Goal: Task Accomplishment & Management: Use online tool/utility

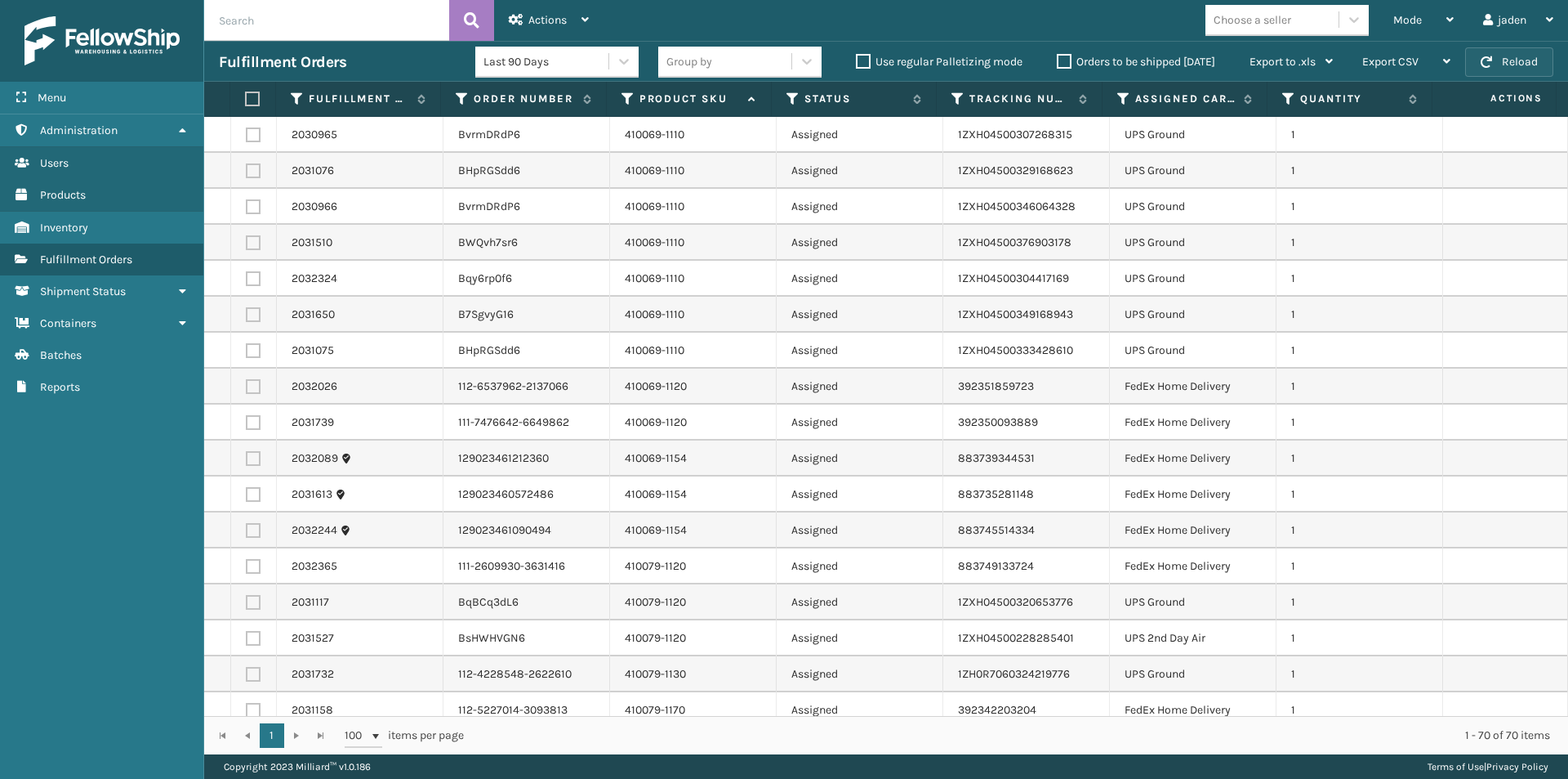
click at [1483, 68] on button "Reload" at bounding box center [1509, 62] width 88 height 29
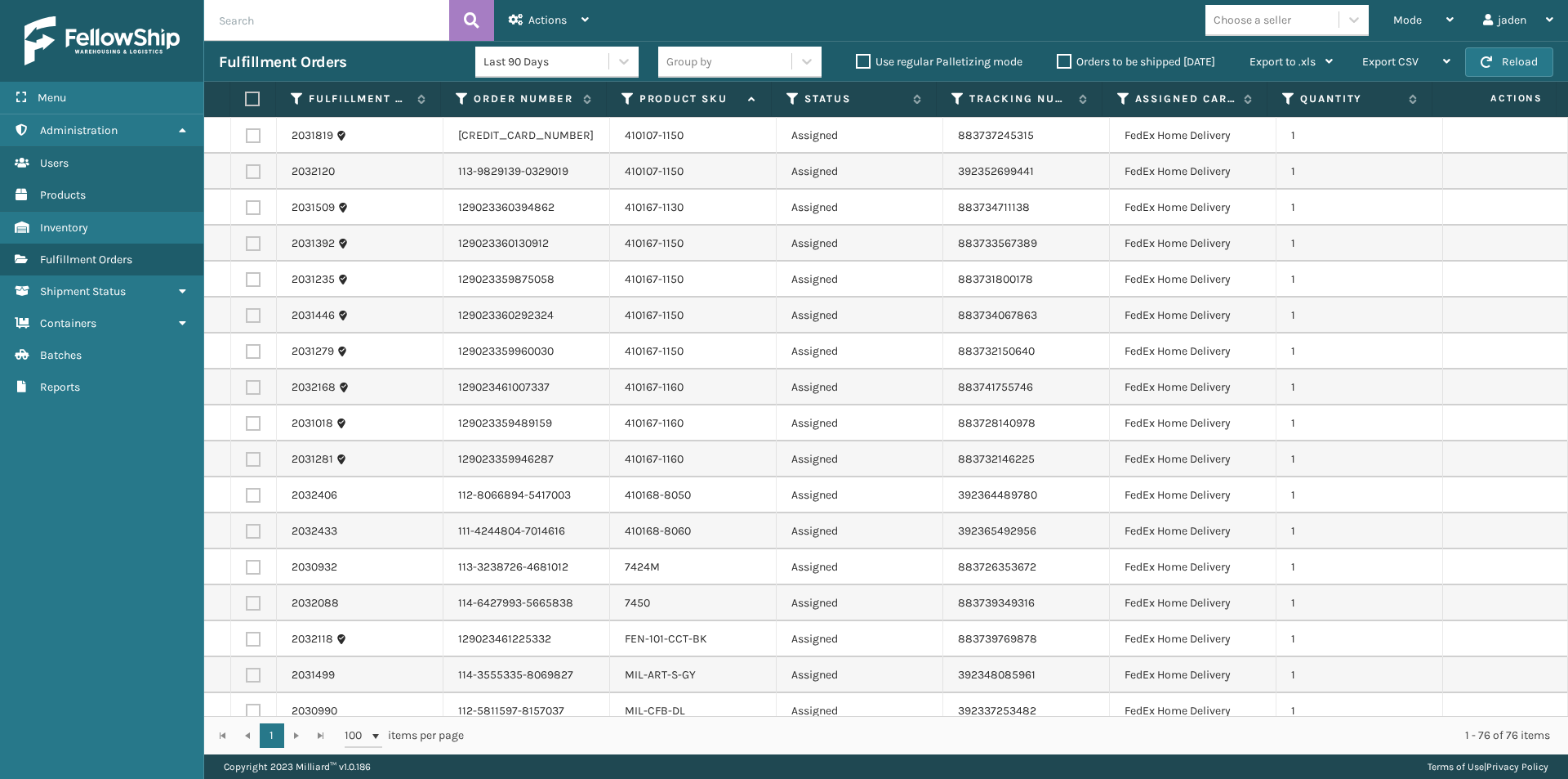
scroll to position [1308, 0]
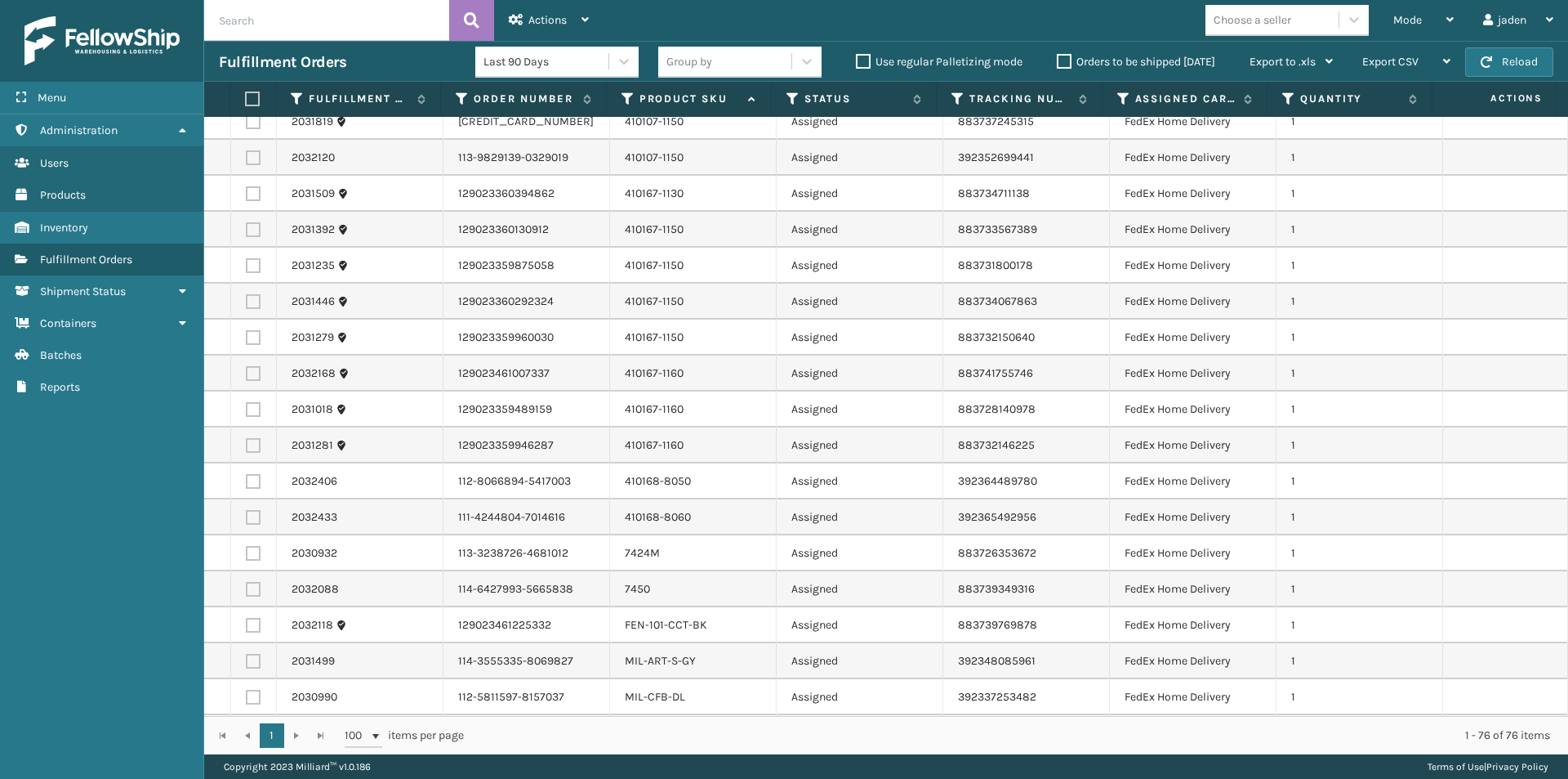
click at [253, 518] on label at bounding box center [253, 517] width 15 height 15
click at [247, 518] on input "checkbox" at bounding box center [246, 515] width 1 height 11
checkbox input "true"
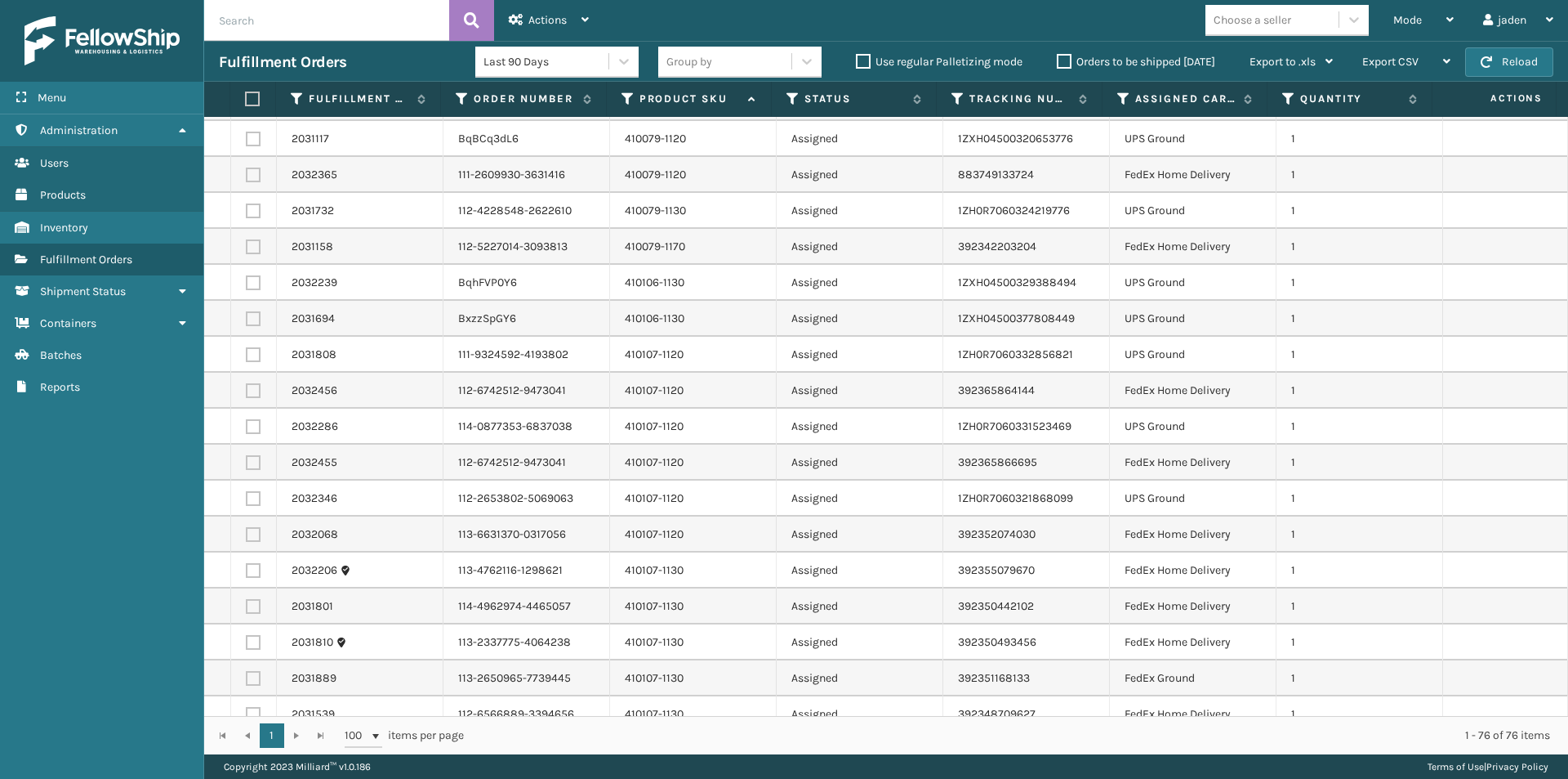
scroll to position [490, 0]
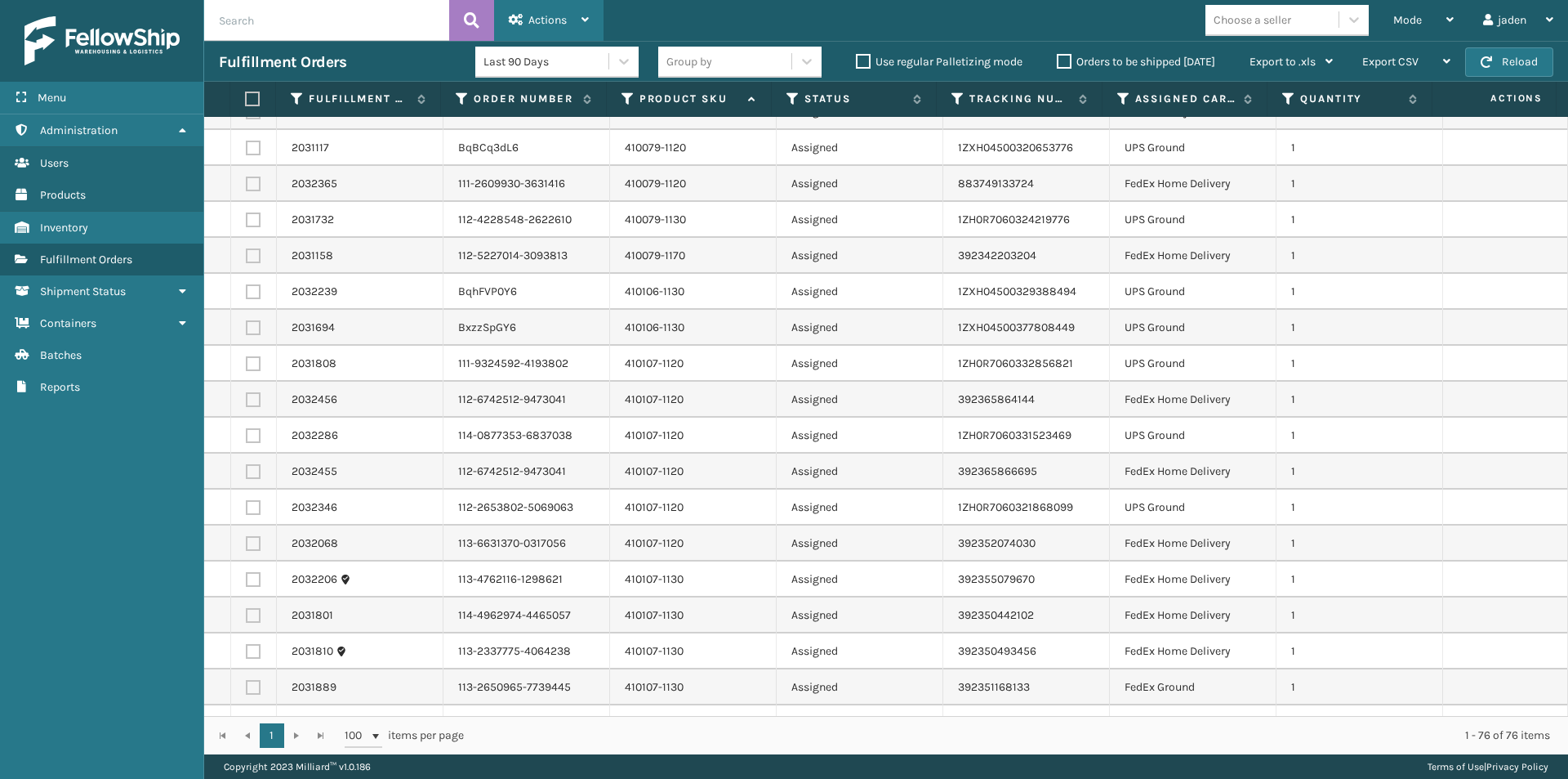
click at [551, 20] on span "Actions" at bounding box center [547, 20] width 38 height 14
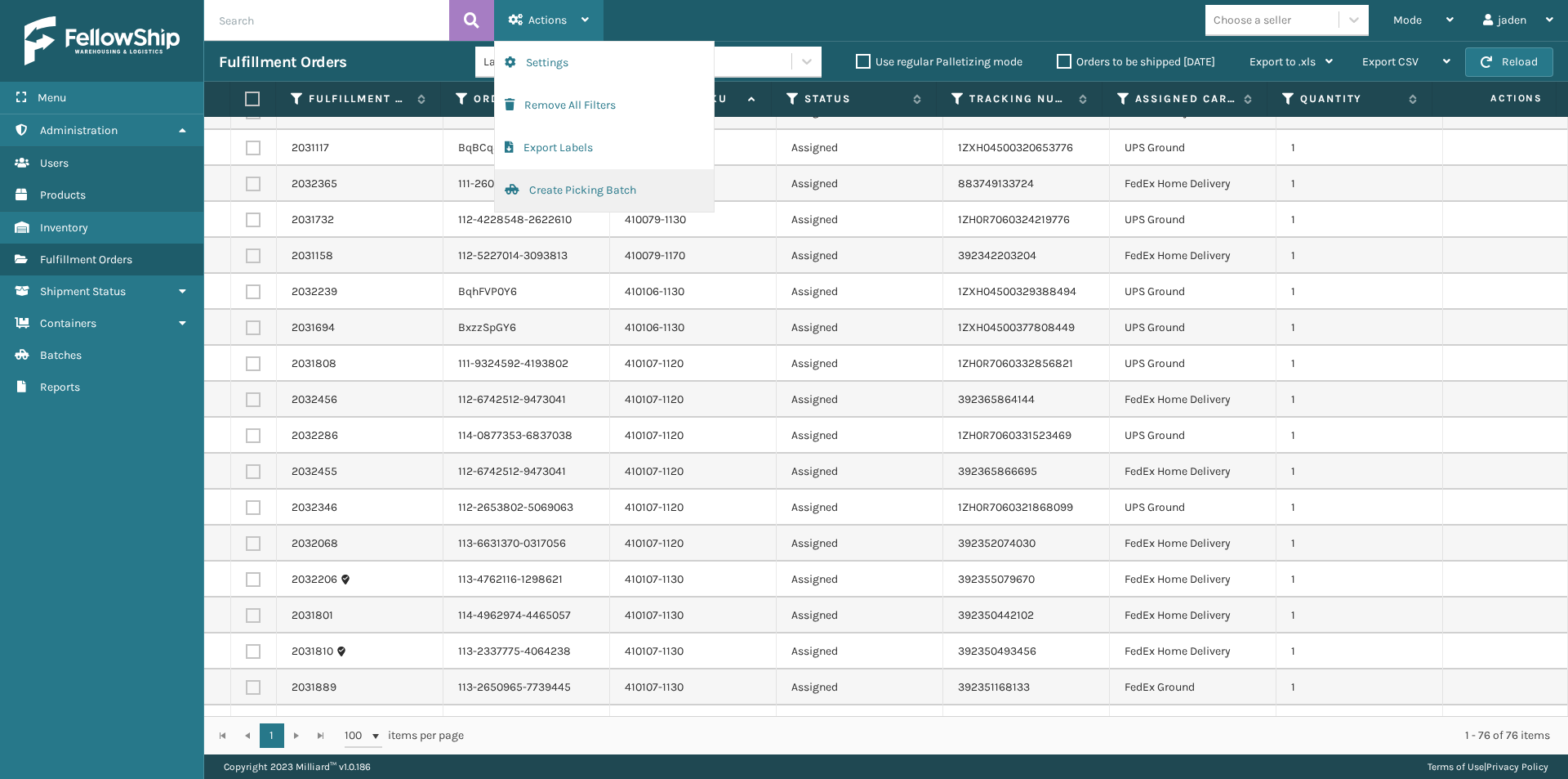
click at [603, 202] on button "Create Picking Batch" at bounding box center [605, 191] width 219 height 43
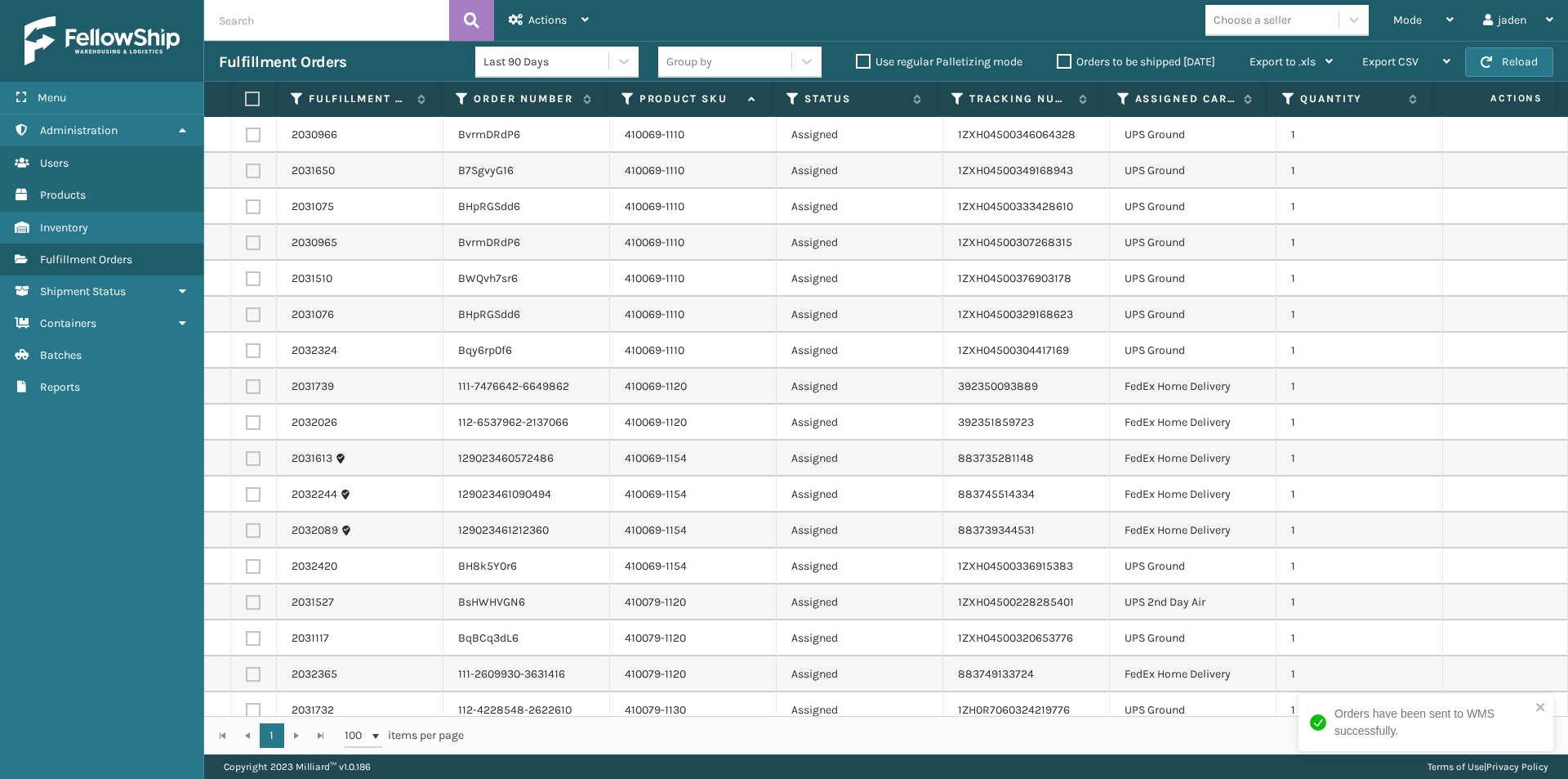
click at [249, 350] on label at bounding box center [253, 350] width 15 height 15
click at [247, 350] on input "checkbox" at bounding box center [246, 348] width 1 height 11
checkbox input "true"
click at [250, 316] on label at bounding box center [253, 315] width 15 height 15
click at [247, 316] on input "checkbox" at bounding box center [246, 313] width 1 height 11
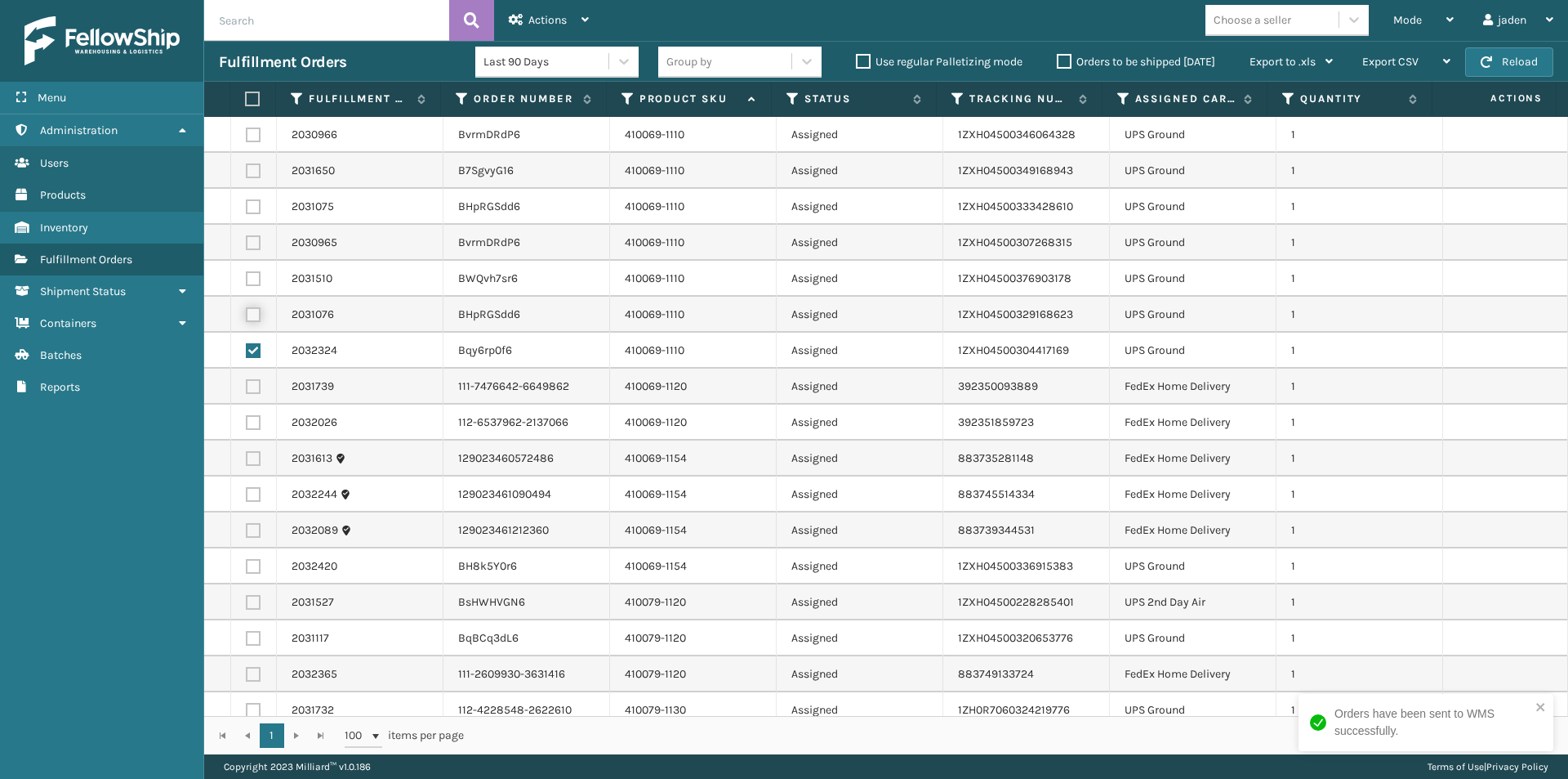
checkbox input "true"
click at [252, 280] on label at bounding box center [253, 278] width 15 height 15
click at [247, 280] on input "checkbox" at bounding box center [246, 276] width 1 height 11
checkbox input "true"
click at [254, 246] on label at bounding box center [253, 242] width 15 height 15
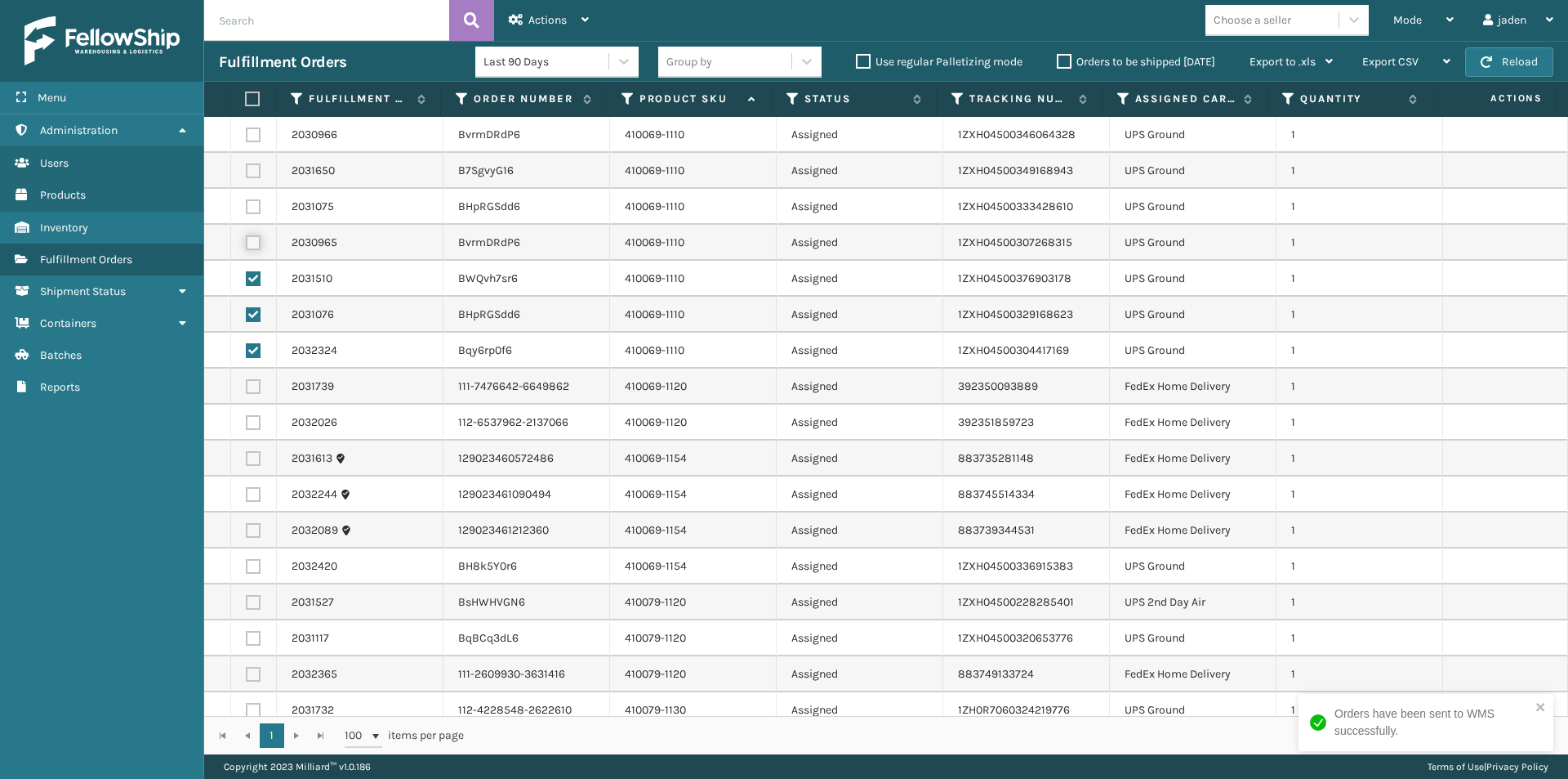
click at [247, 246] on input "checkbox" at bounding box center [246, 241] width 1 height 11
checkbox input "true"
click at [252, 201] on label at bounding box center [253, 207] width 15 height 15
click at [247, 201] on input "checkbox" at bounding box center [246, 205] width 1 height 11
checkbox input "true"
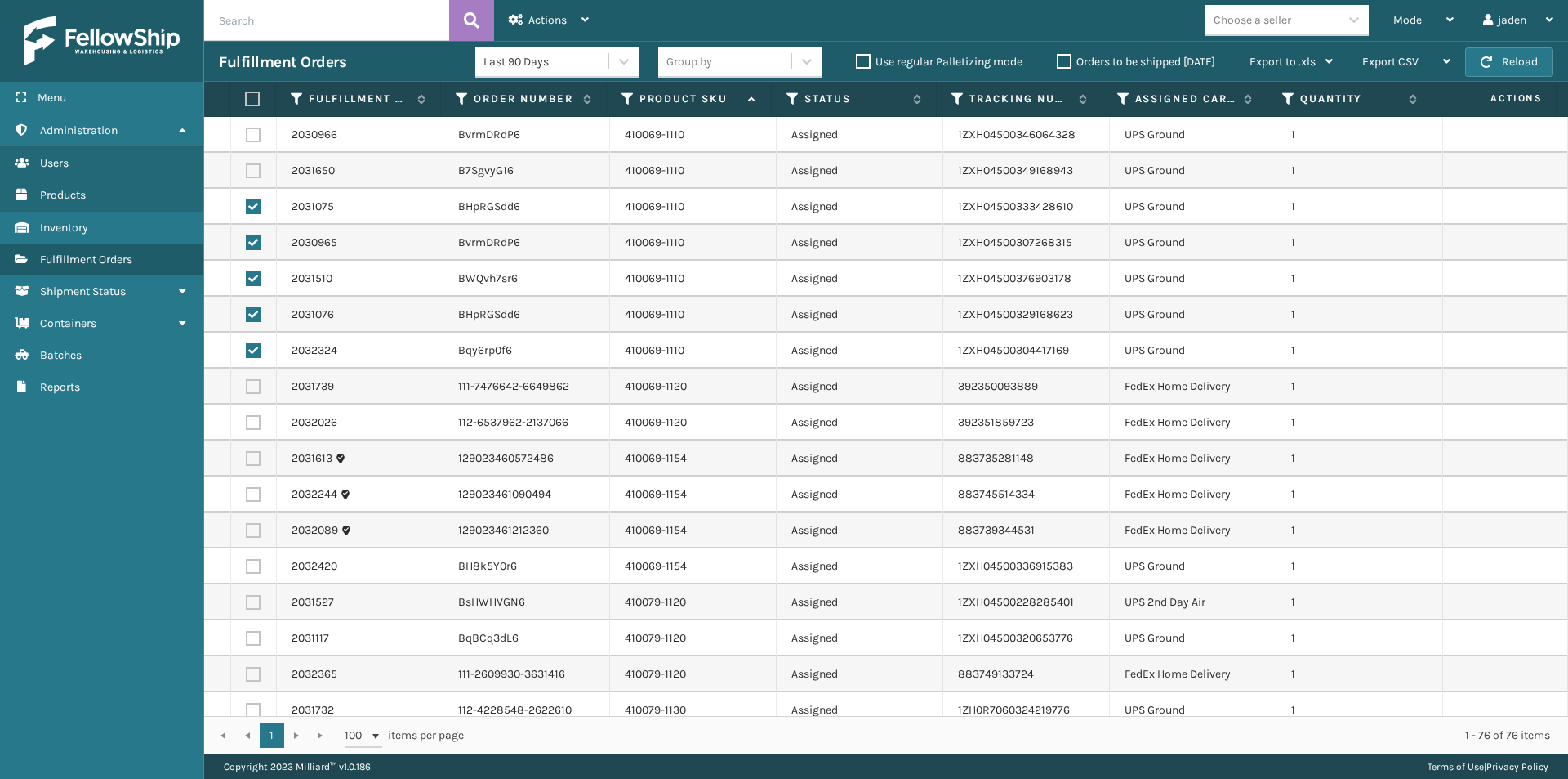
click at [252, 176] on label at bounding box center [253, 170] width 15 height 15
click at [247, 174] on input "checkbox" at bounding box center [246, 168] width 1 height 11
checkbox input "true"
click at [255, 129] on label at bounding box center [253, 135] width 15 height 15
click at [247, 129] on input "checkbox" at bounding box center [246, 133] width 1 height 11
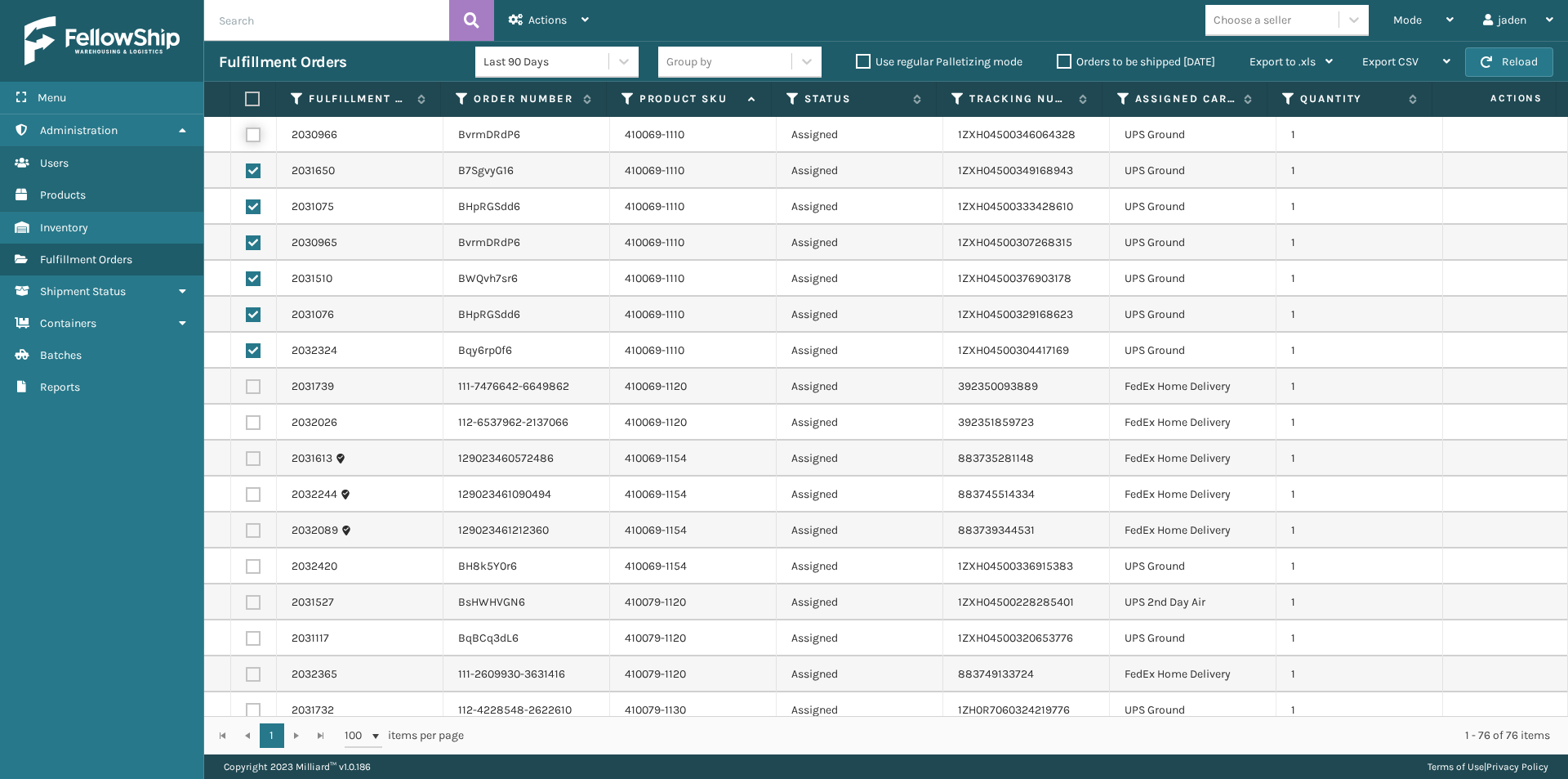
checkbox input "true"
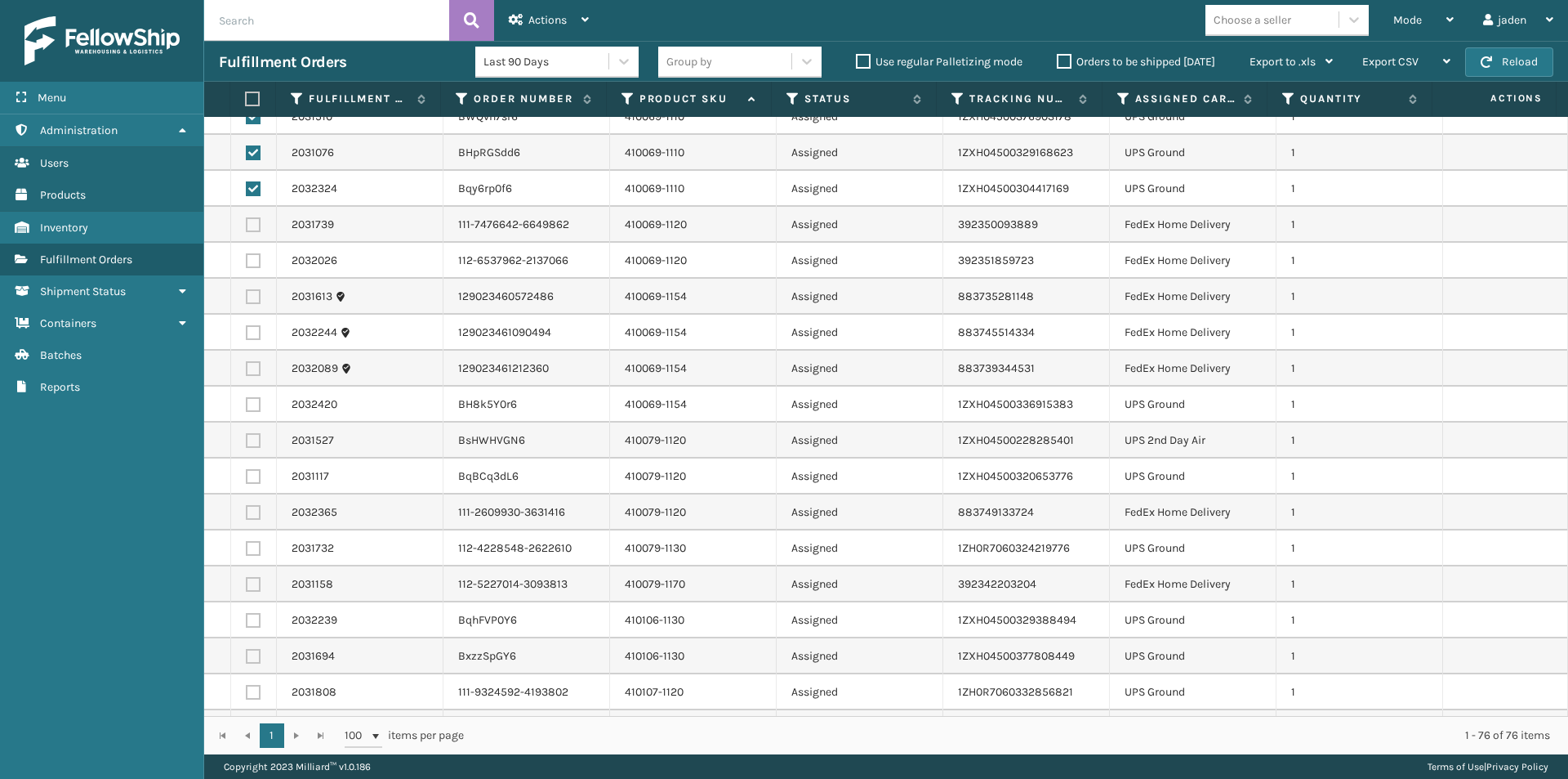
scroll to position [163, 0]
click at [255, 404] on label at bounding box center [253, 403] width 15 height 15
click at [247, 404] on input "checkbox" at bounding box center [246, 401] width 1 height 11
checkbox input "true"
click at [254, 103] on label at bounding box center [250, 99] width 11 height 15
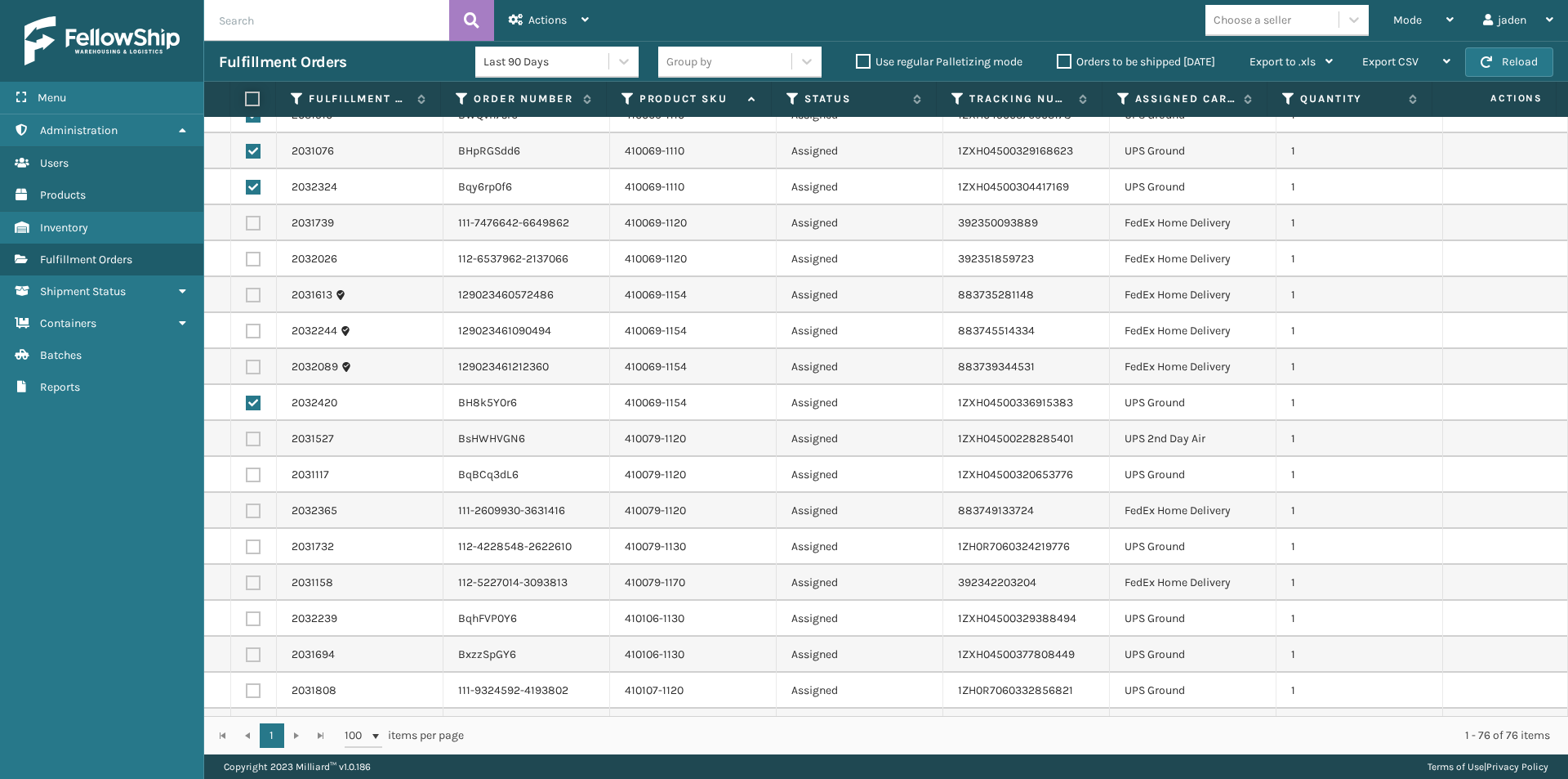
click at [246, 103] on input "checkbox" at bounding box center [245, 99] width 1 height 11
checkbox input "true"
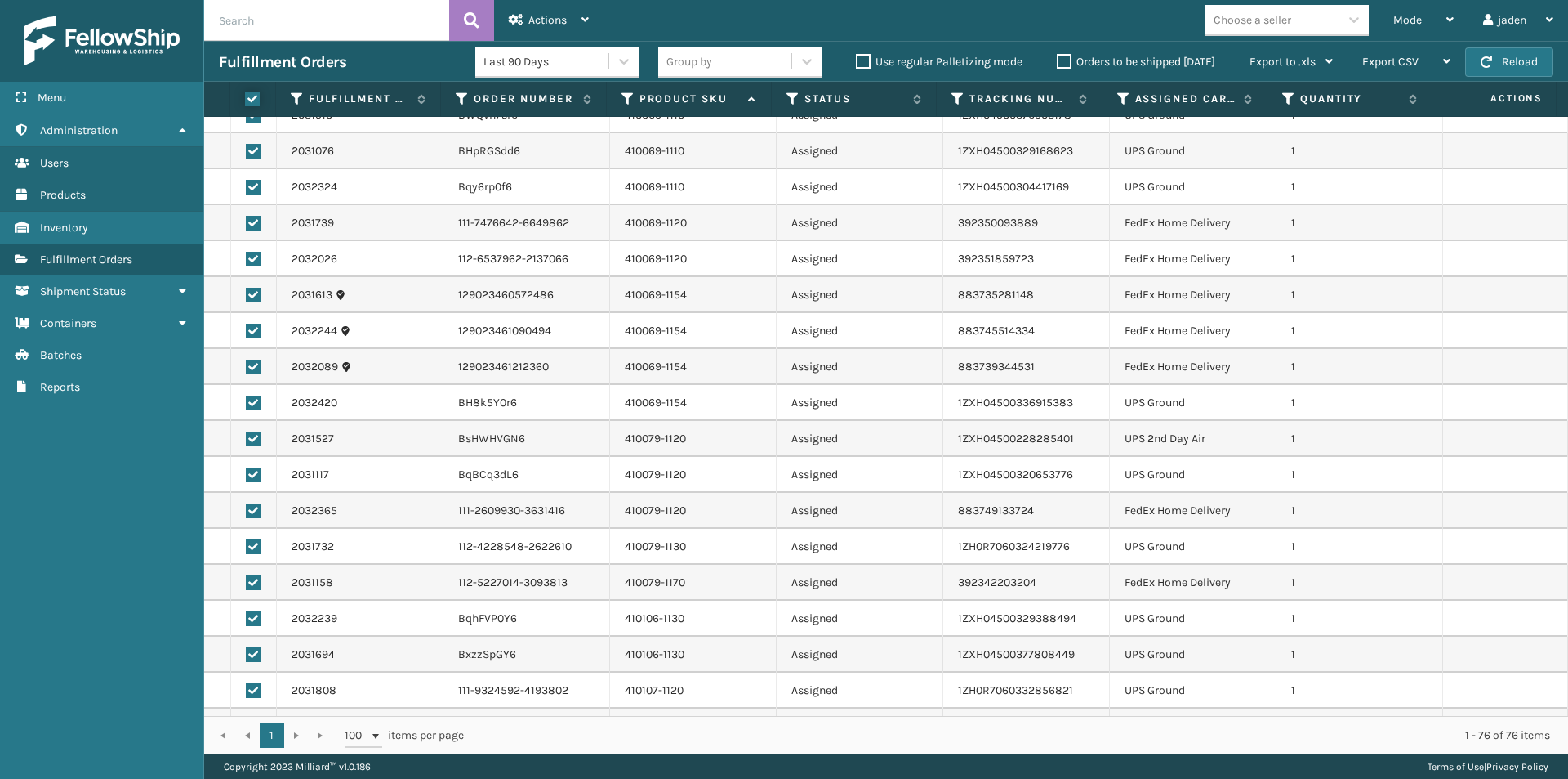
checkbox input "true"
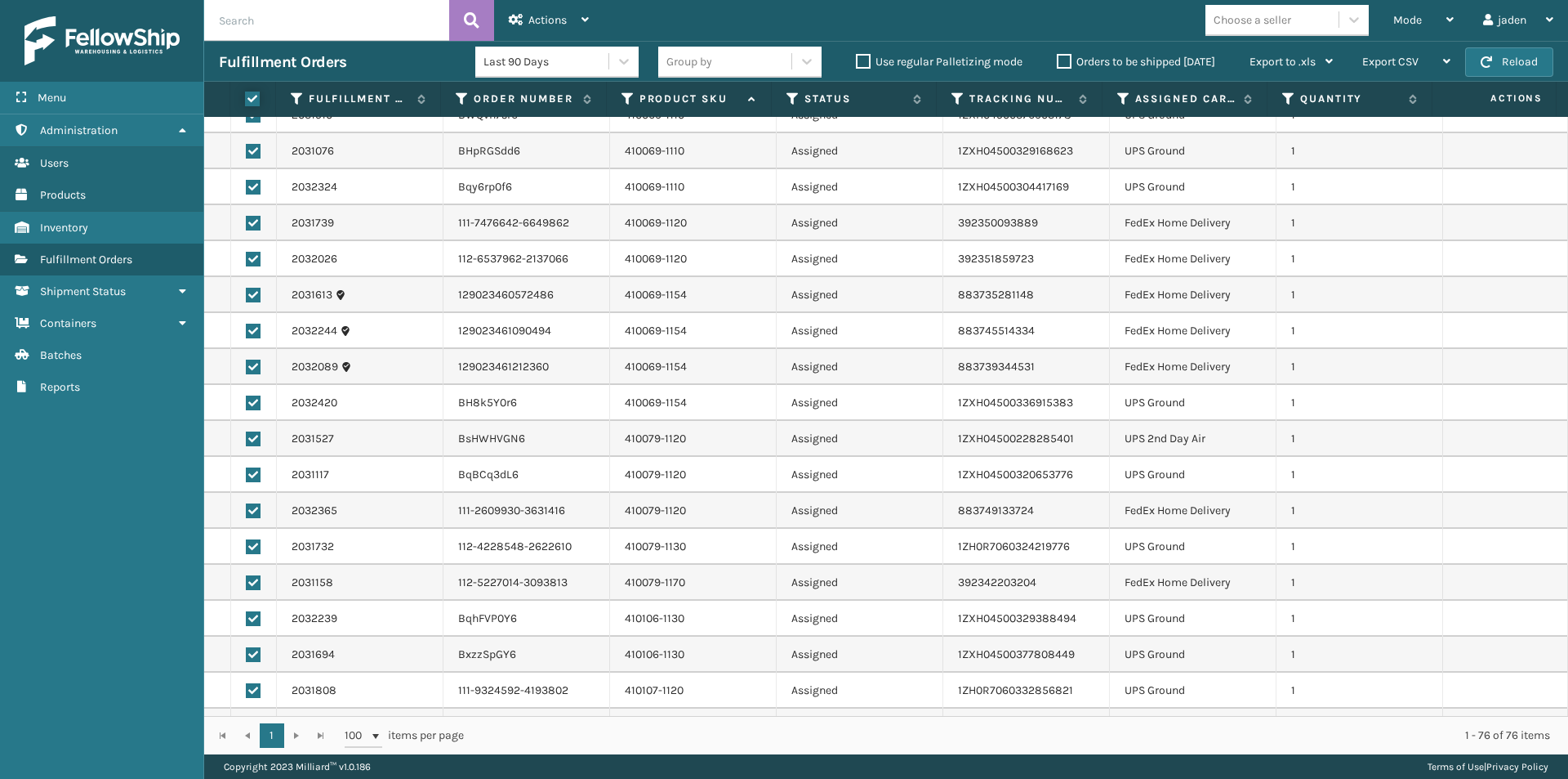
checkbox input "true"
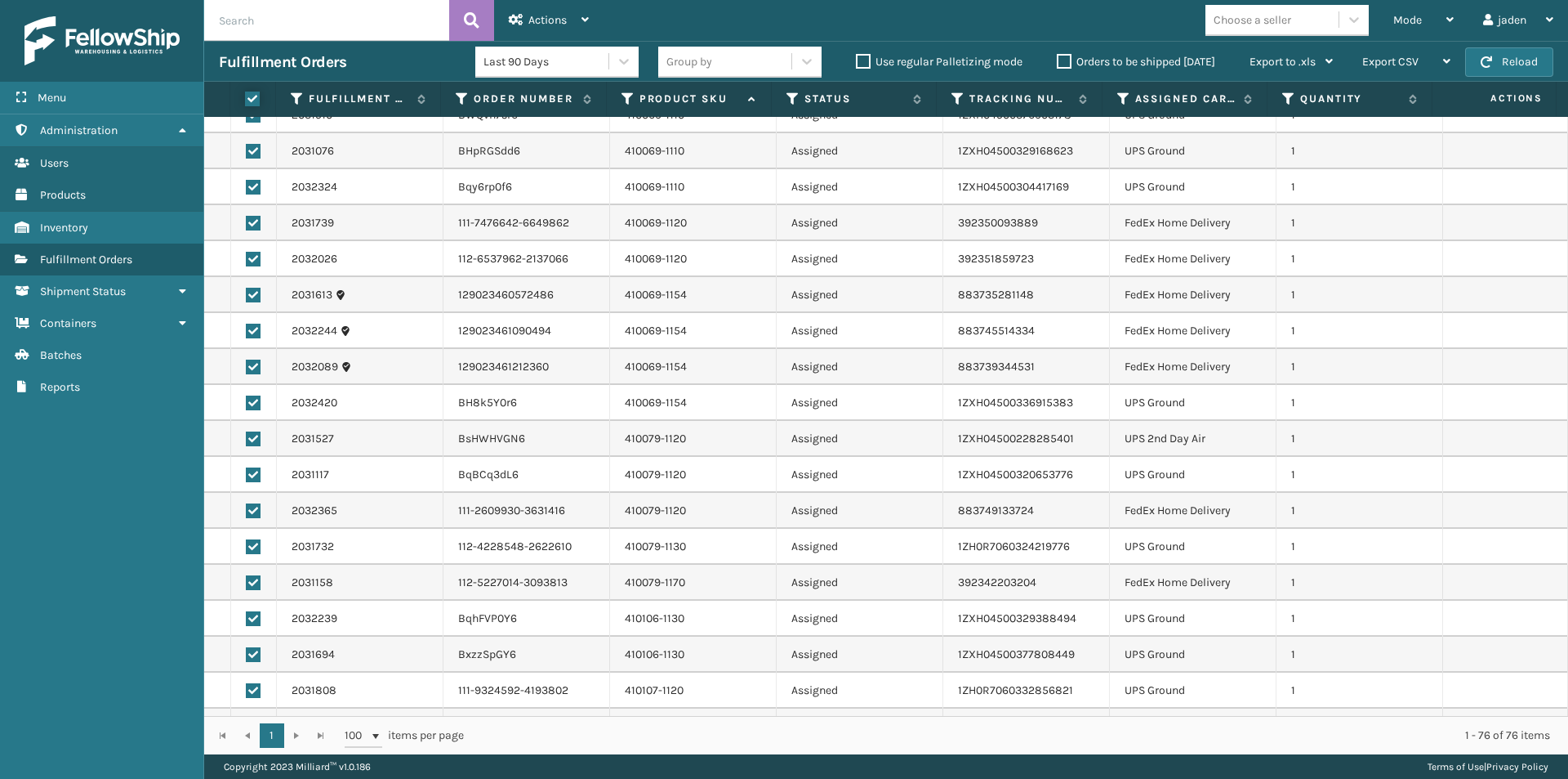
checkbox input "true"
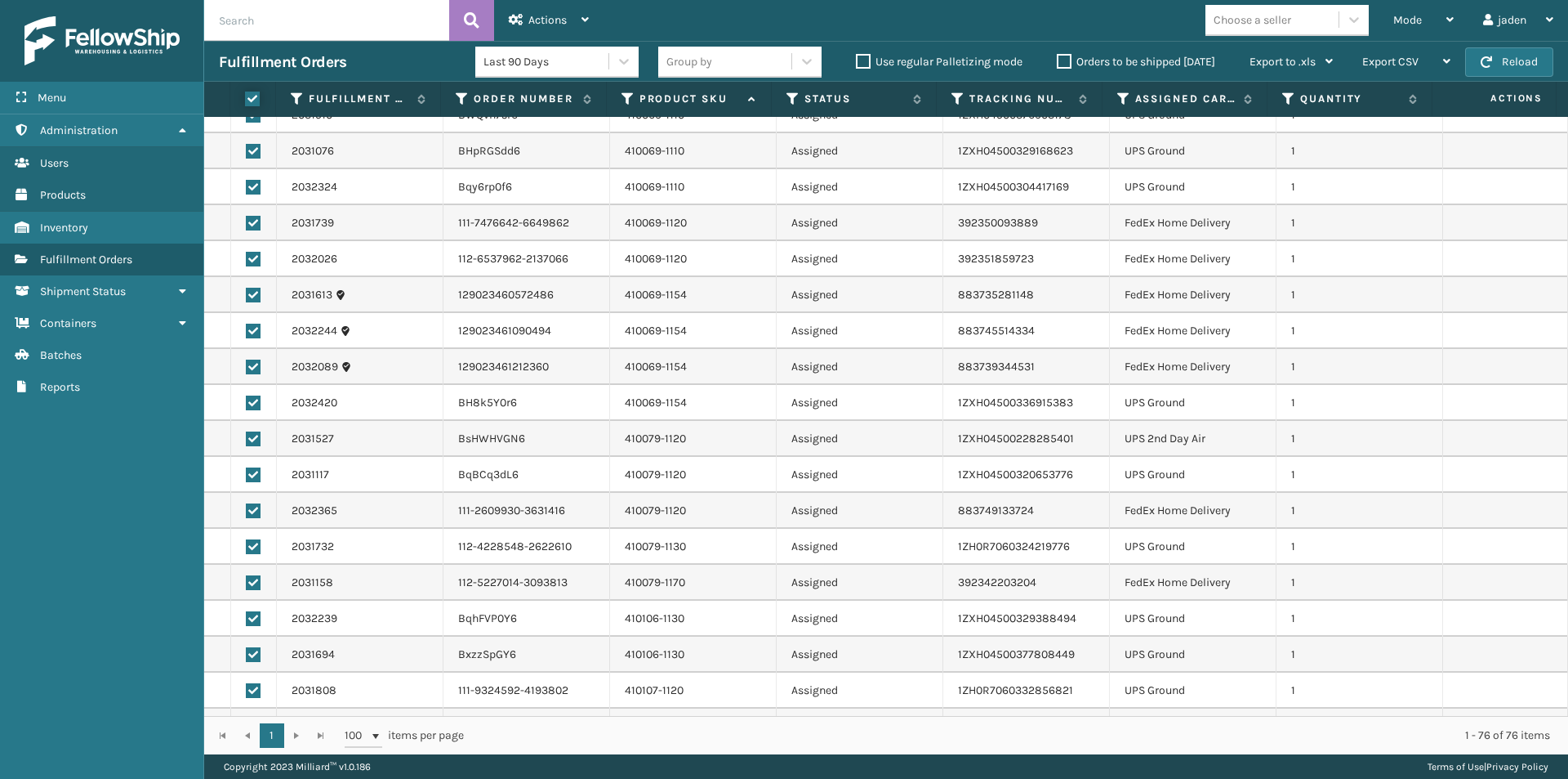
checkbox input "true"
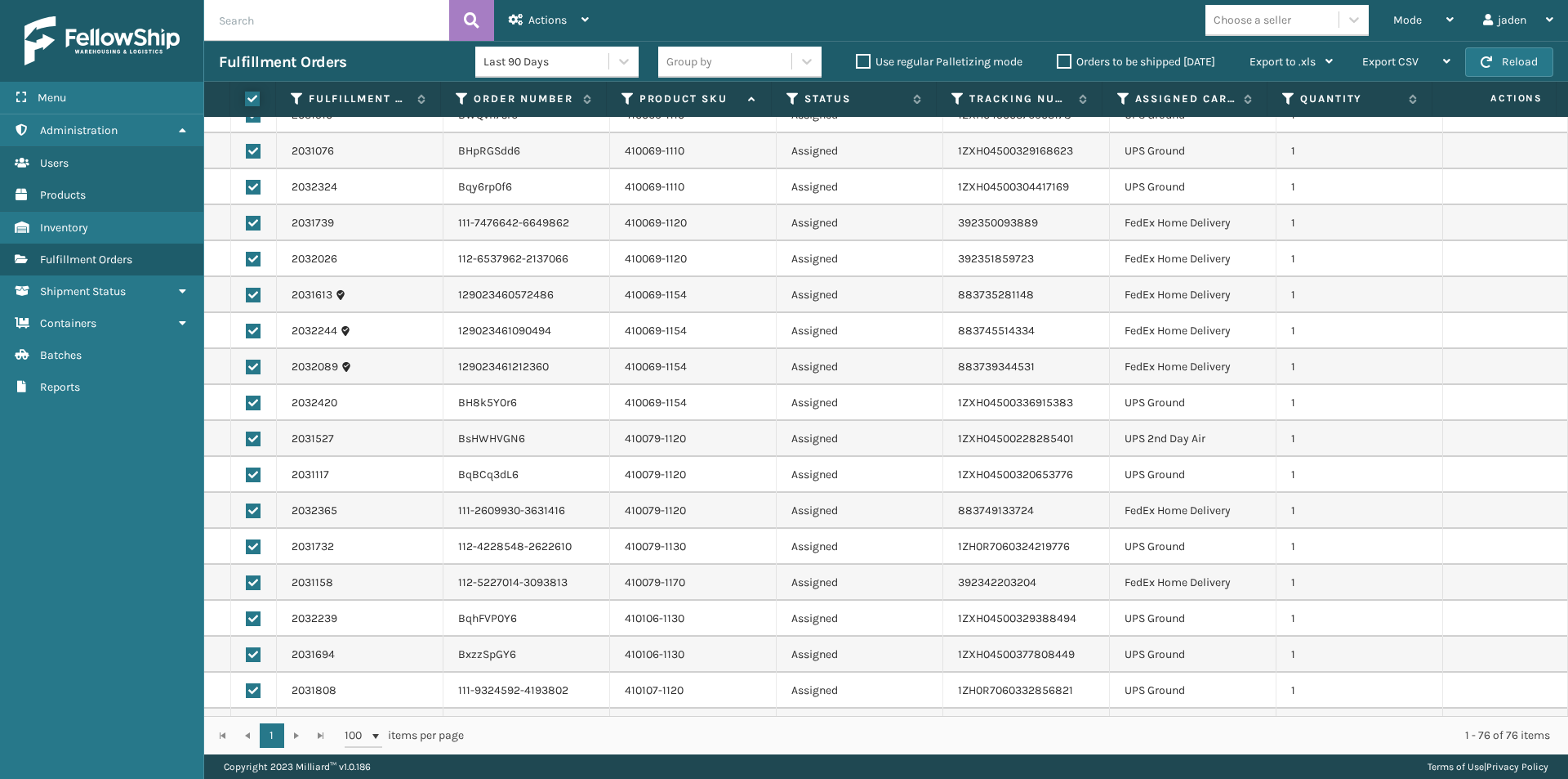
checkbox input "true"
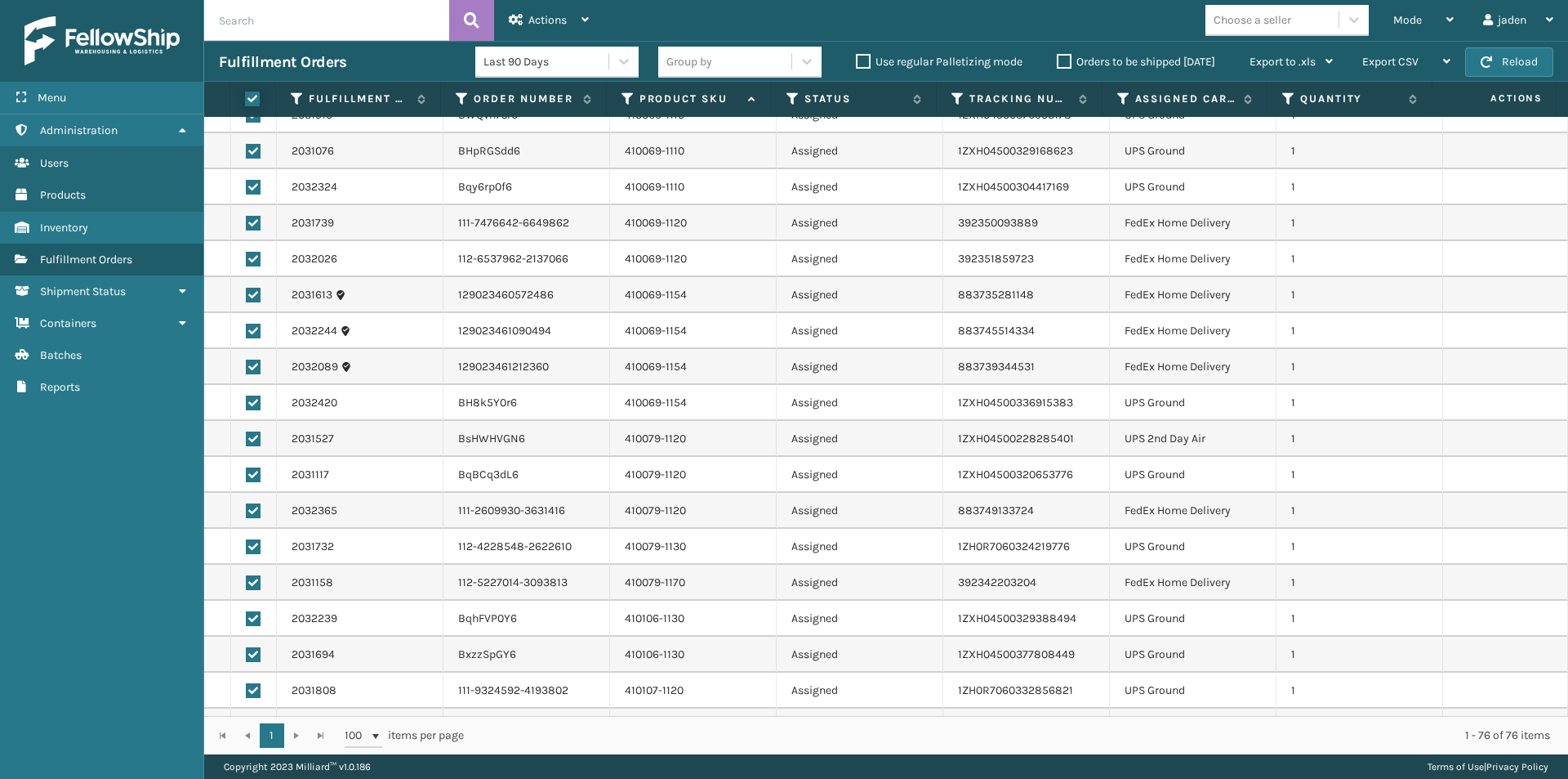
checkbox input "true"
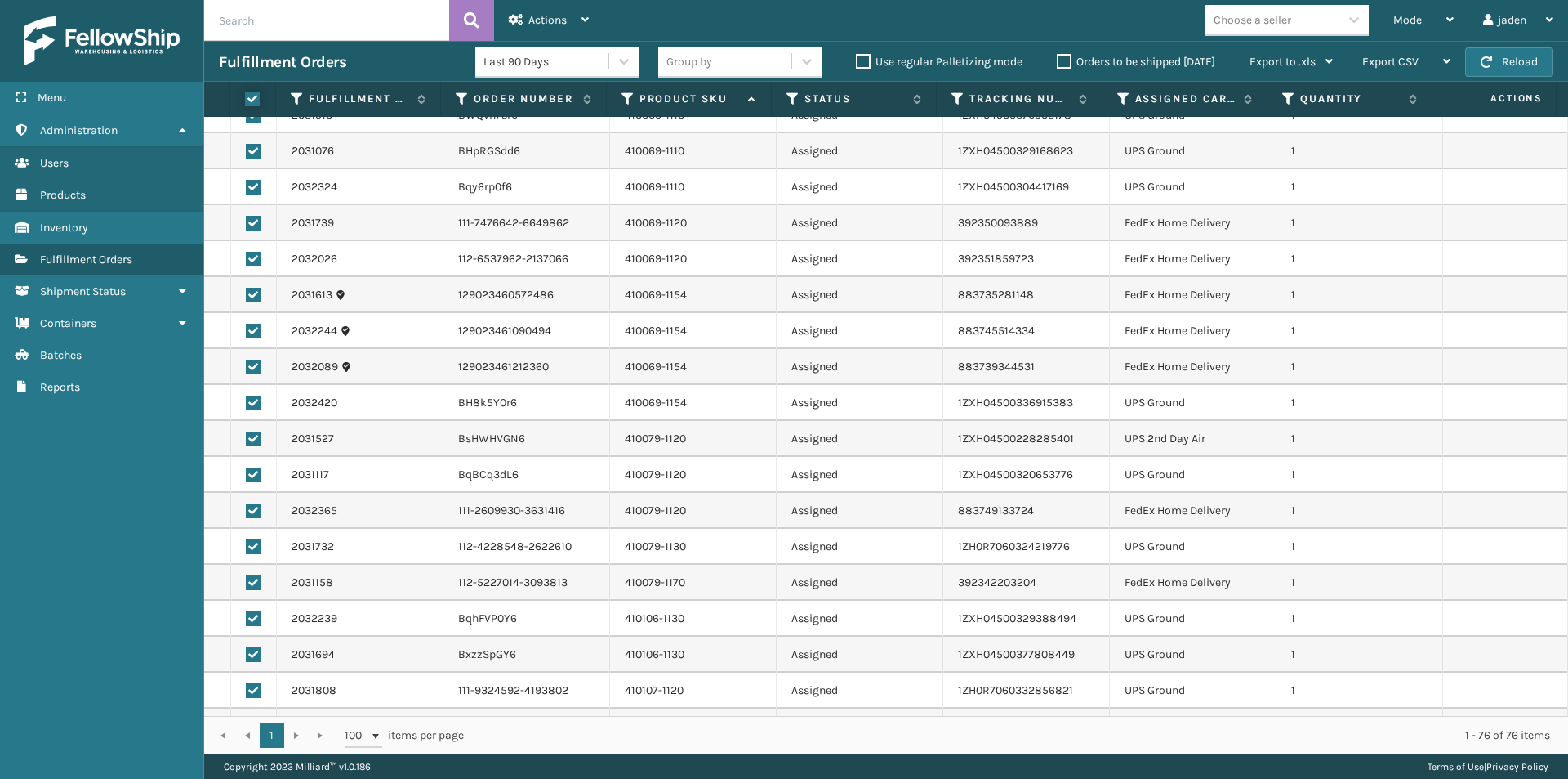
checkbox input "true"
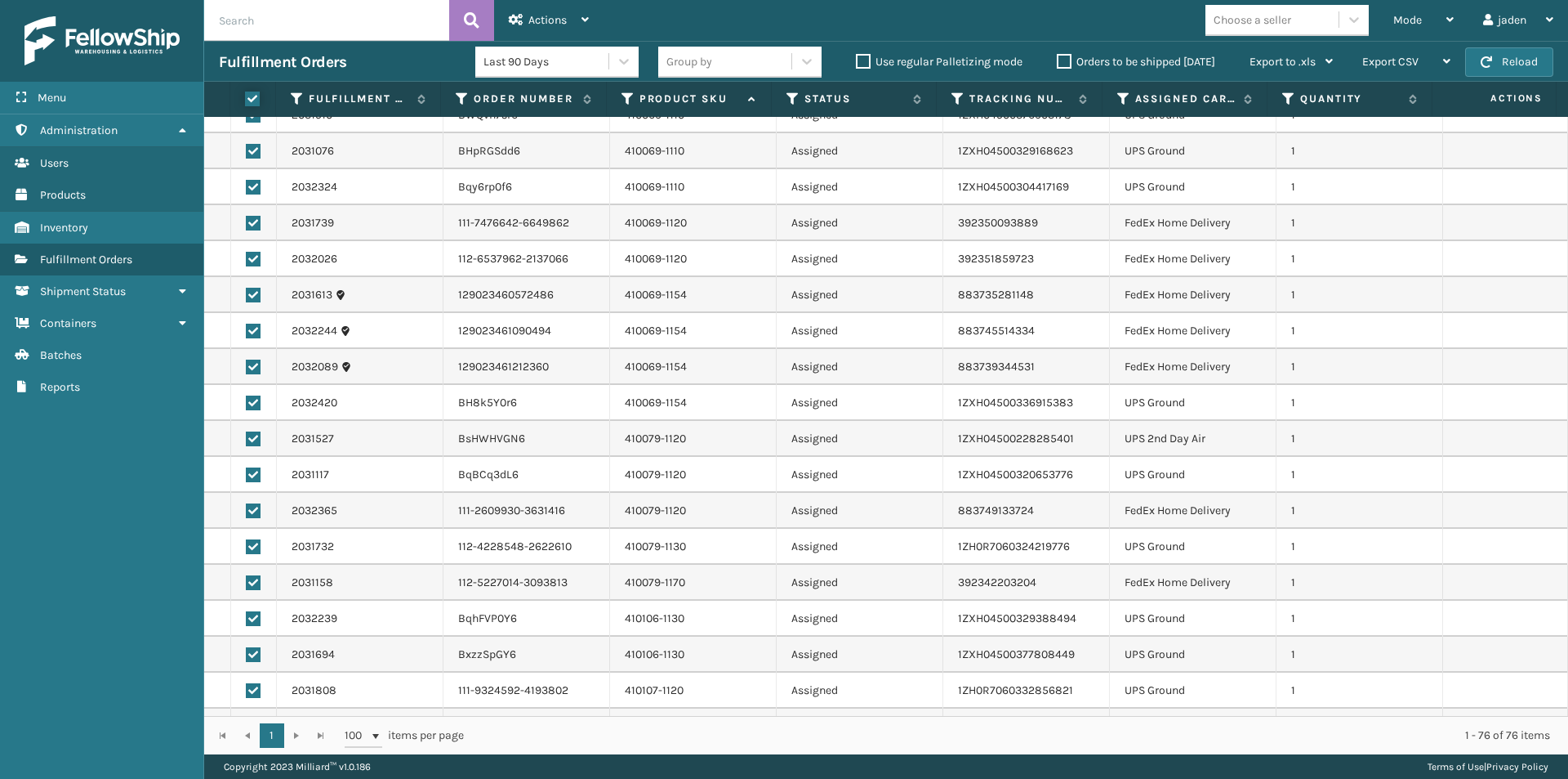
checkbox input "true"
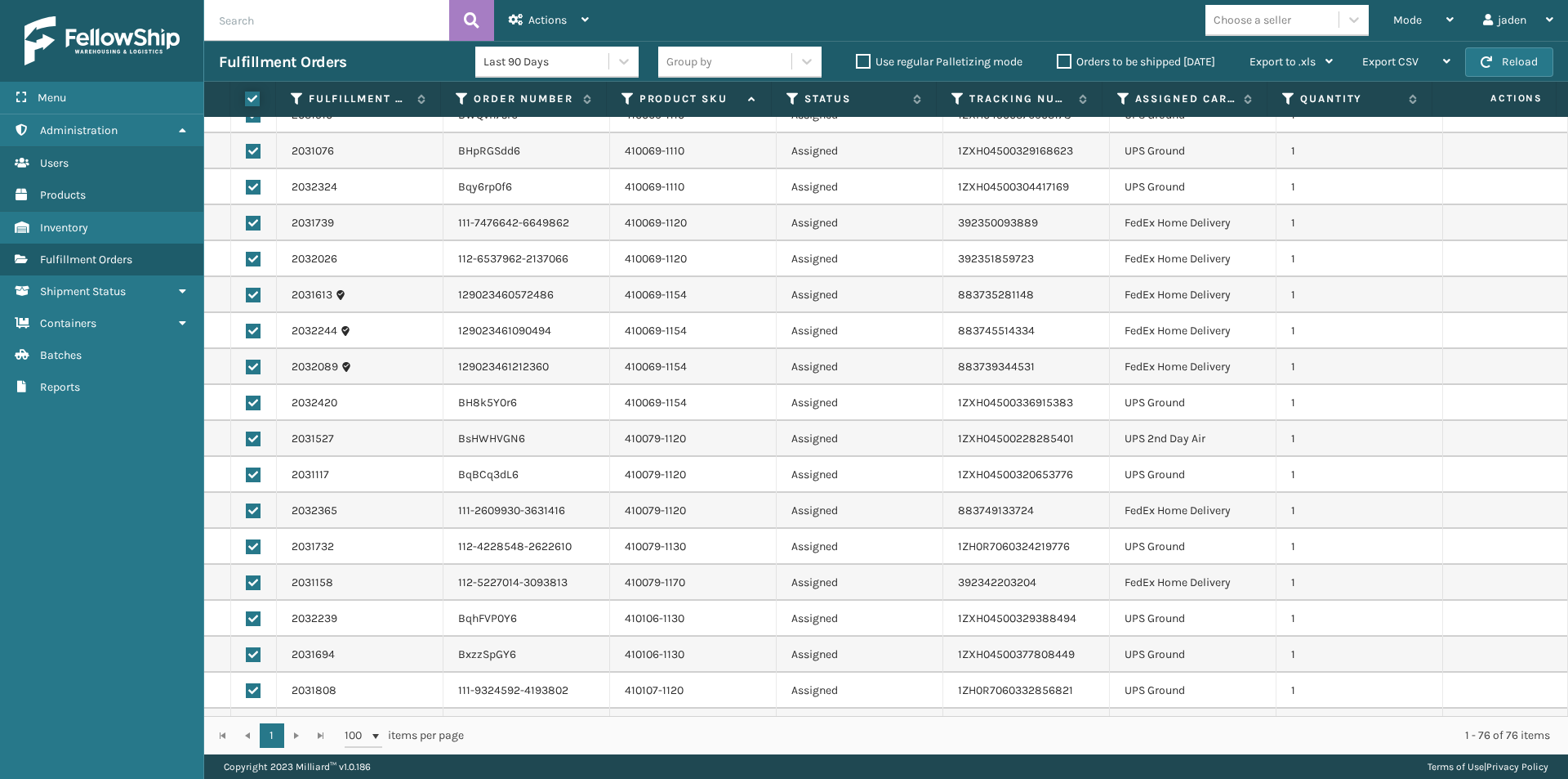
checkbox input "true"
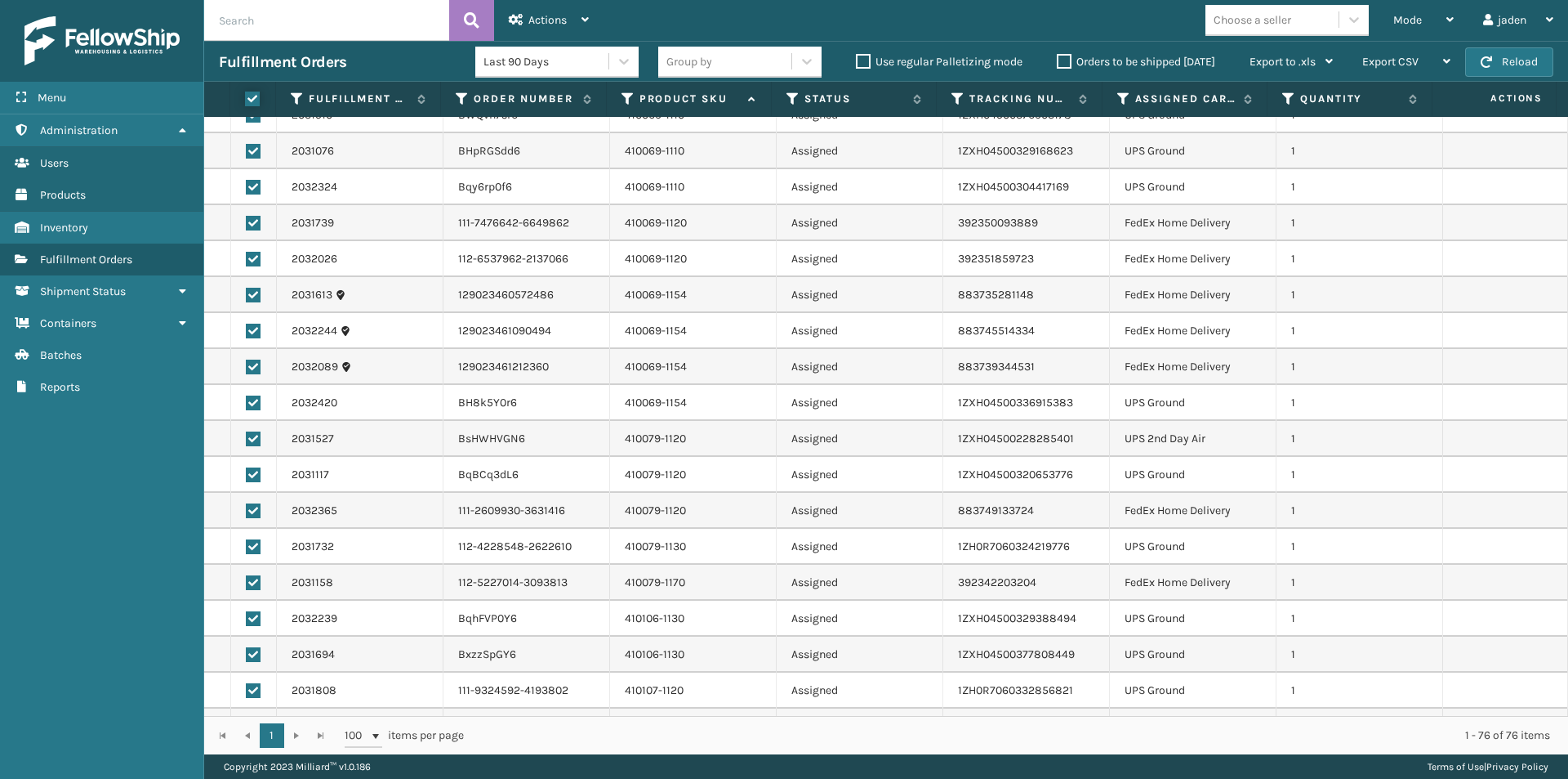
checkbox input "true"
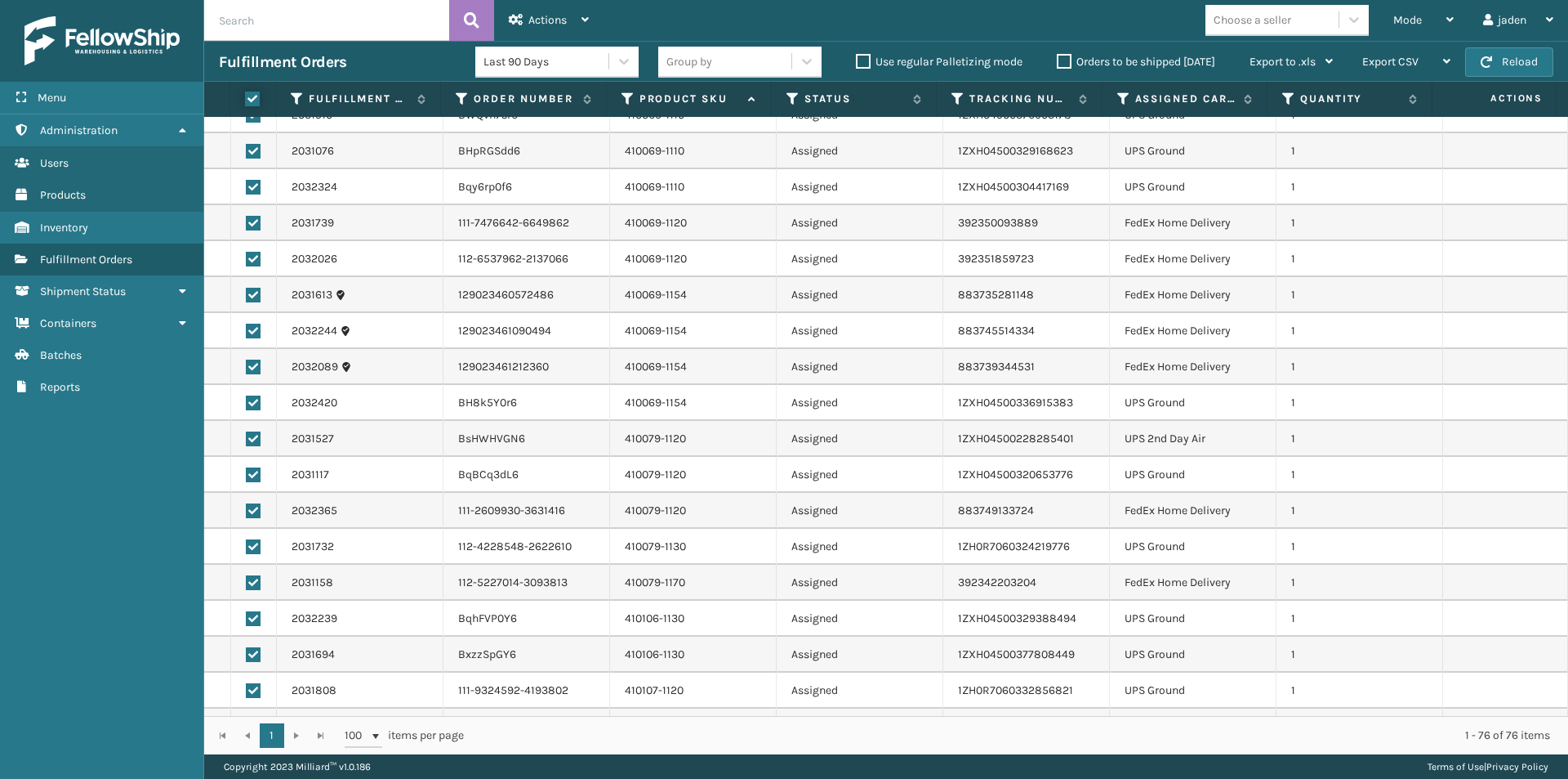
checkbox input "true"
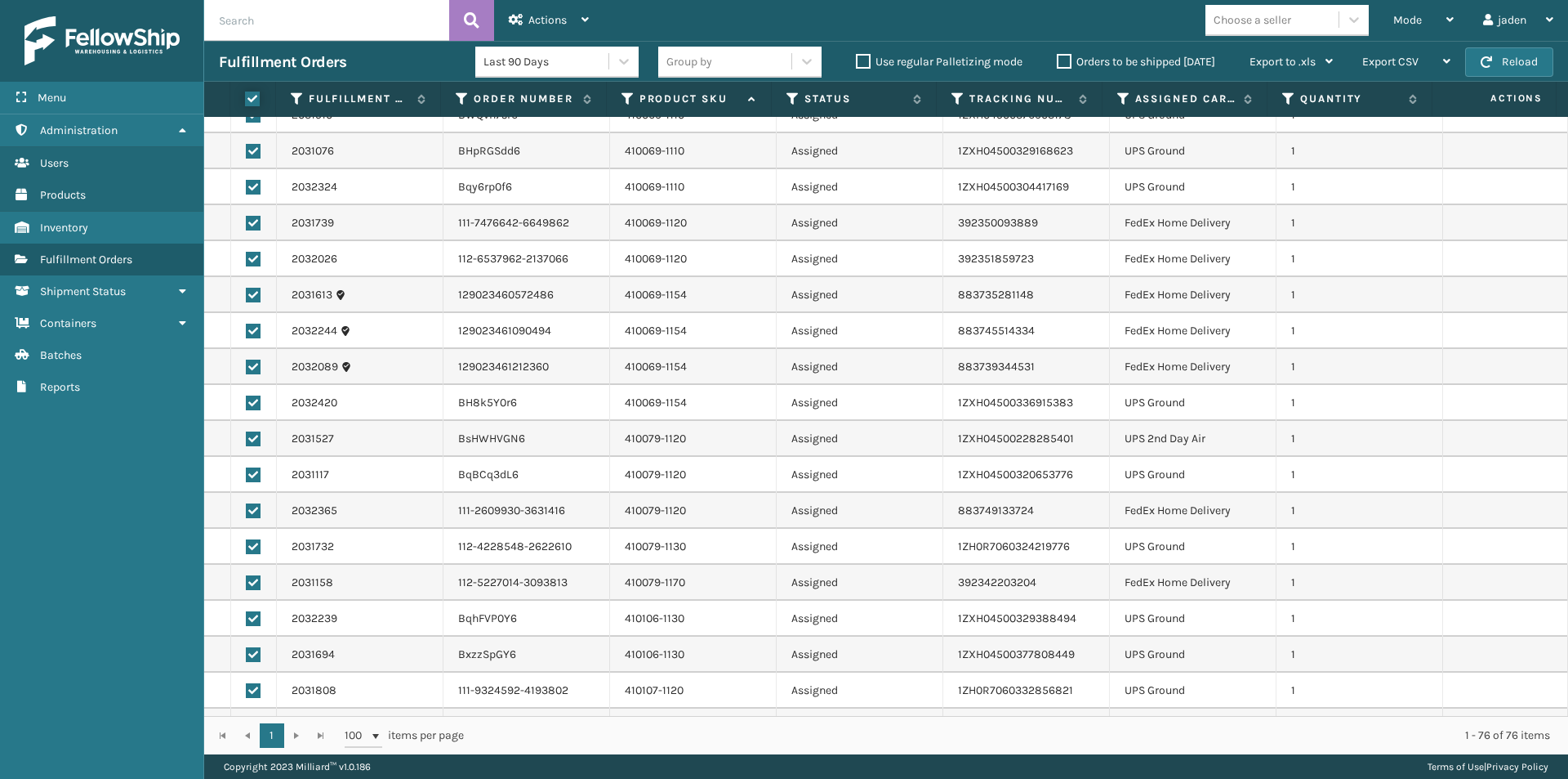
checkbox input "true"
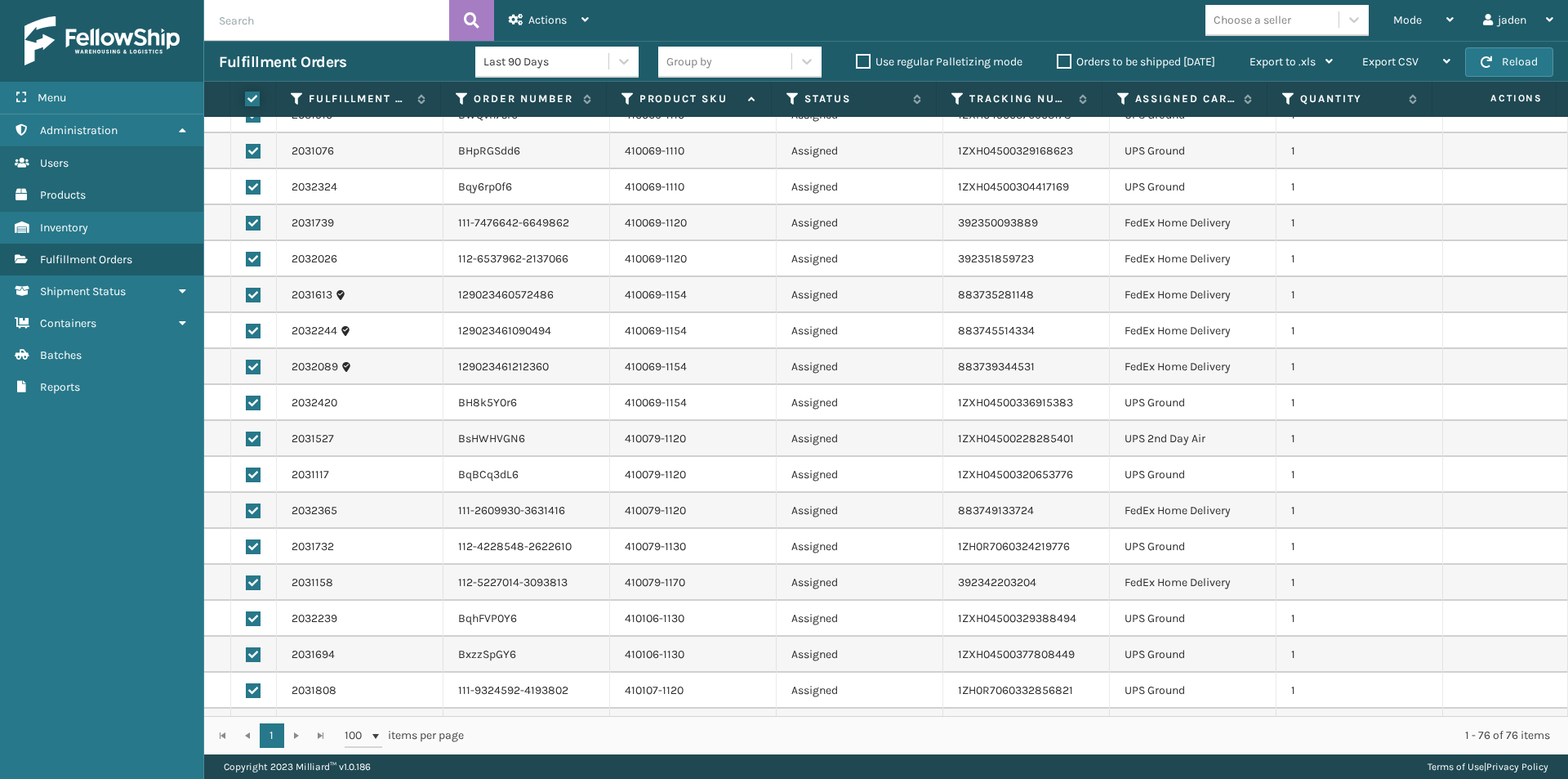
checkbox input "true"
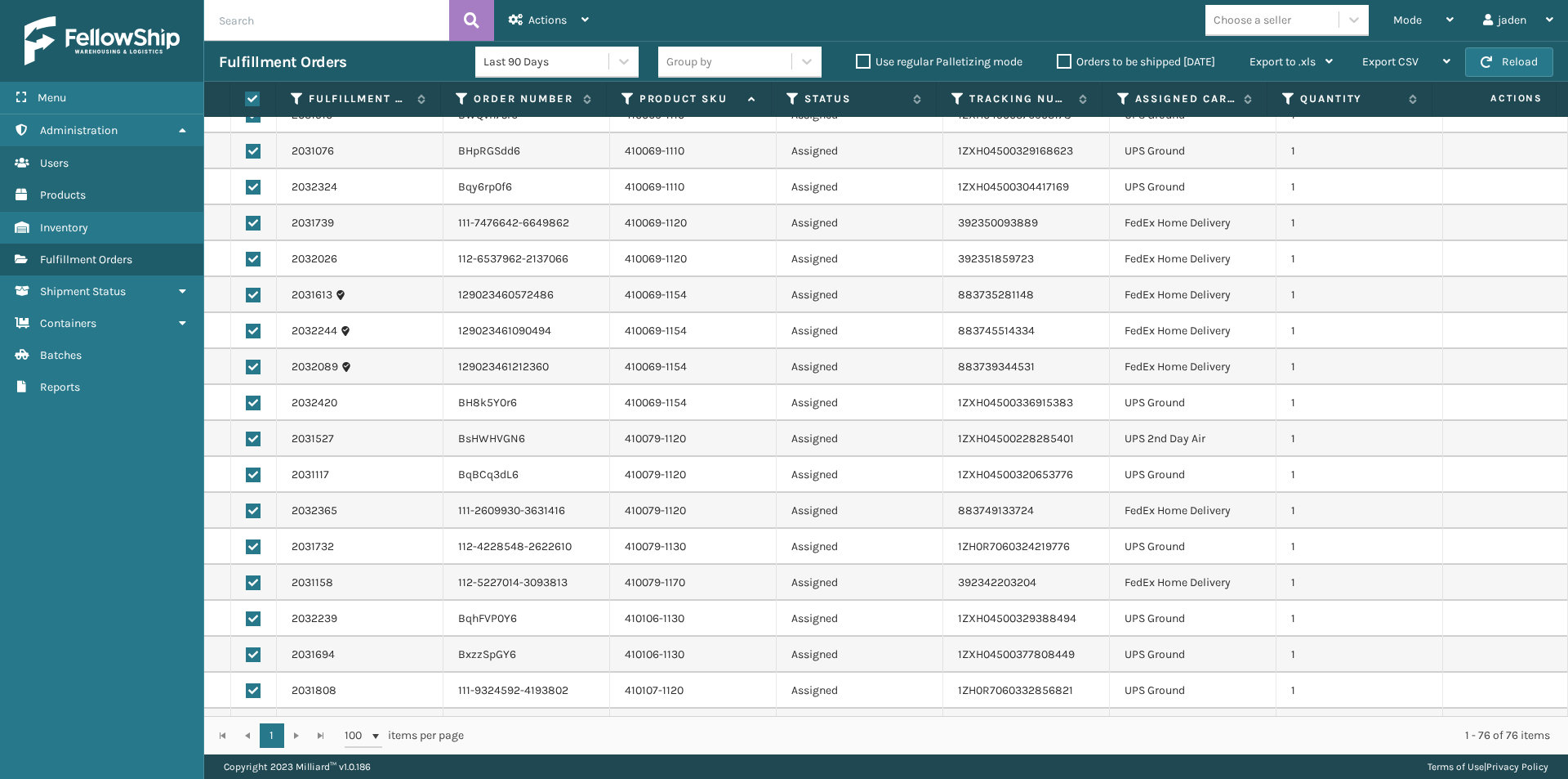
click at [255, 103] on label at bounding box center [250, 99] width 11 height 15
click at [246, 103] on input "checkbox" at bounding box center [245, 99] width 1 height 11
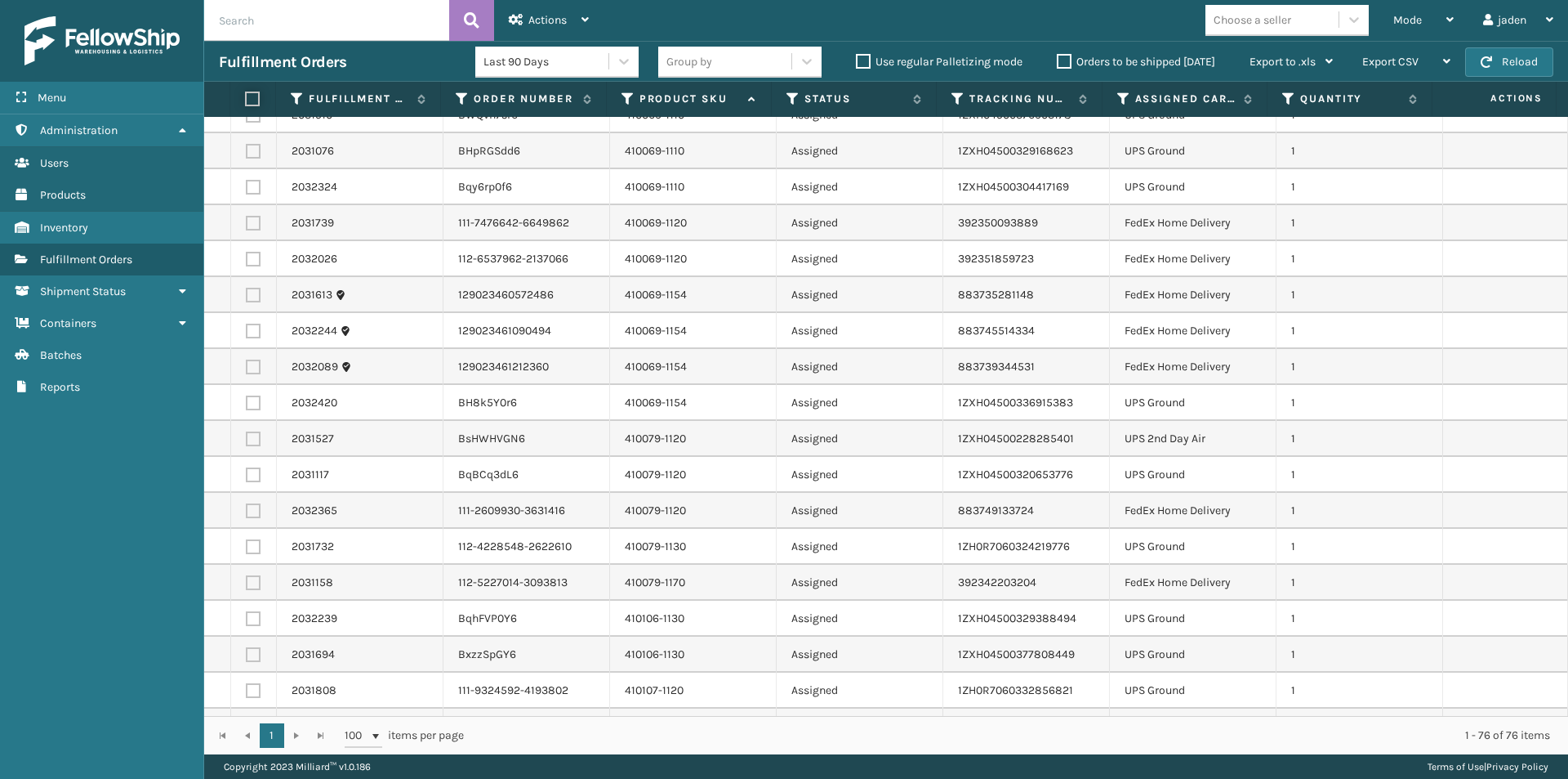
checkbox input "false"
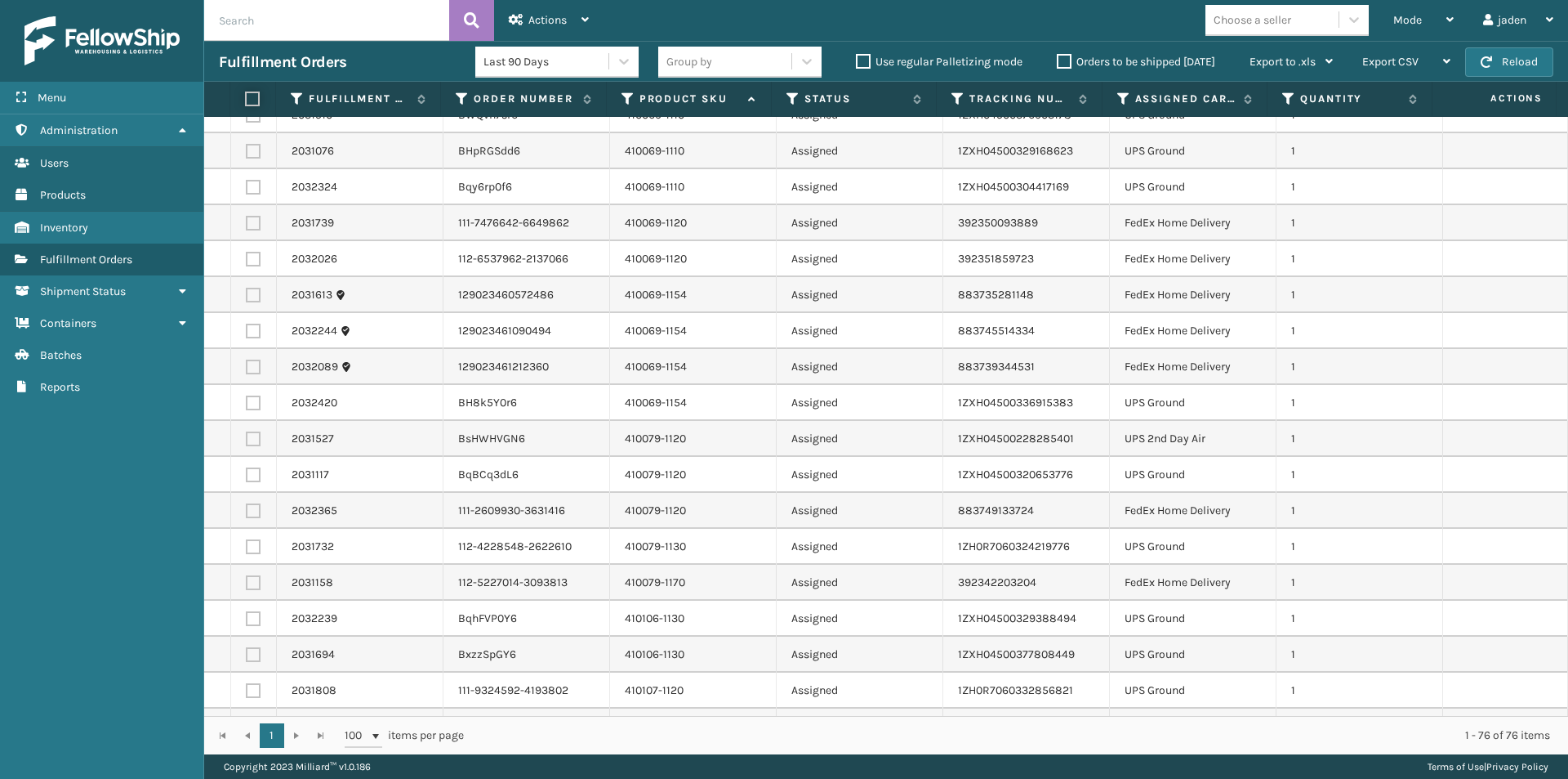
checkbox input "false"
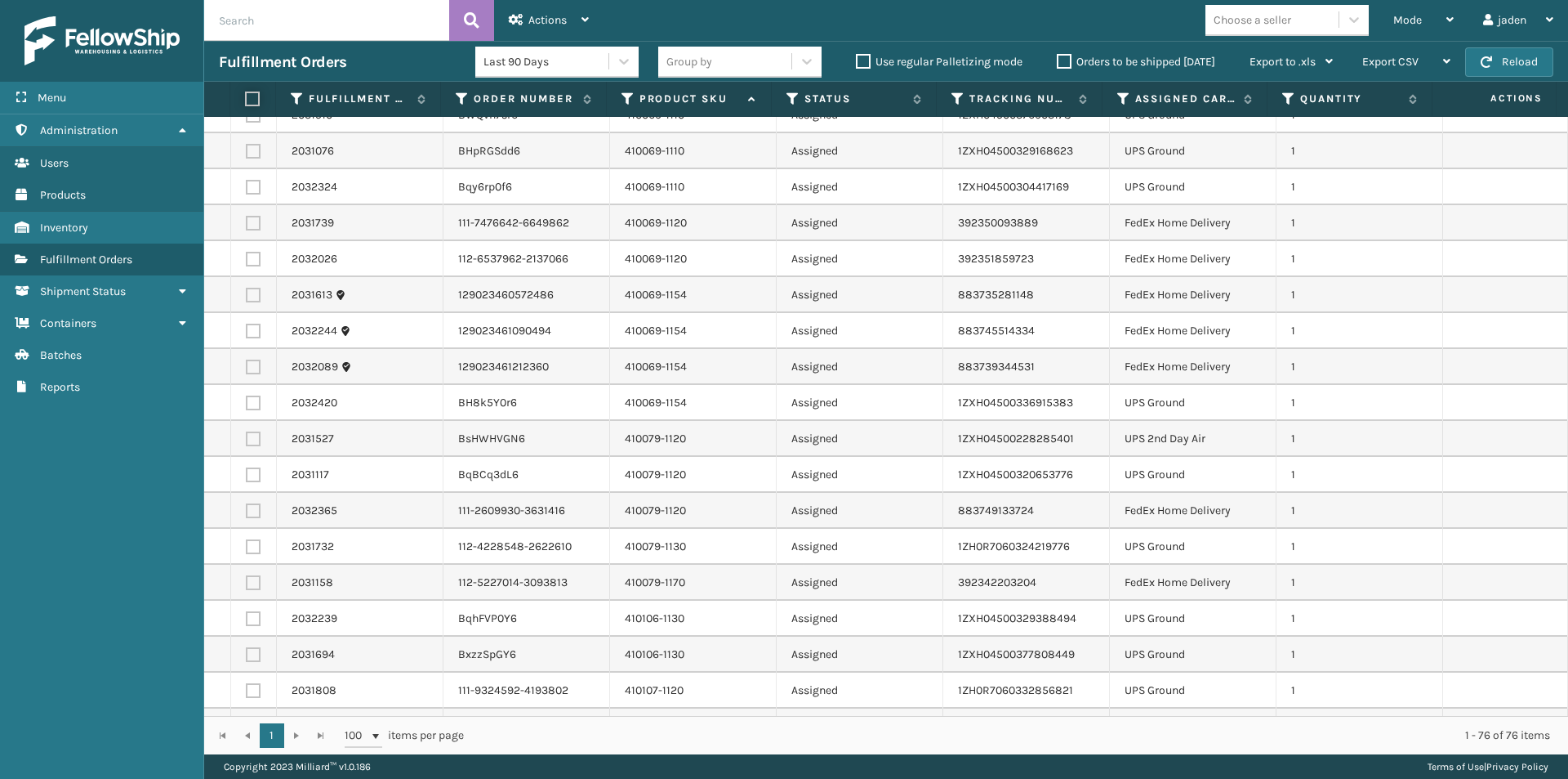
checkbox input "false"
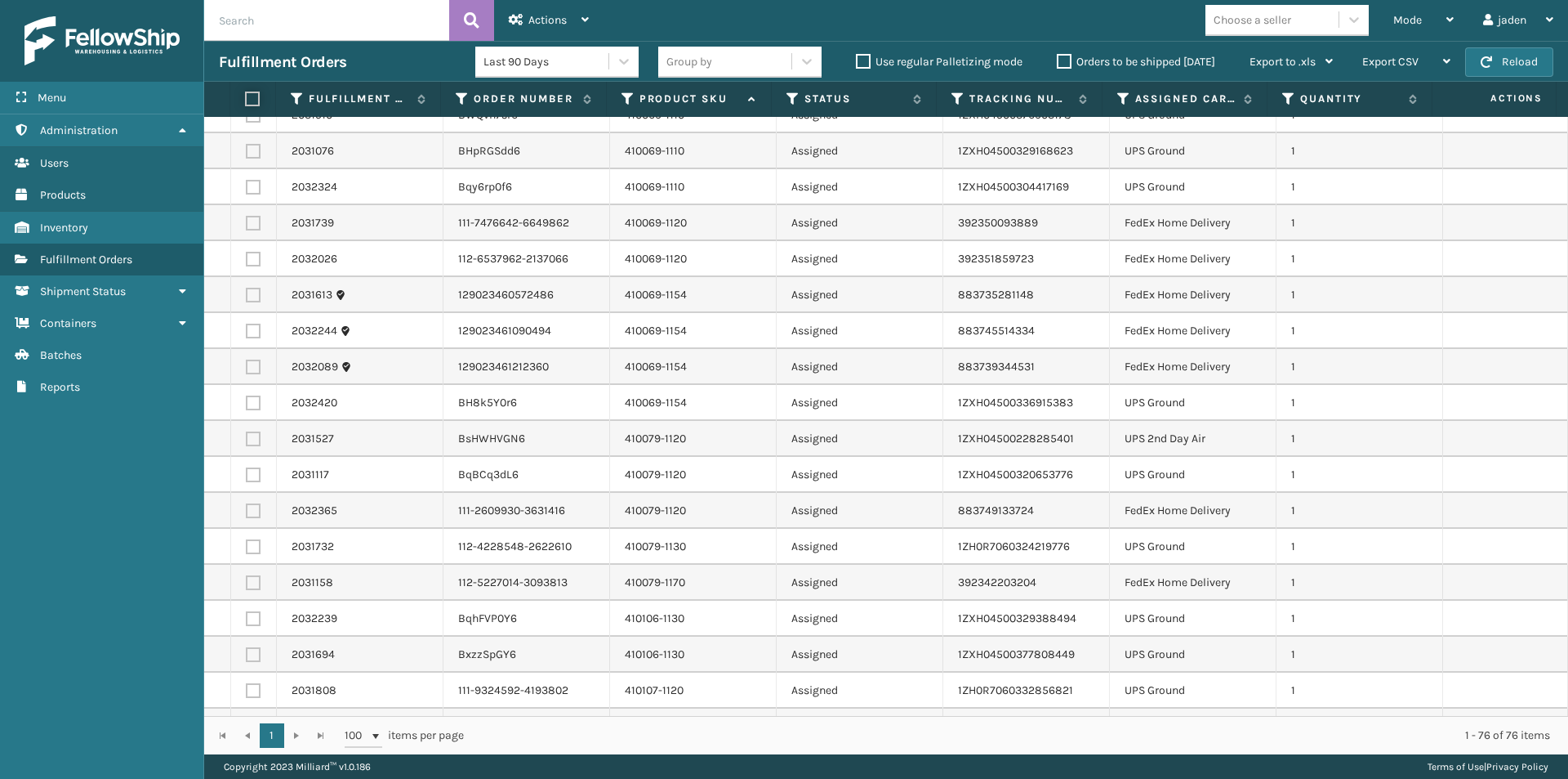
checkbox input "false"
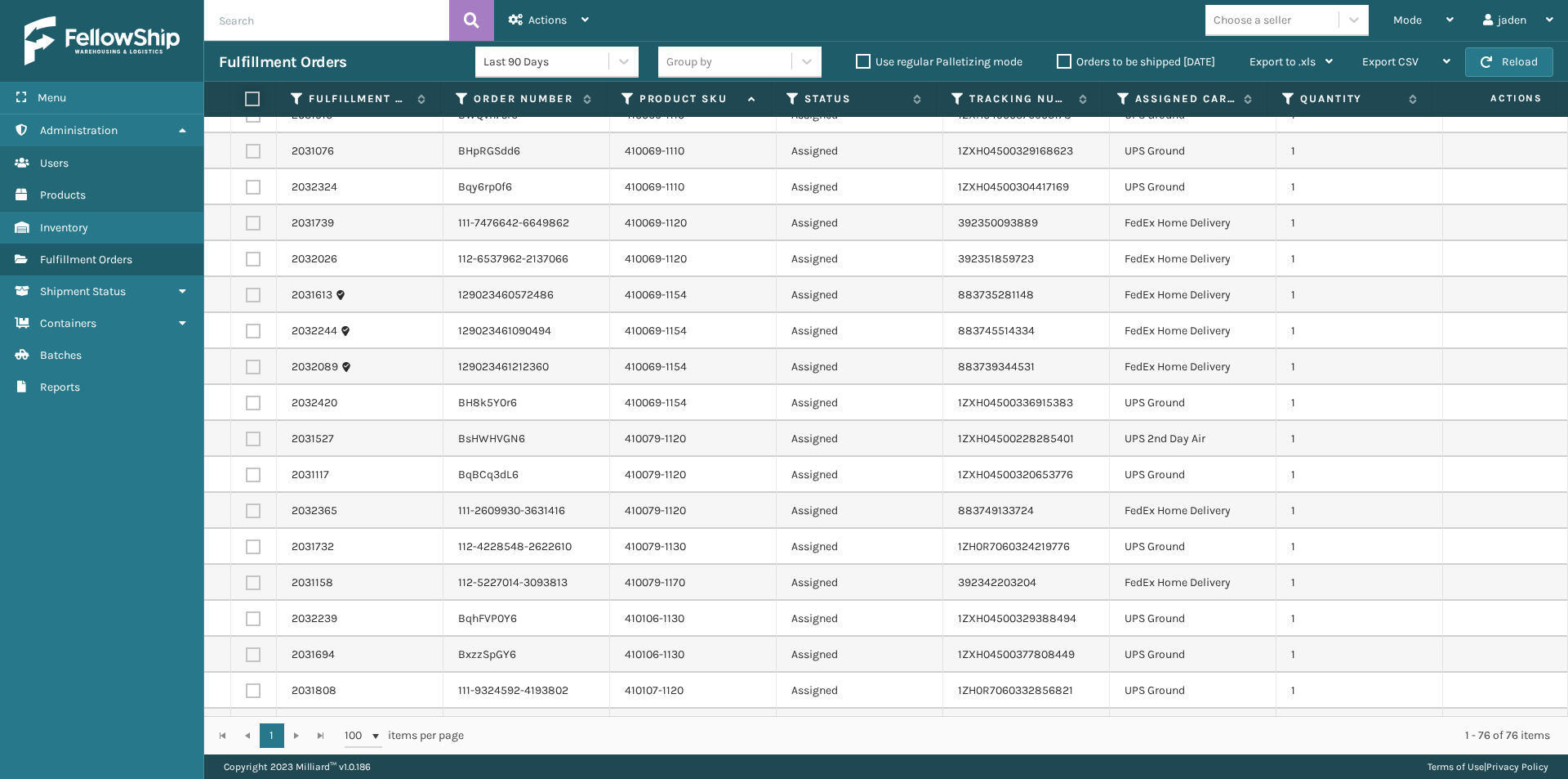
checkbox input "false"
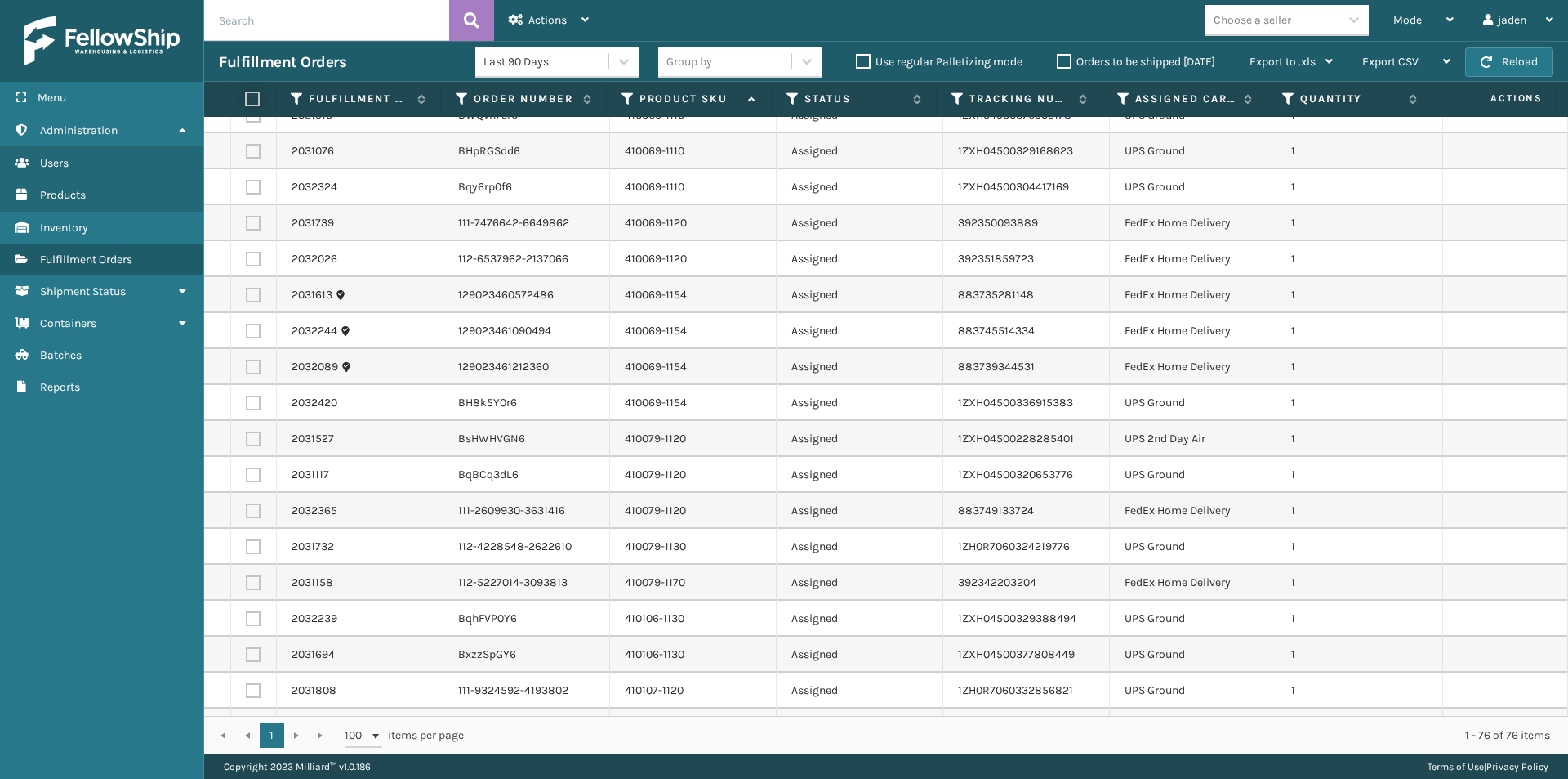
checkbox input "false"
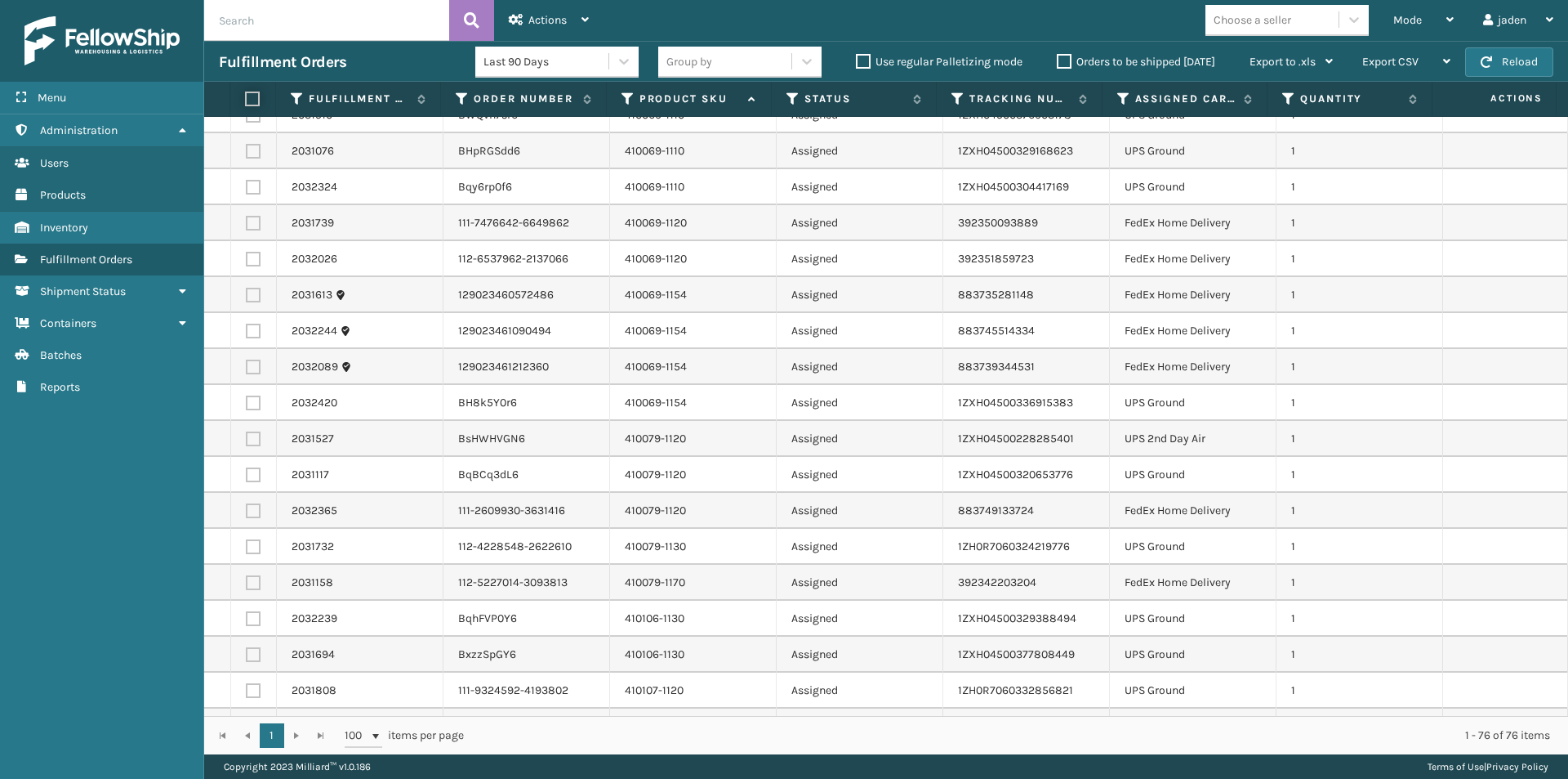
checkbox input "false"
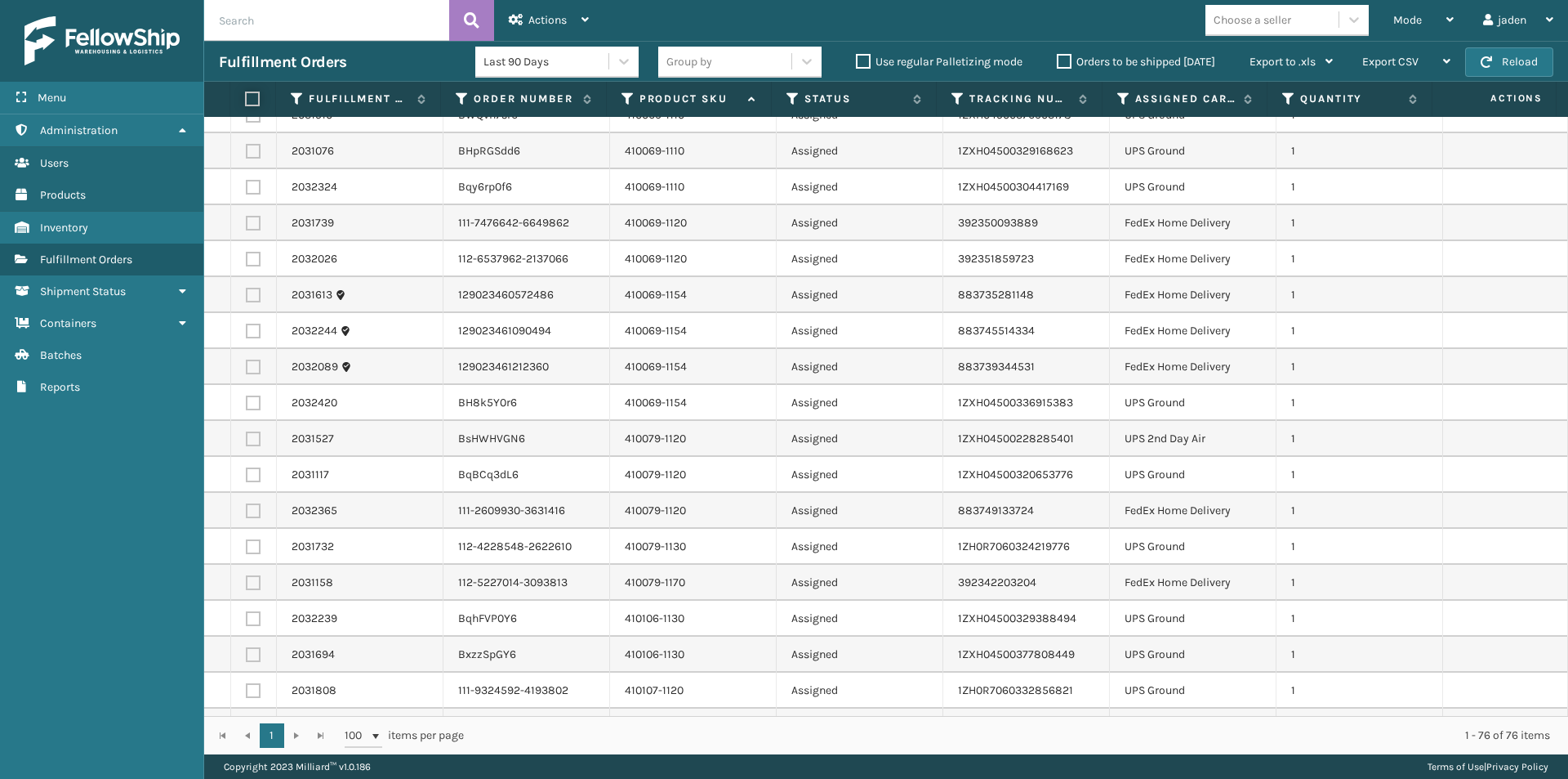
checkbox input "false"
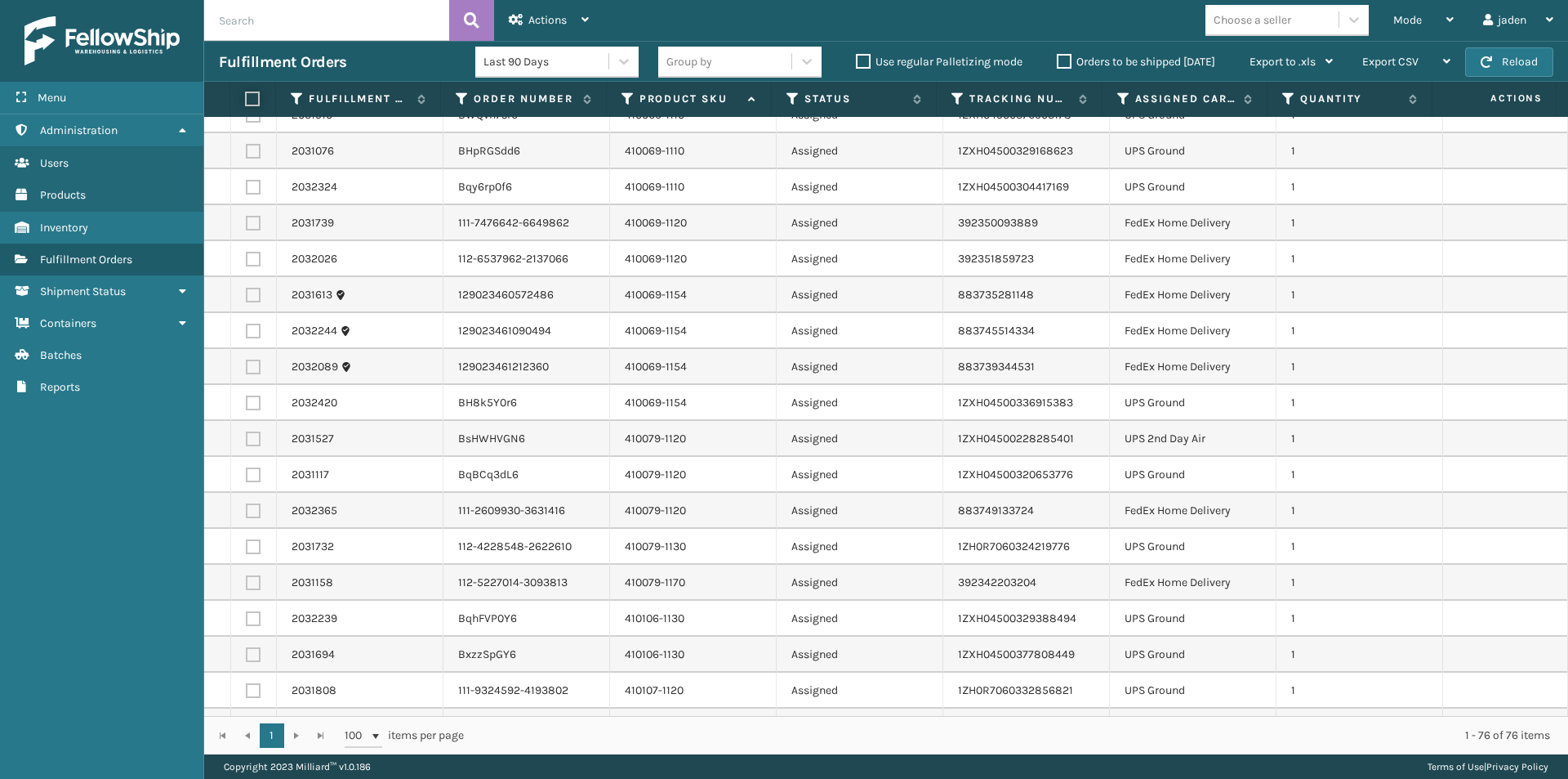
checkbox input "false"
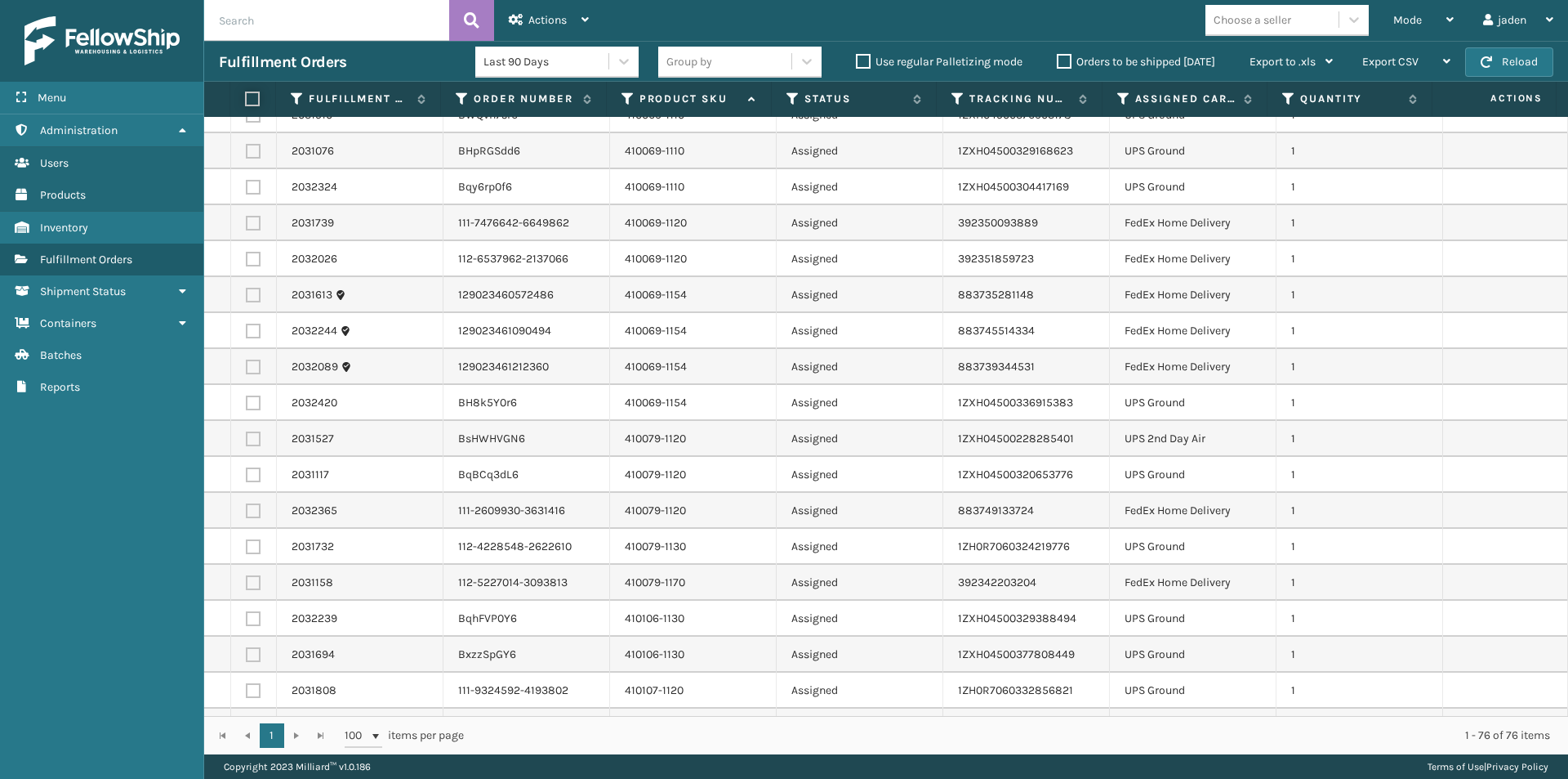
checkbox input "false"
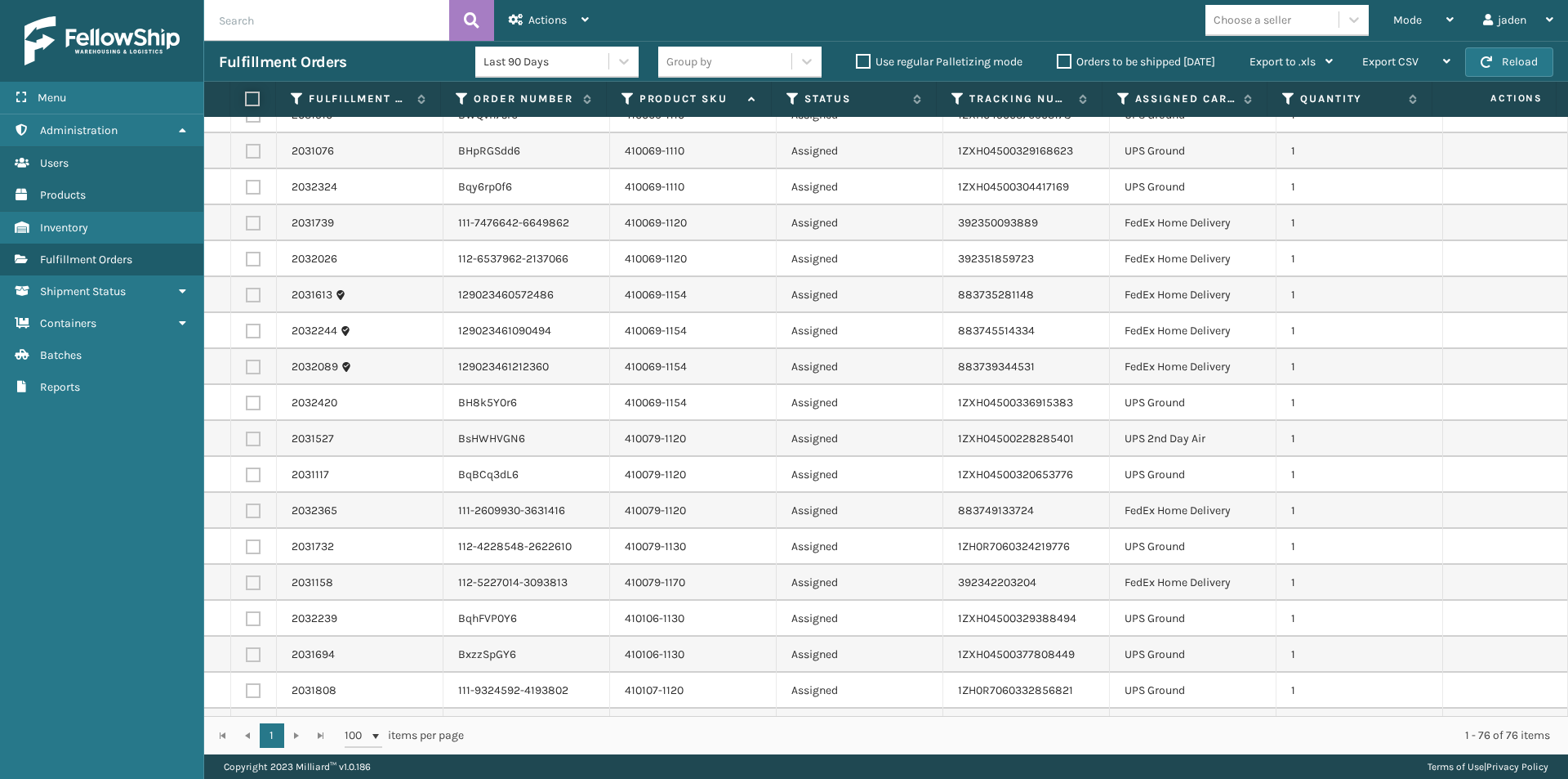
checkbox input "false"
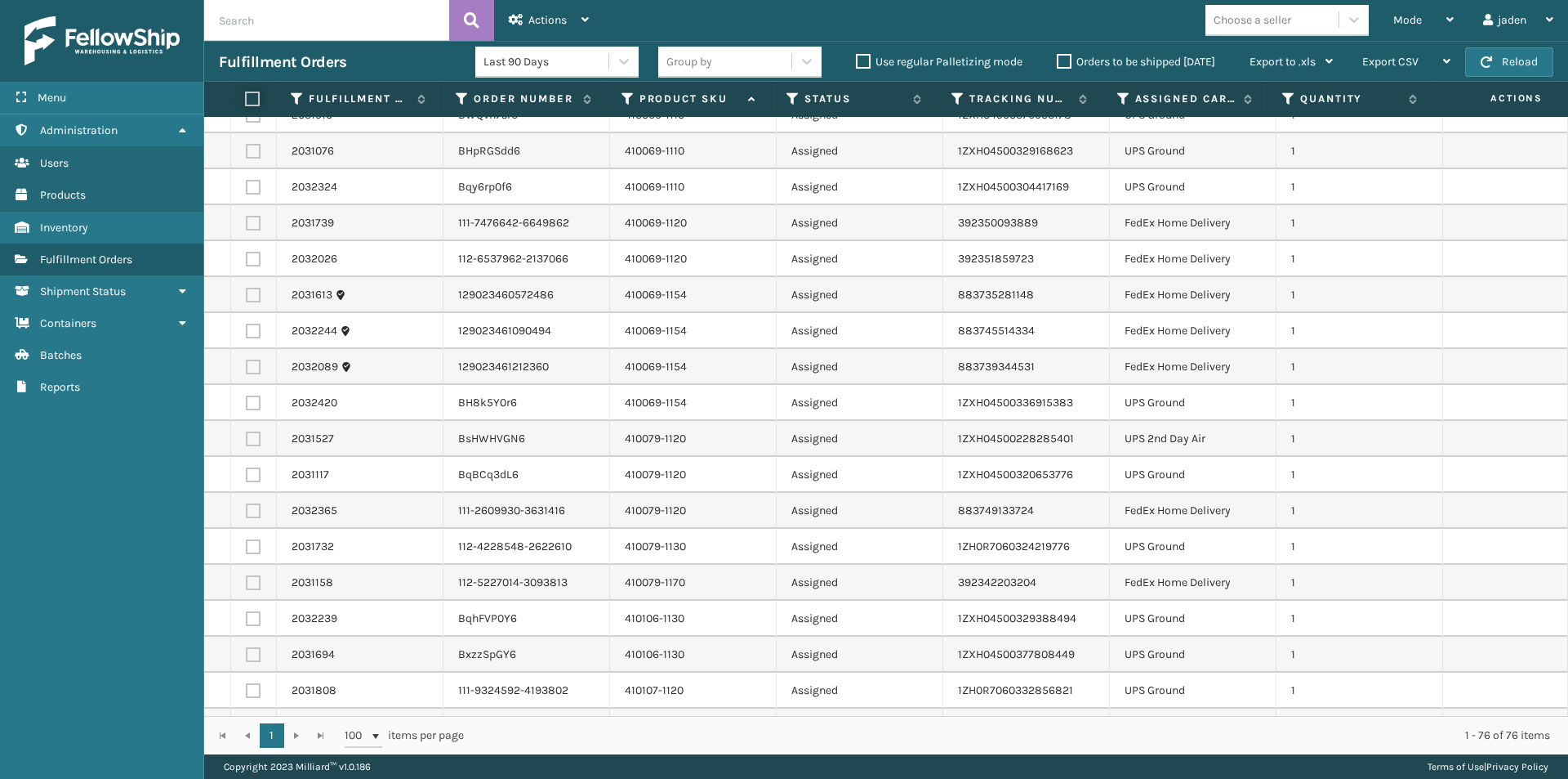
checkbox input "false"
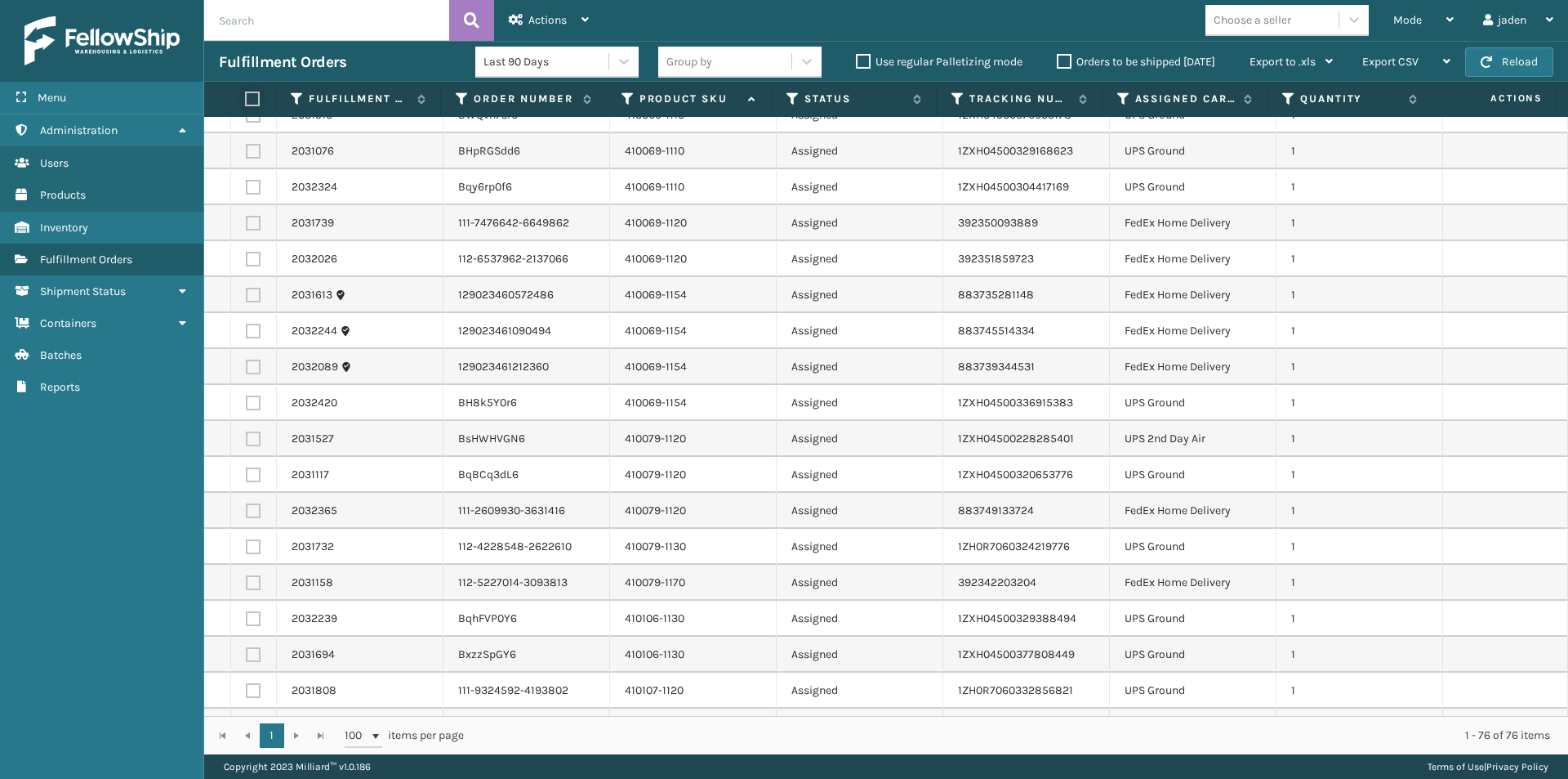
checkbox input "false"
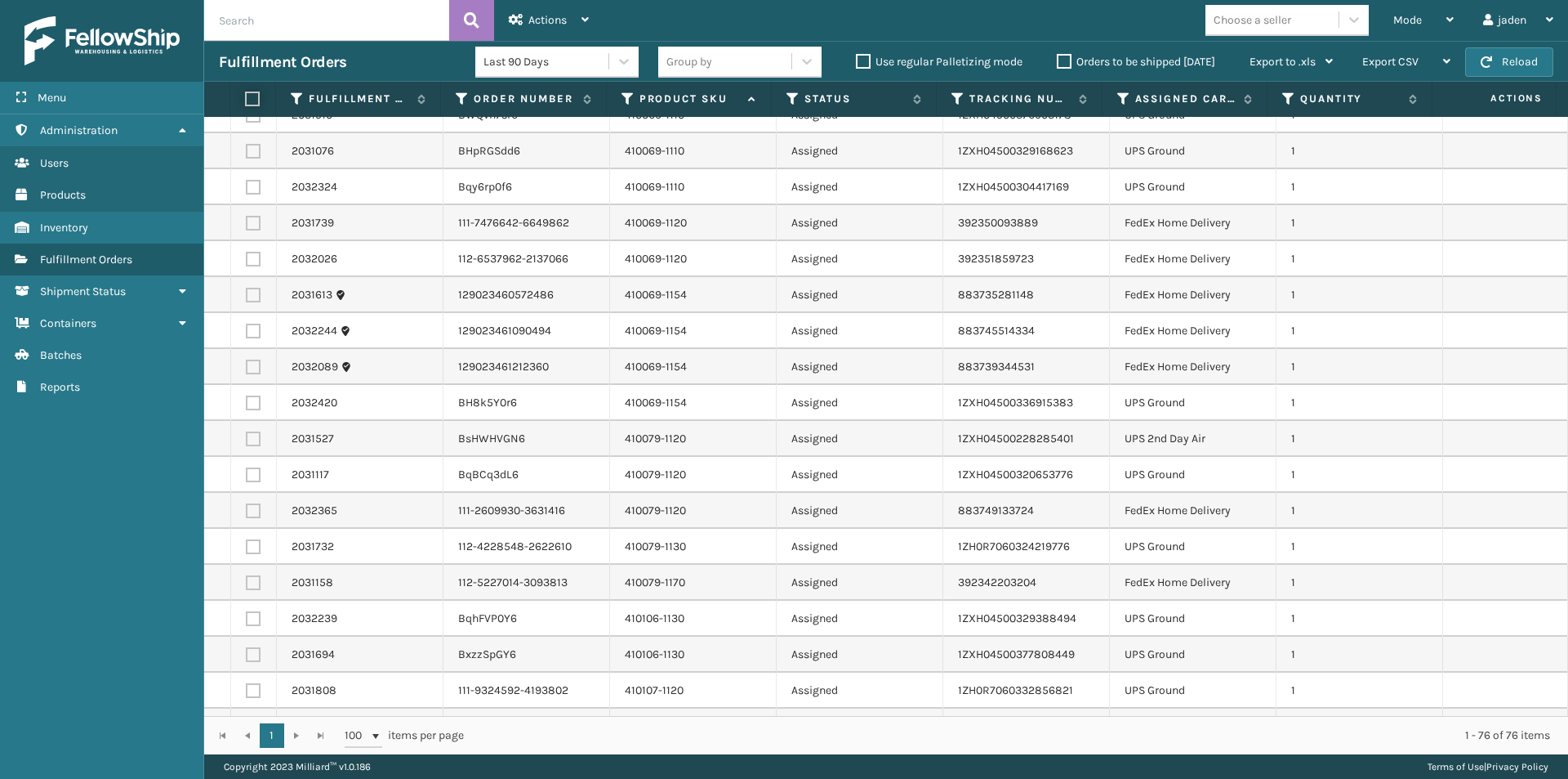
checkbox input "false"
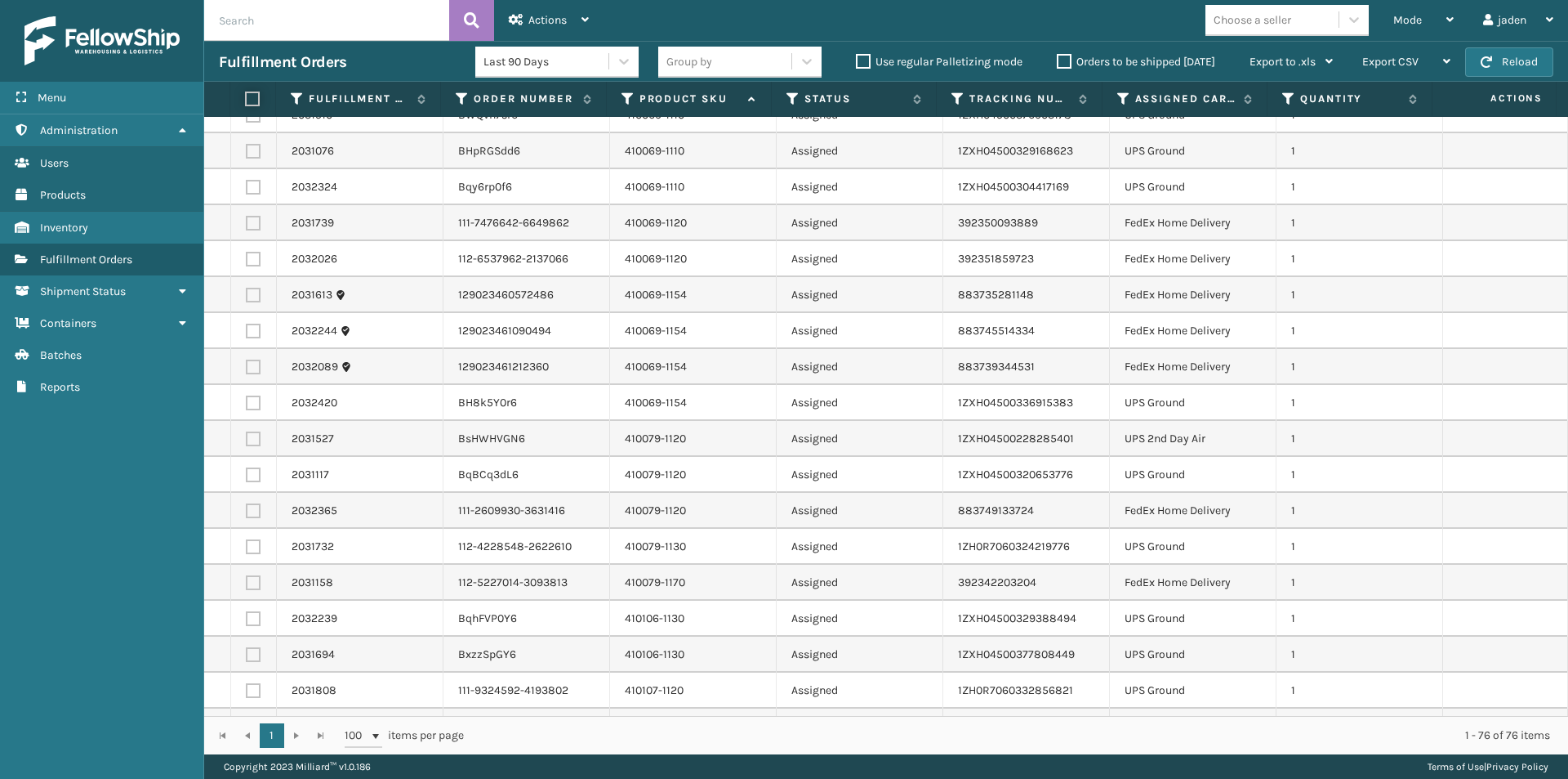
checkbox input "false"
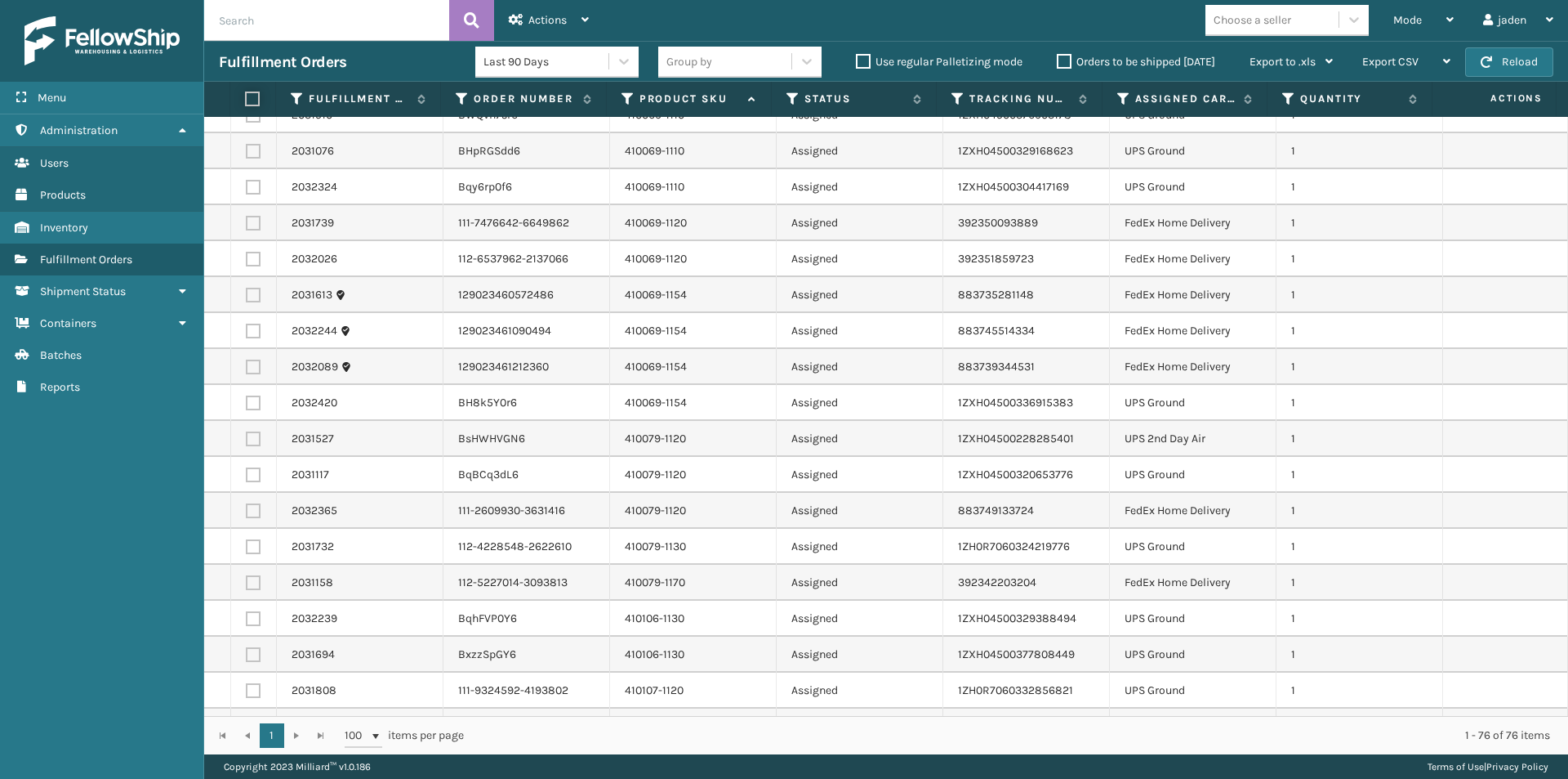
checkbox input "false"
click at [250, 402] on label at bounding box center [253, 403] width 15 height 15
click at [247, 402] on input "checkbox" at bounding box center [246, 401] width 1 height 11
checkbox input "true"
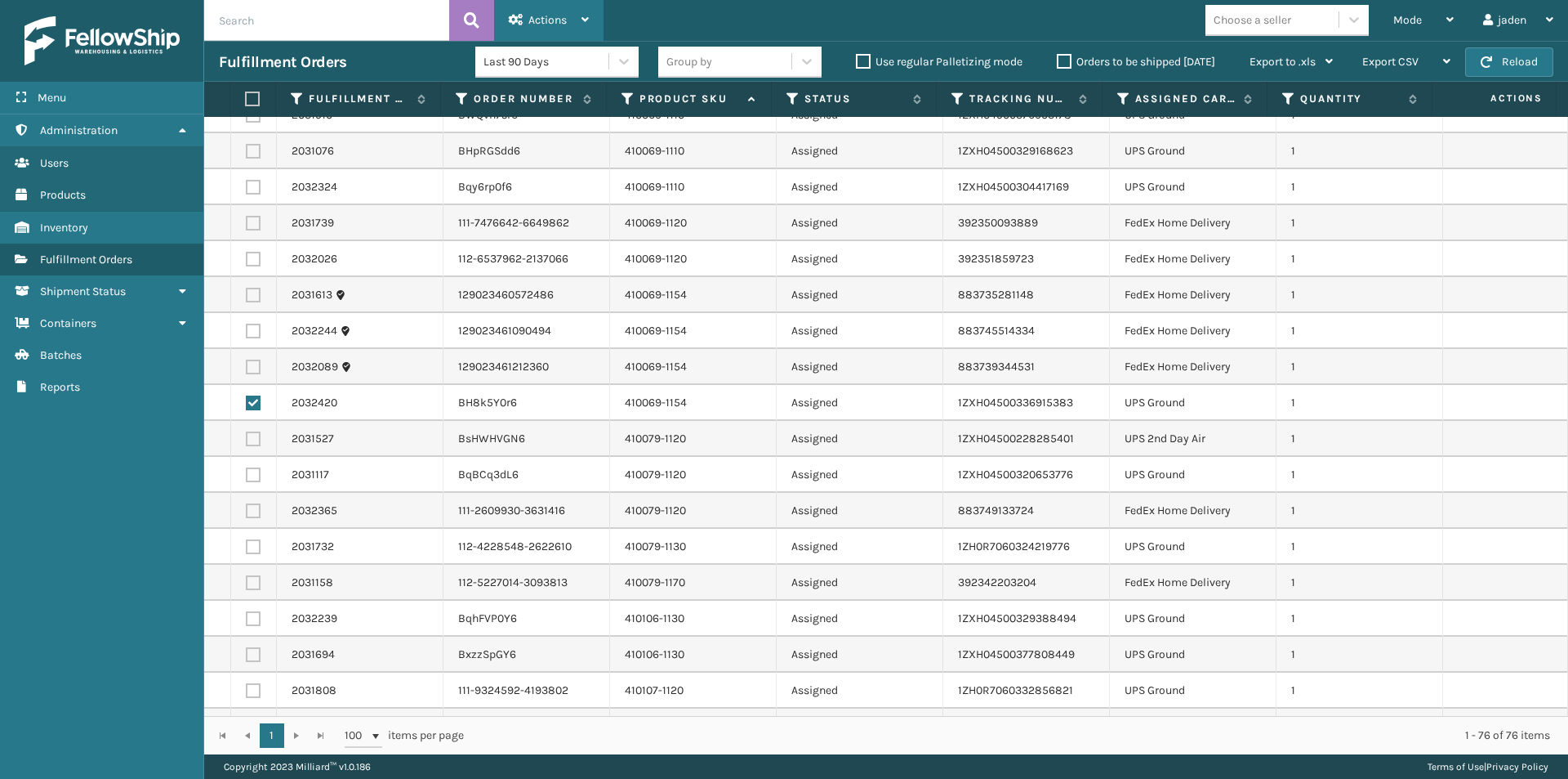
click at [580, 6] on div "Actions" at bounding box center [549, 20] width 80 height 41
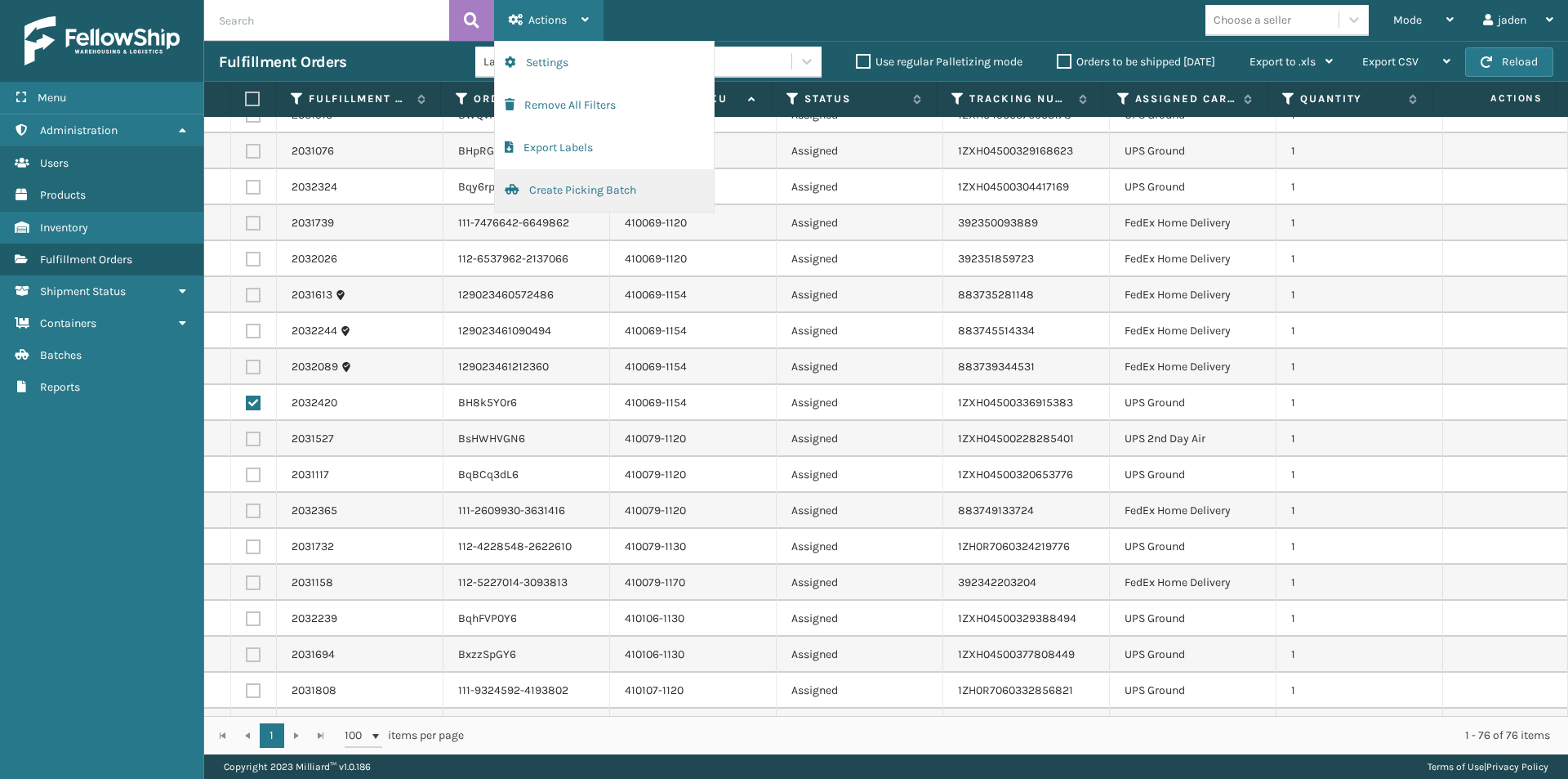
click at [595, 192] on button "Create Picking Batch" at bounding box center [605, 191] width 219 height 43
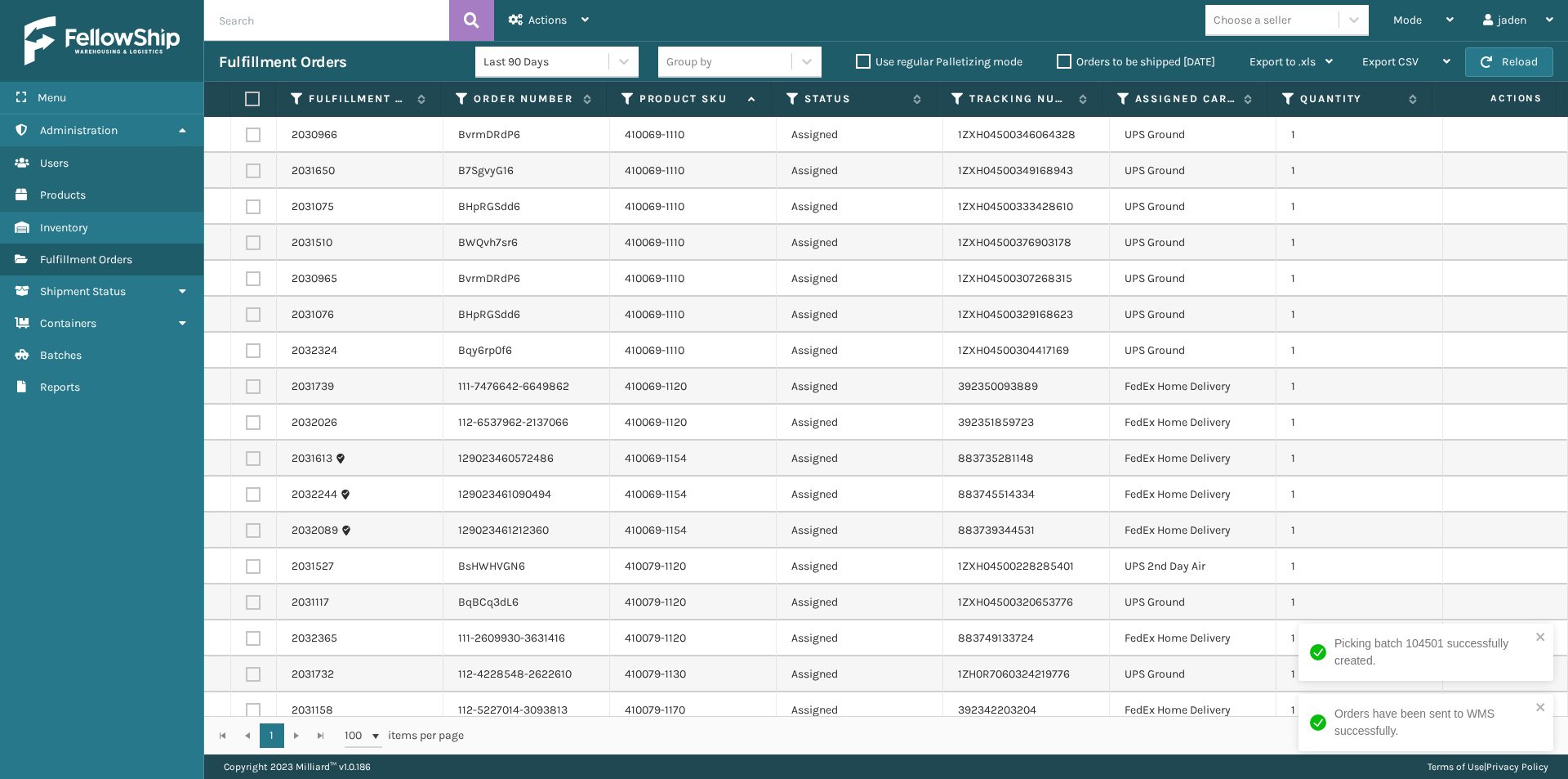
click at [261, 355] on td at bounding box center [253, 350] width 45 height 36
click at [256, 348] on label at bounding box center [253, 350] width 15 height 15
click at [247, 348] on input "checkbox" at bounding box center [246, 348] width 1 height 11
checkbox input "true"
click at [257, 310] on label at bounding box center [253, 315] width 15 height 15
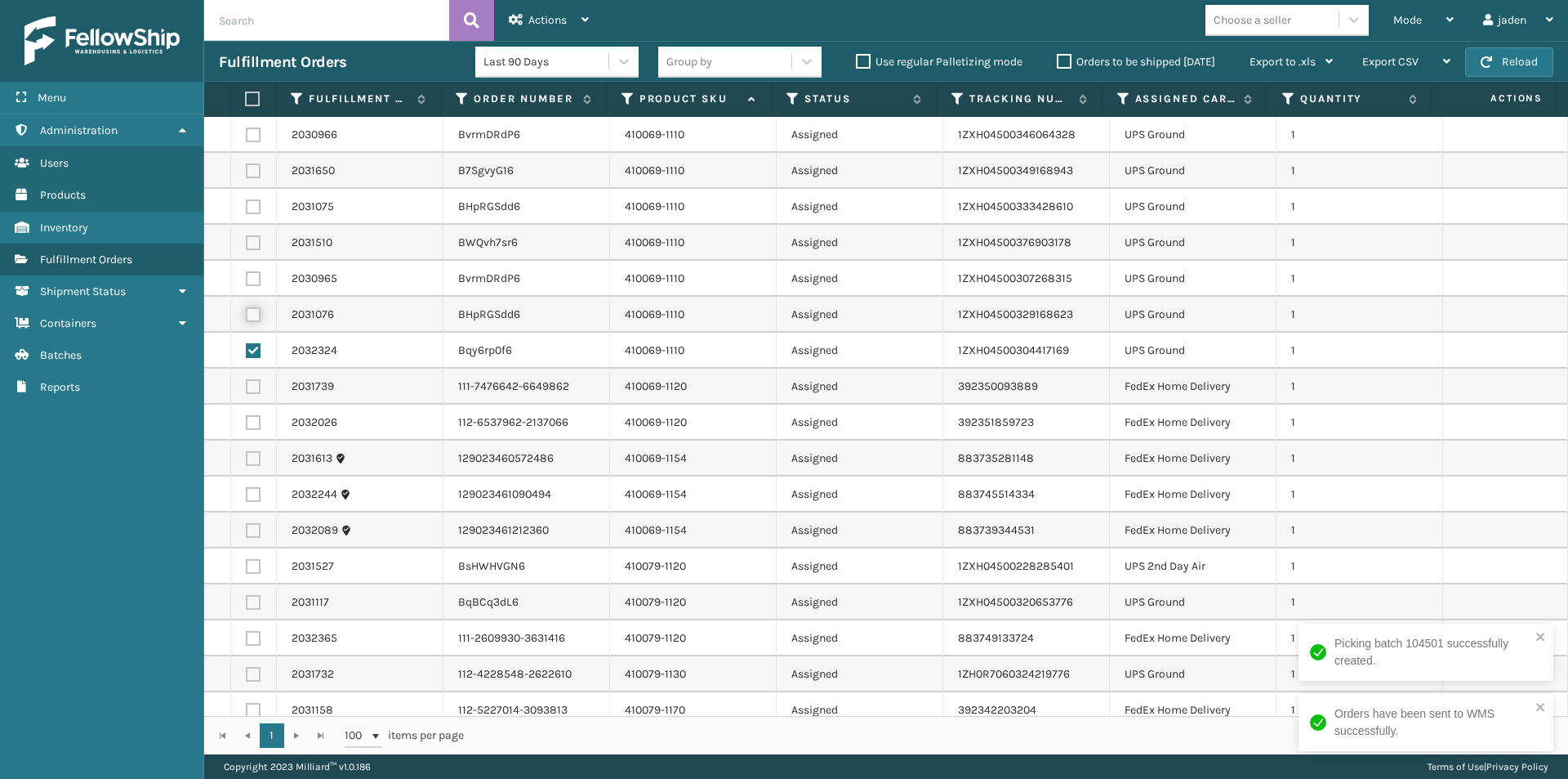
click at [247, 310] on input "checkbox" at bounding box center [246, 313] width 1 height 11
checkbox input "true"
click at [252, 273] on label at bounding box center [253, 278] width 15 height 15
click at [247, 273] on input "checkbox" at bounding box center [246, 276] width 1 height 11
checkbox input "true"
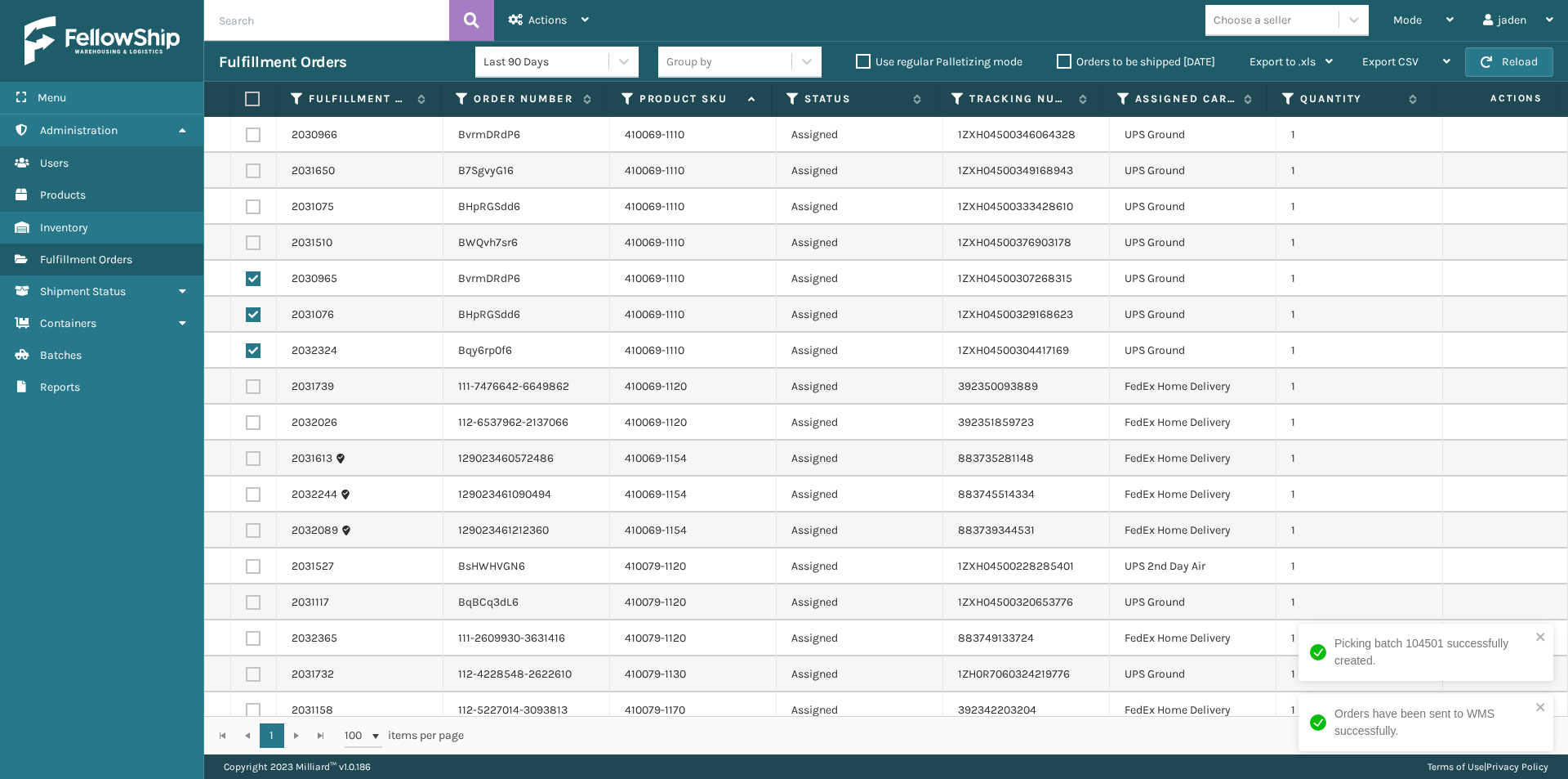
click at [252, 244] on label at bounding box center [253, 242] width 15 height 15
click at [247, 244] on input "checkbox" at bounding box center [246, 241] width 1 height 11
checkbox input "true"
click at [251, 211] on label at bounding box center [253, 207] width 15 height 15
click at [247, 210] on input "checkbox" at bounding box center [246, 205] width 1 height 11
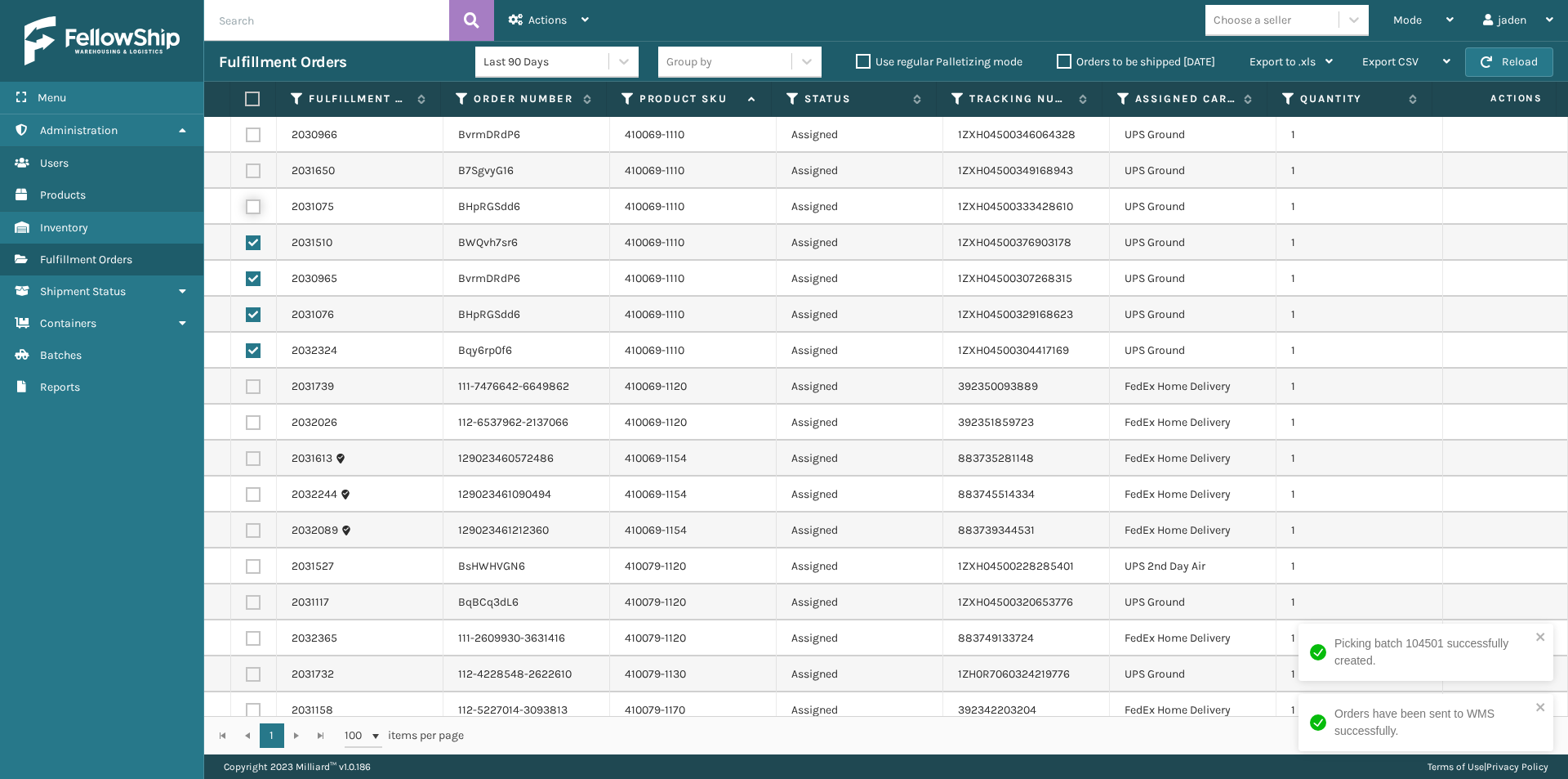
checkbox input "true"
click at [253, 174] on label at bounding box center [253, 170] width 15 height 15
click at [247, 174] on input "checkbox" at bounding box center [246, 168] width 1 height 11
checkbox input "true"
click at [254, 136] on label at bounding box center [253, 135] width 15 height 15
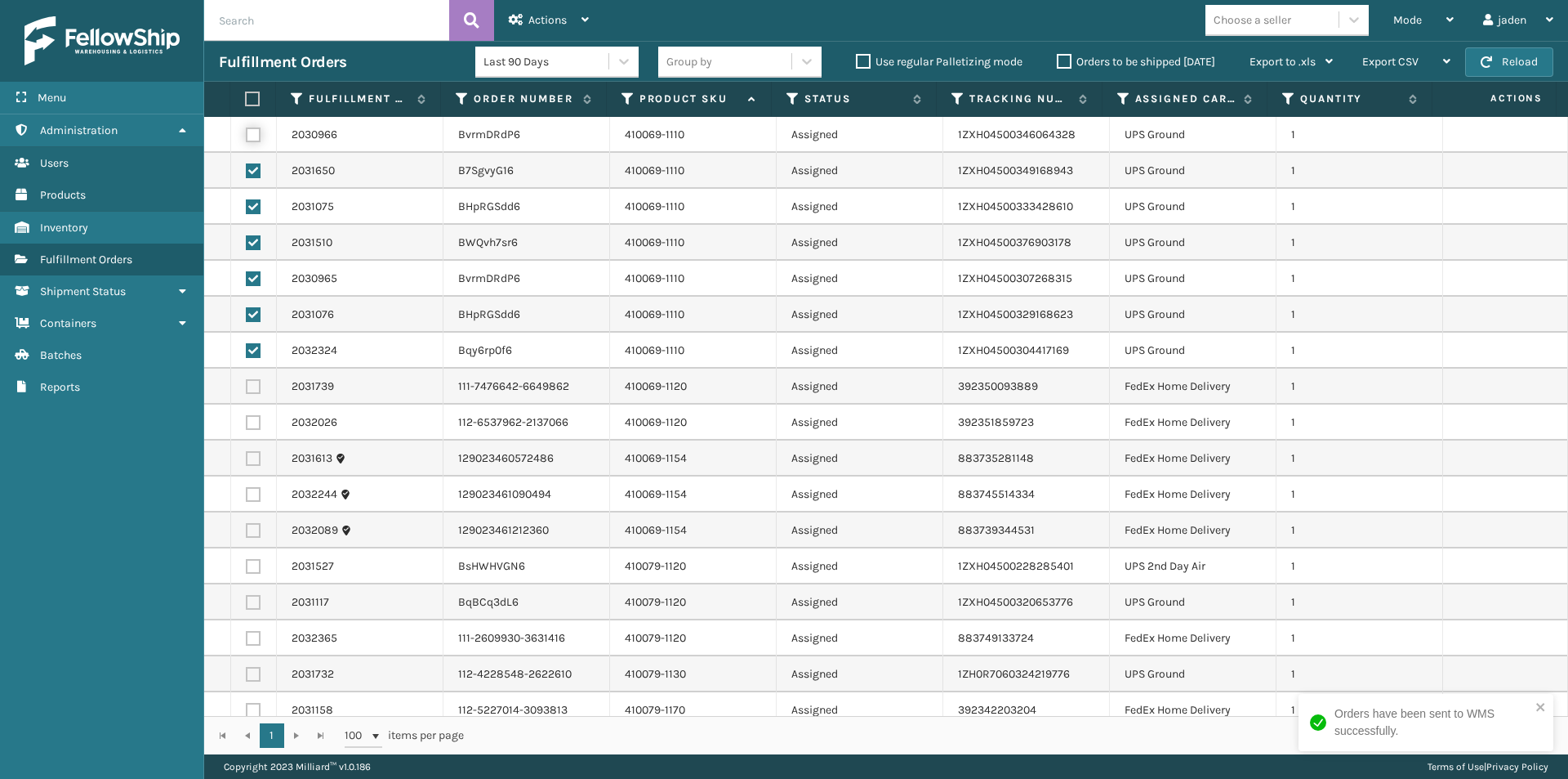
click at [247, 136] on input "checkbox" at bounding box center [246, 133] width 1 height 11
checkbox input "true"
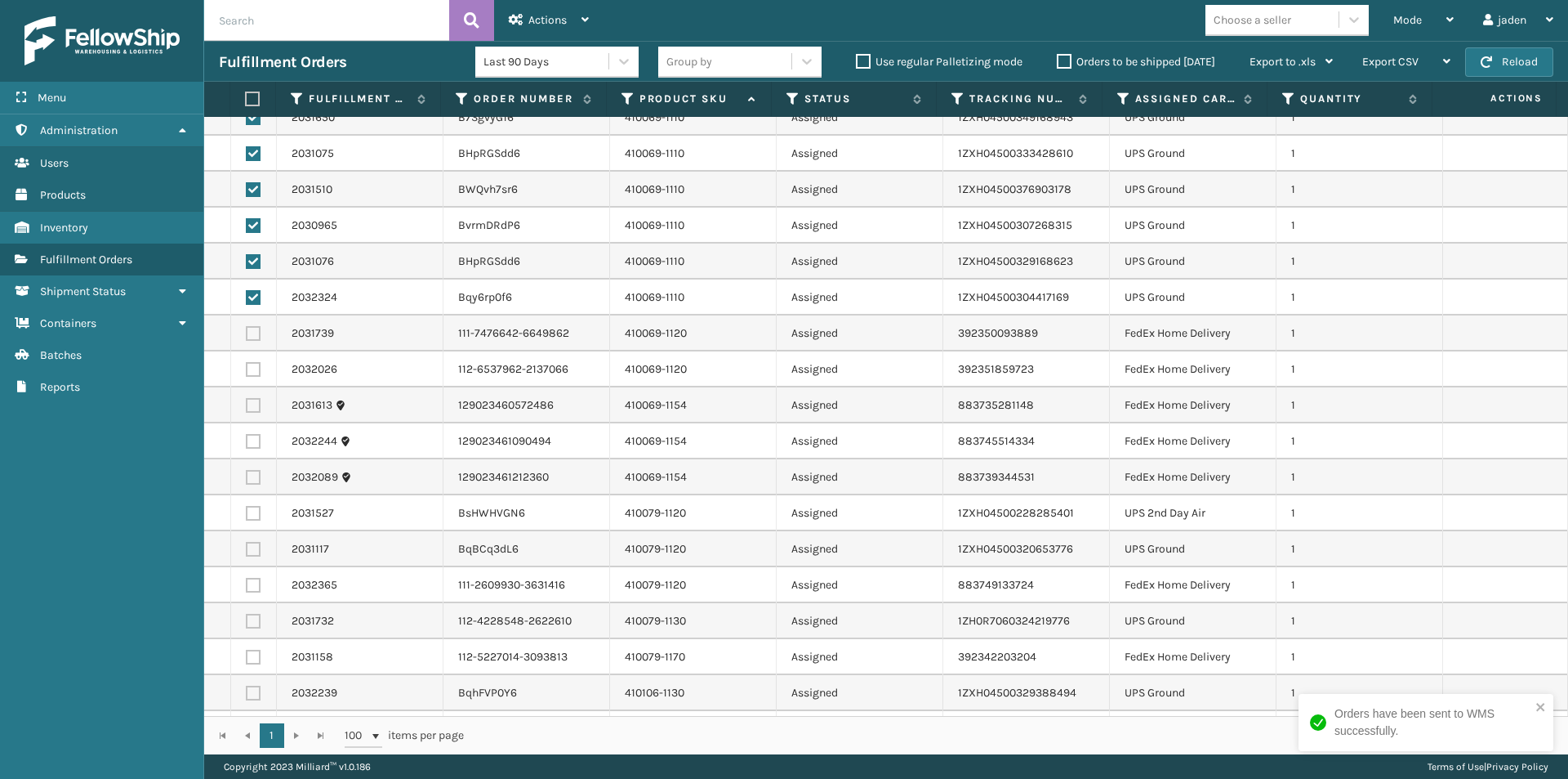
scroll to position [82, 0]
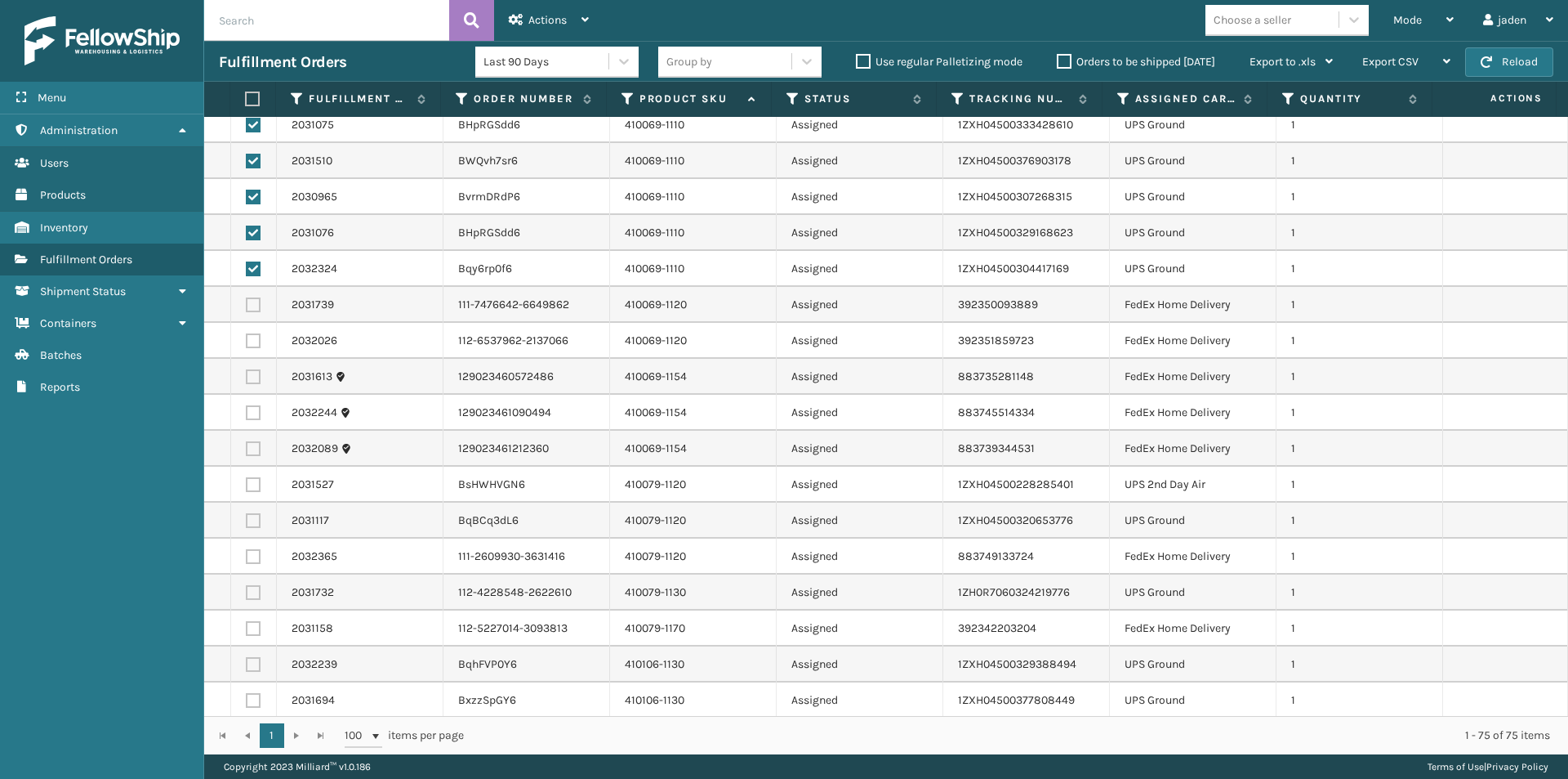
click at [250, 487] on label at bounding box center [253, 484] width 15 height 15
click at [247, 487] on input "checkbox" at bounding box center [246, 482] width 1 height 11
checkbox input "true"
click at [252, 518] on label at bounding box center [253, 521] width 15 height 15
click at [247, 518] on input "checkbox" at bounding box center [246, 519] width 1 height 11
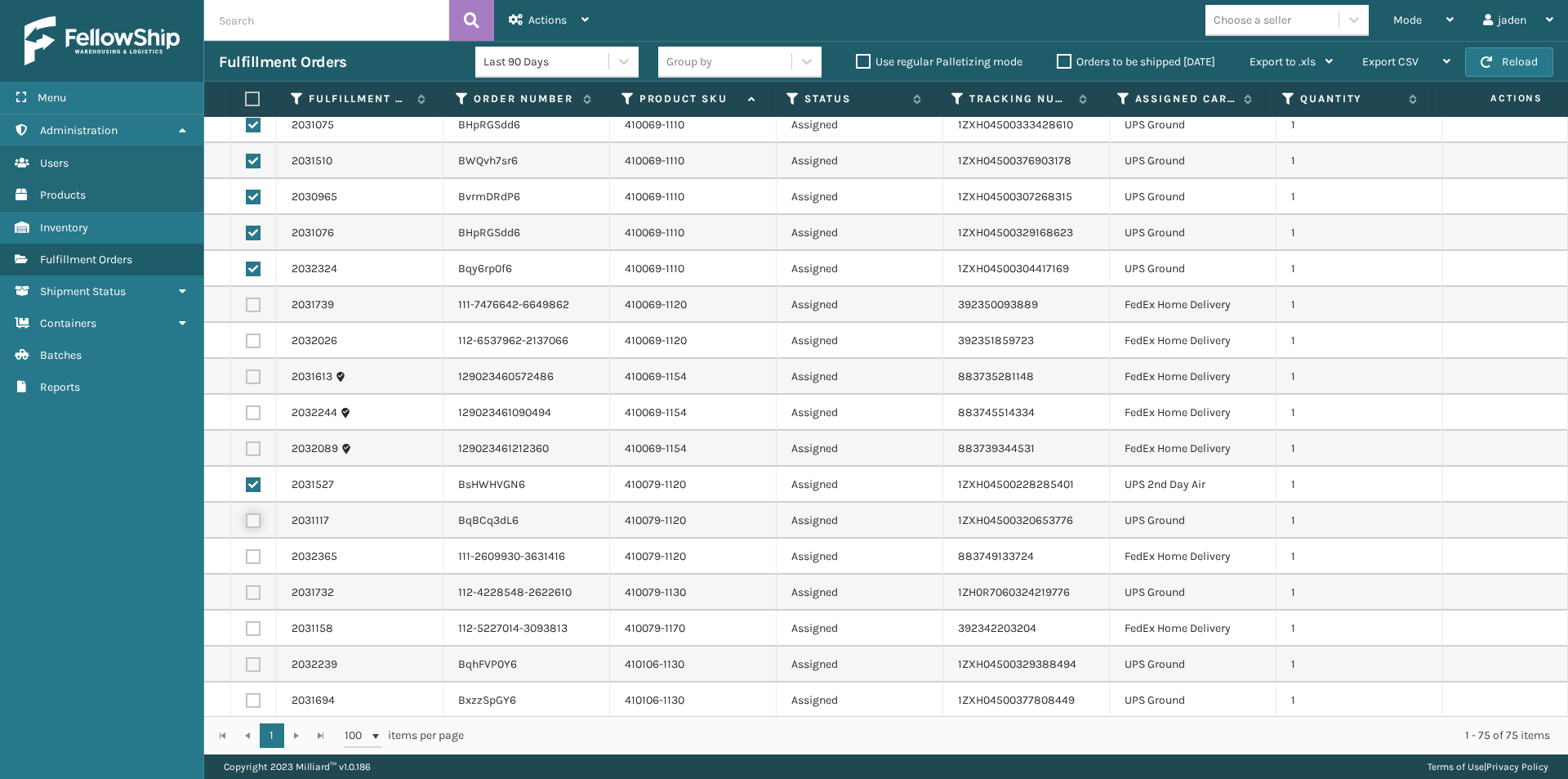
checkbox input "true"
click at [250, 595] on label at bounding box center [253, 593] width 15 height 15
click at [247, 595] on input "checkbox" at bounding box center [246, 591] width 1 height 11
checkbox input "true"
click at [242, 661] on td at bounding box center [253, 664] width 45 height 36
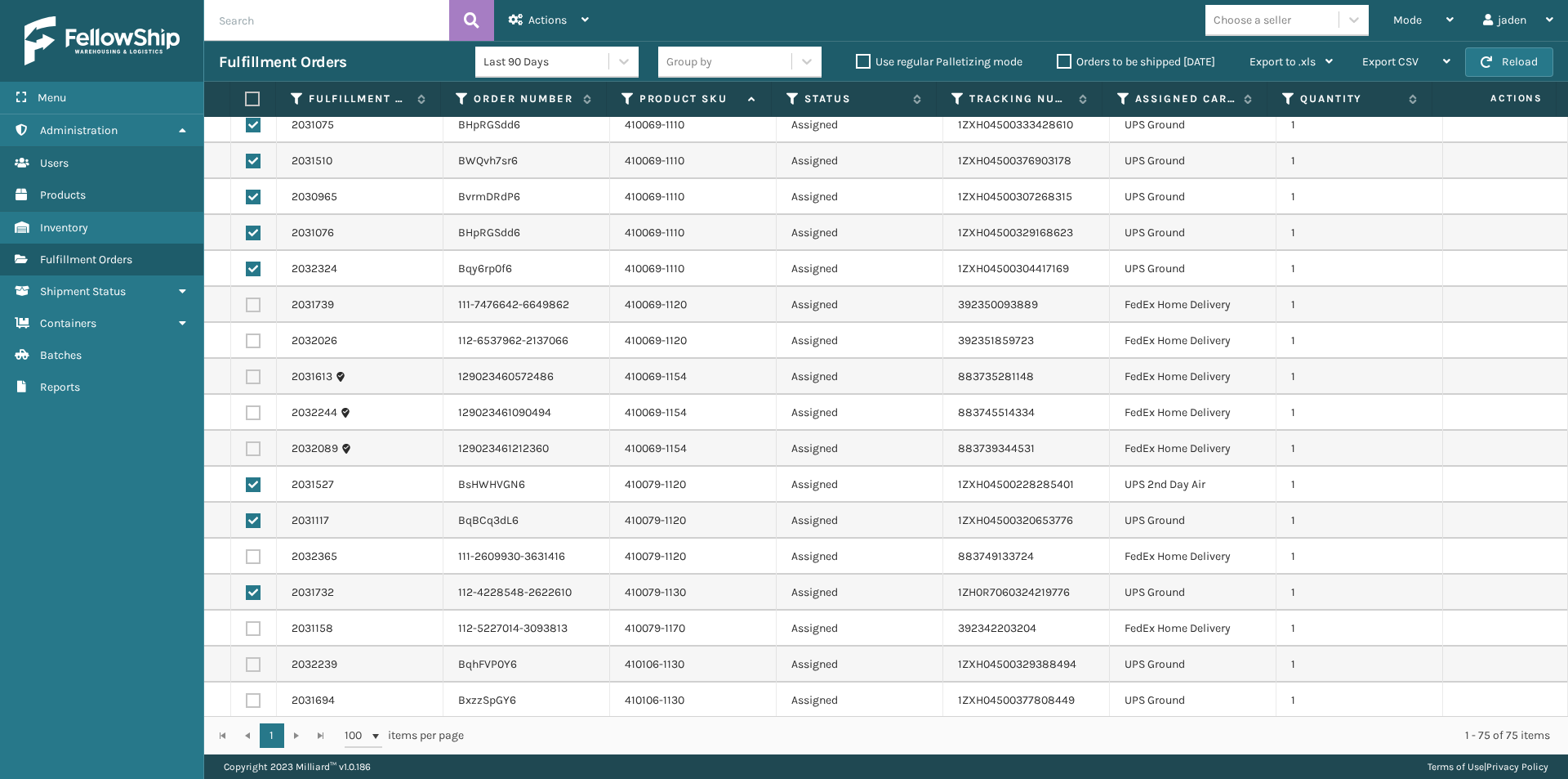
click at [248, 672] on td at bounding box center [253, 664] width 45 height 36
drag, startPoint x: 253, startPoint y: 701, endPoint x: 250, endPoint y: 675, distance: 26.2
click at [253, 702] on label at bounding box center [253, 701] width 15 height 15
click at [247, 702] on input "checkbox" at bounding box center [246, 699] width 1 height 11
checkbox input "true"
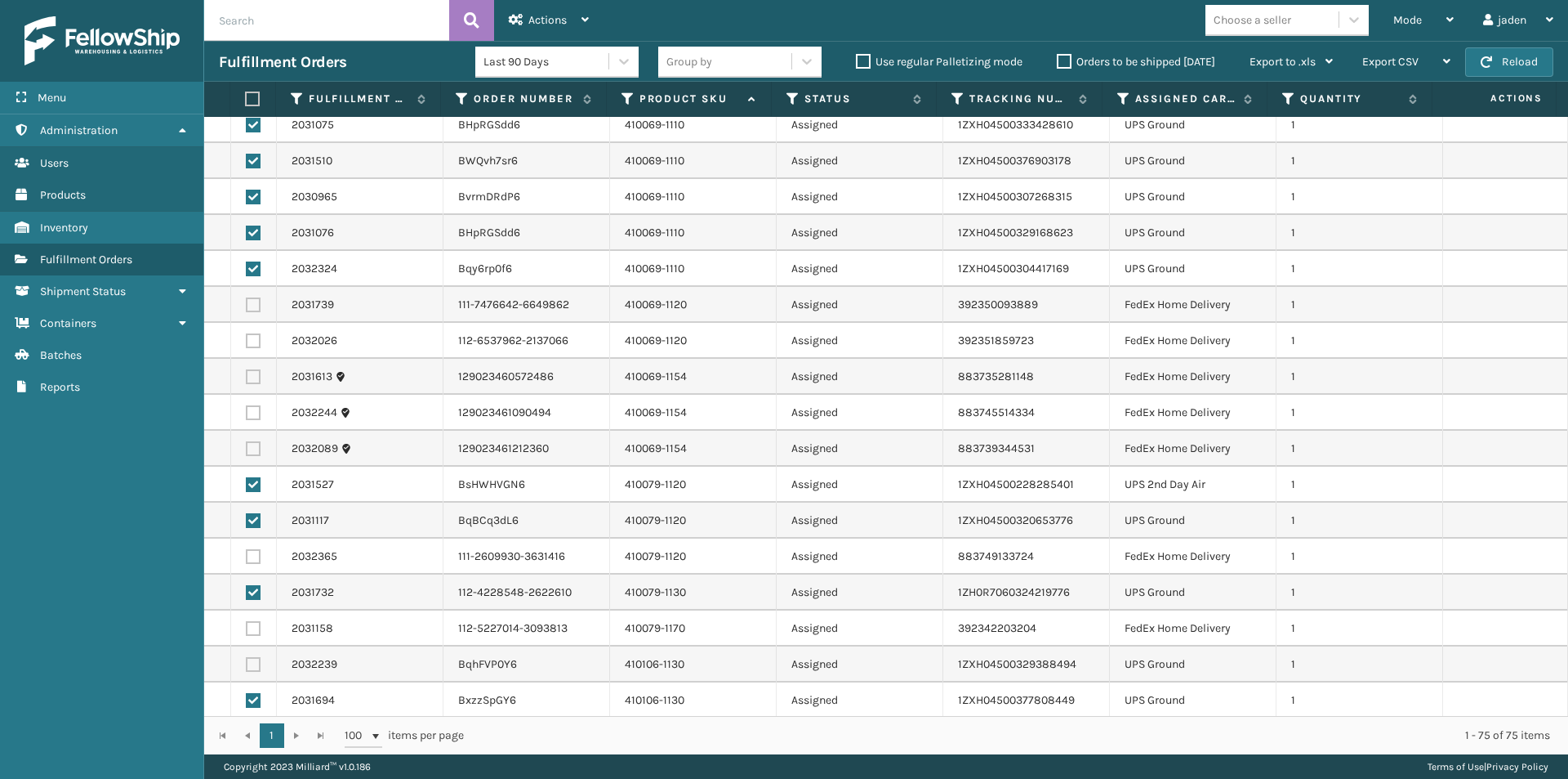
click at [251, 664] on label at bounding box center [253, 664] width 15 height 15
click at [247, 664] on input "checkbox" at bounding box center [246, 662] width 1 height 11
checkbox input "true"
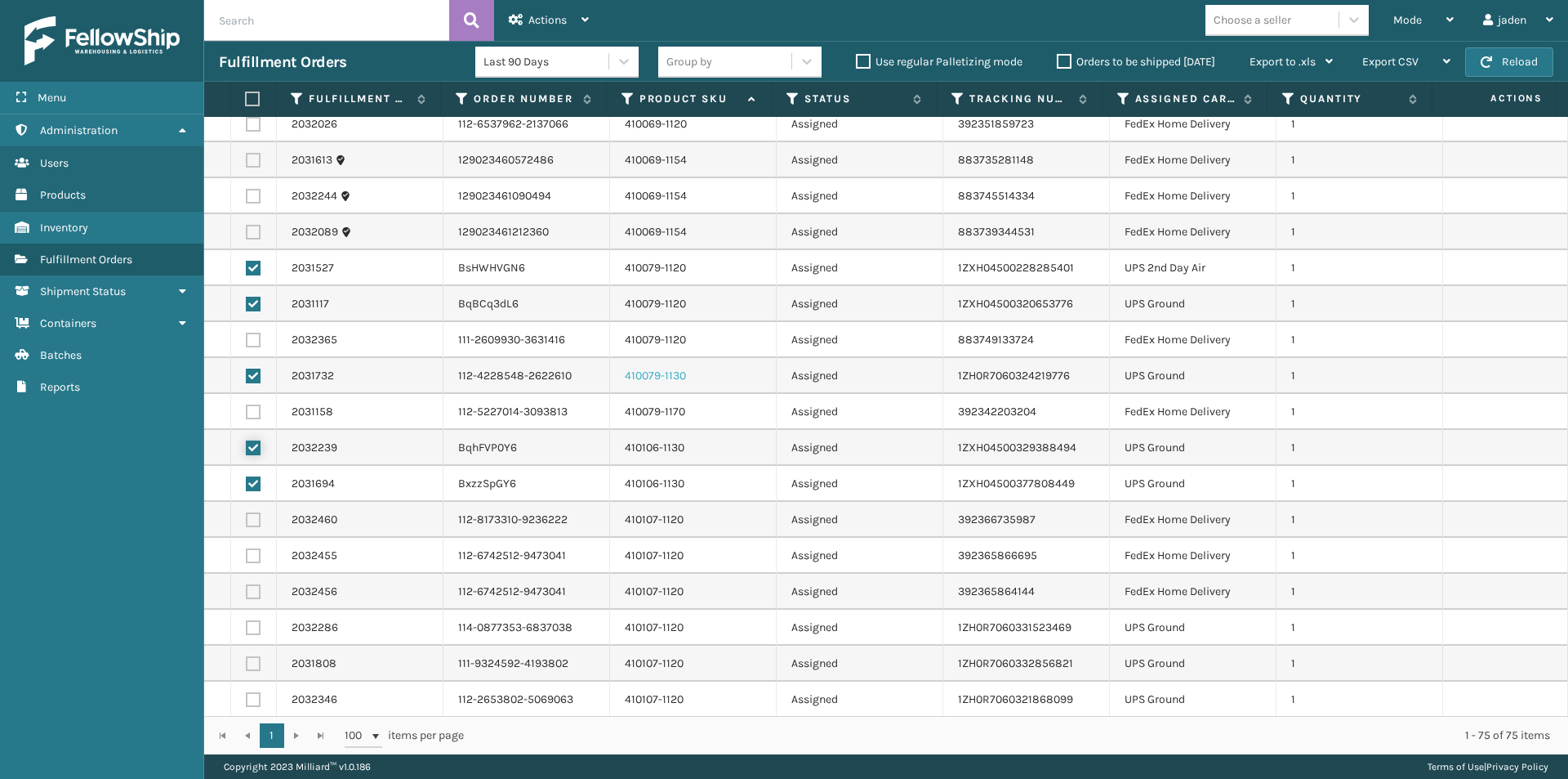
scroll to position [408, 0]
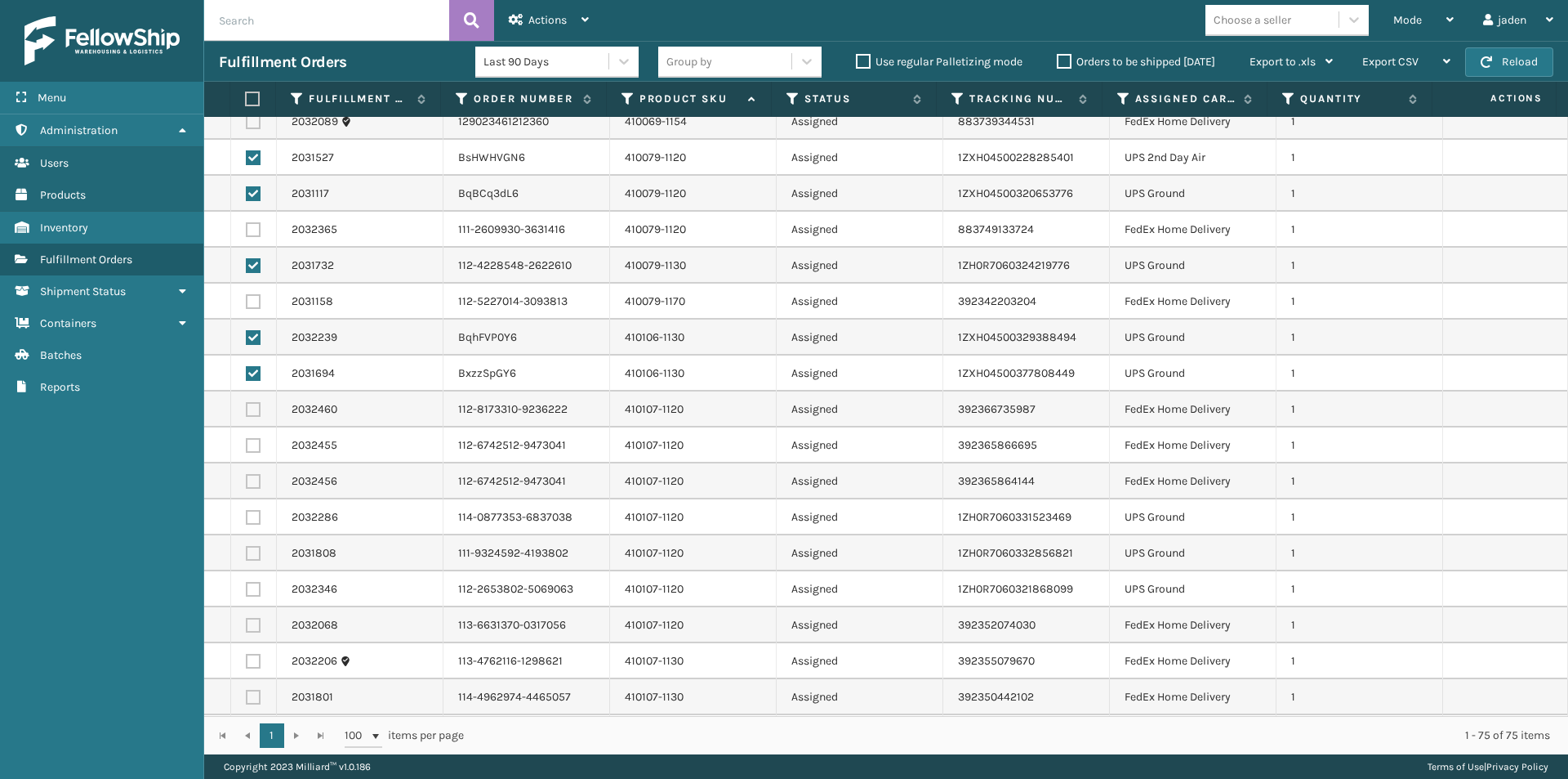
drag, startPoint x: 246, startPoint y: 526, endPoint x: 253, endPoint y: 517, distance: 11.4
click at [248, 524] on td at bounding box center [253, 517] width 45 height 36
click at [256, 515] on label at bounding box center [253, 517] width 15 height 15
click at [247, 515] on input "checkbox" at bounding box center [246, 515] width 1 height 11
checkbox input "true"
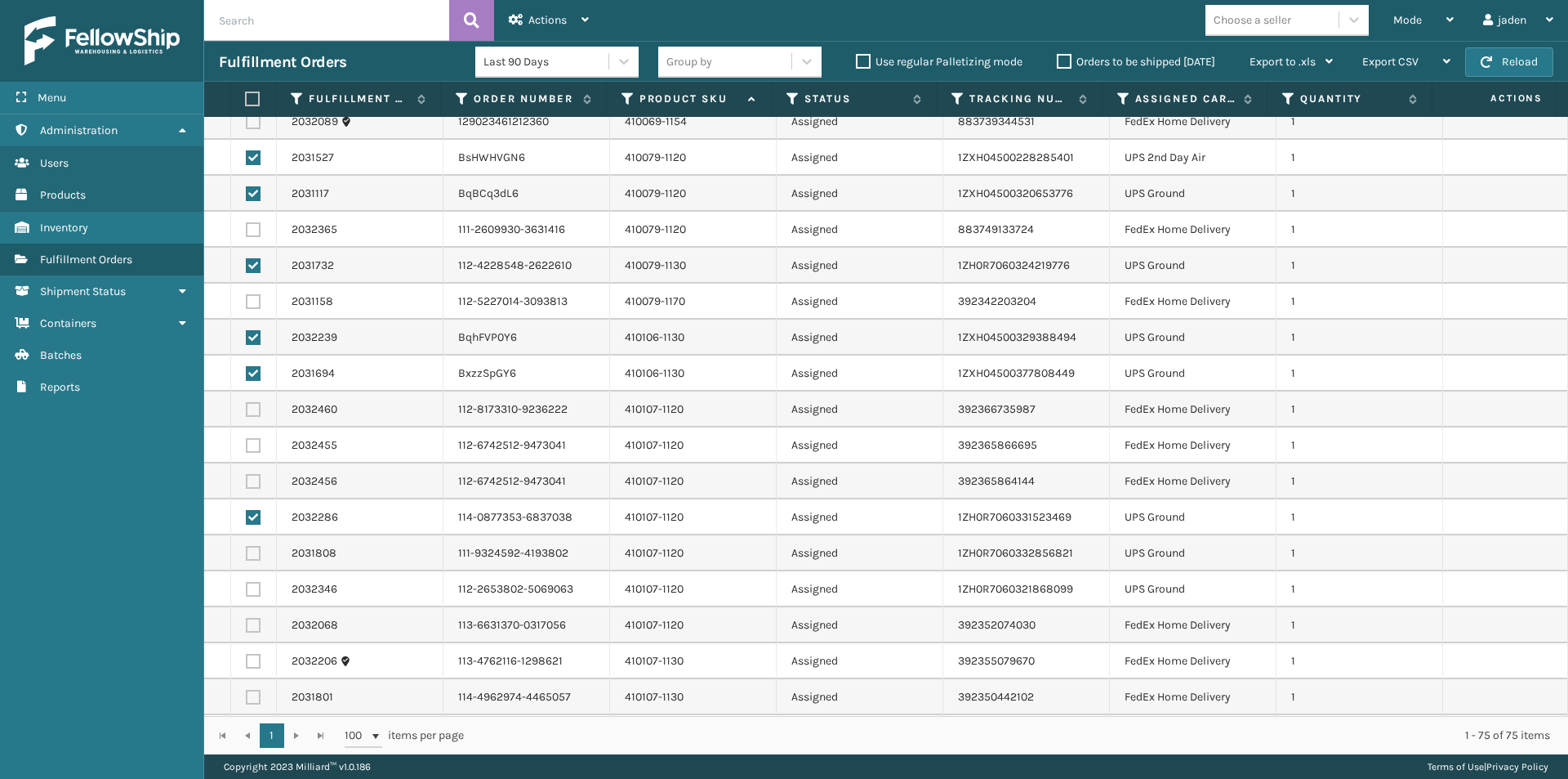
click at [251, 590] on label at bounding box center [253, 589] width 15 height 15
click at [247, 590] on input "checkbox" at bounding box center [246, 587] width 1 height 11
checkbox input "true"
click at [246, 545] on td at bounding box center [253, 554] width 45 height 36
click at [251, 551] on label at bounding box center [253, 553] width 15 height 15
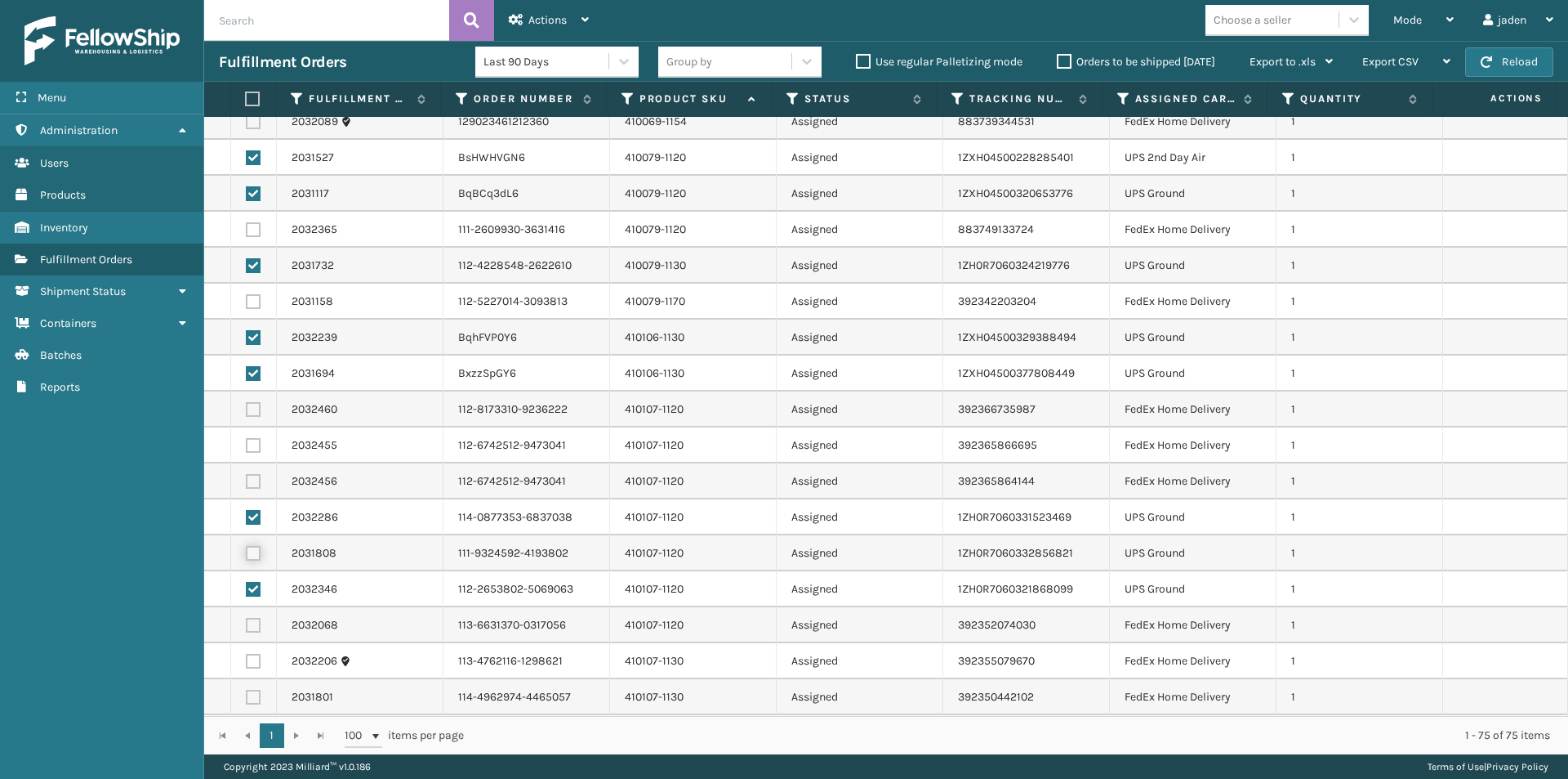
click at [247, 551] on input "checkbox" at bounding box center [246, 551] width 1 height 11
checkbox input "true"
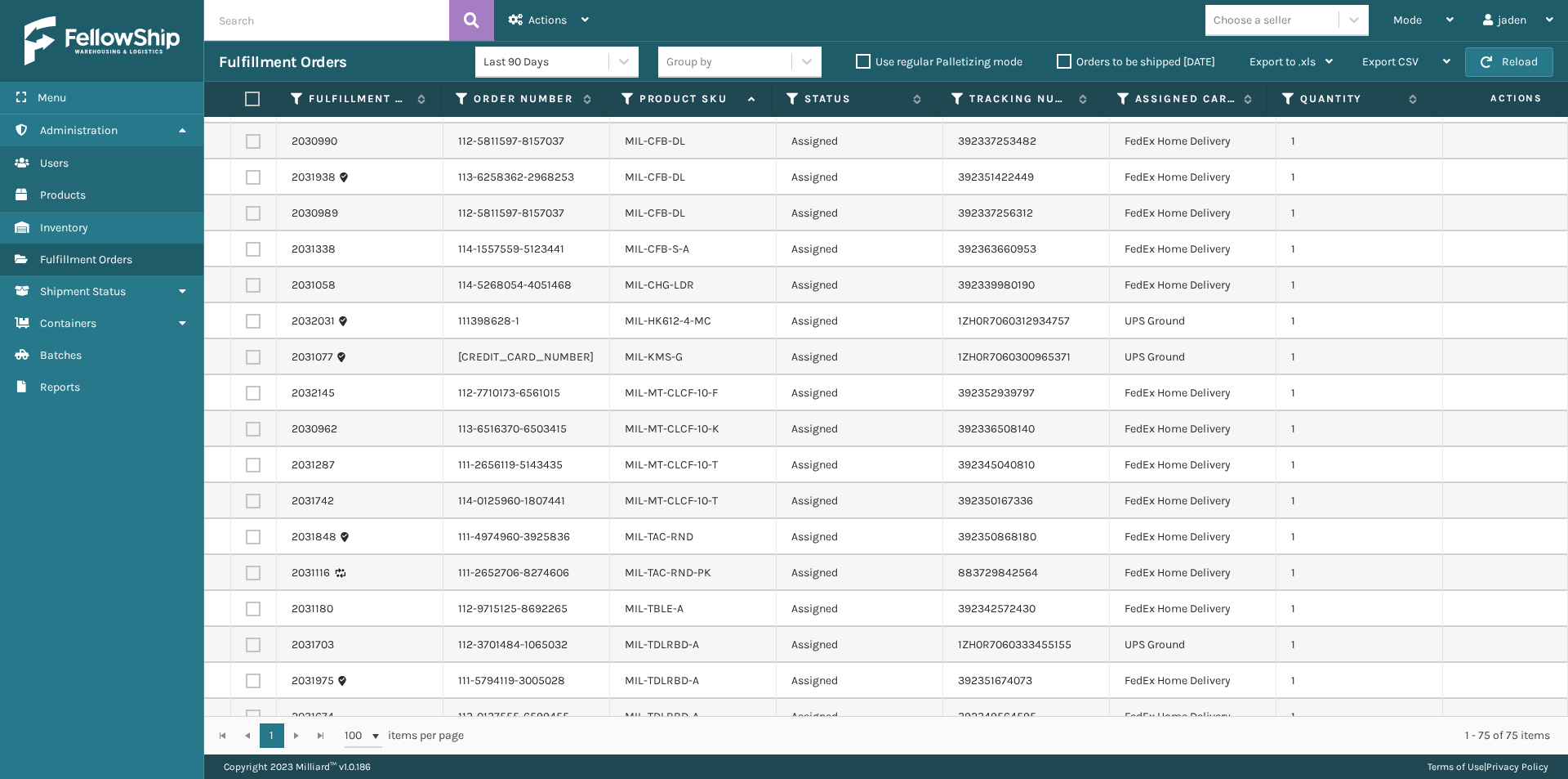
scroll to position [1880, 0]
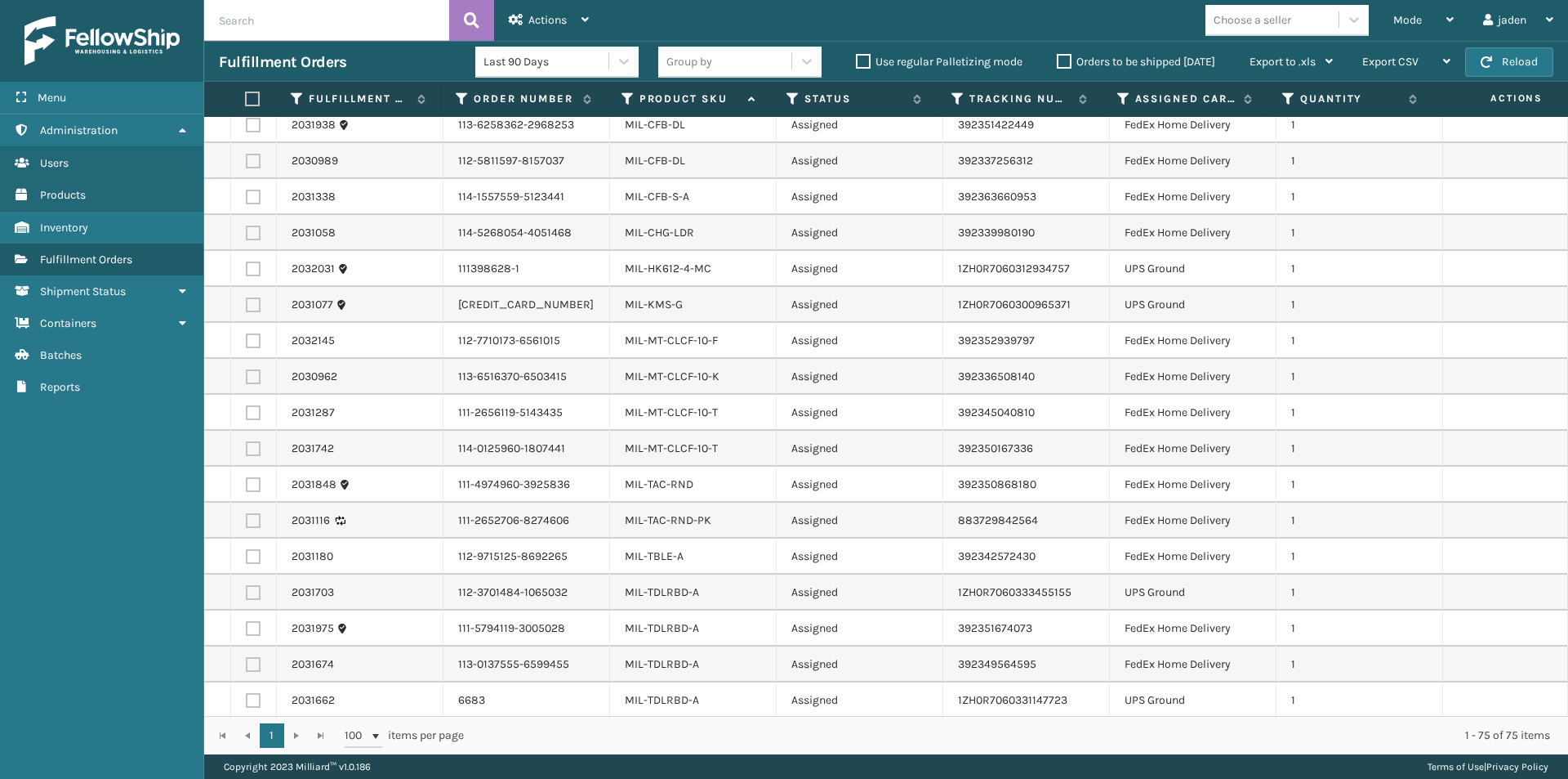
drag, startPoint x: 260, startPoint y: 265, endPoint x: 257, endPoint y: 277, distance: 12.4
click at [260, 264] on label at bounding box center [253, 268] width 15 height 15
click at [247, 264] on input "checkbox" at bounding box center [246, 266] width 1 height 11
checkbox input "true"
click at [249, 310] on label at bounding box center [253, 305] width 15 height 15
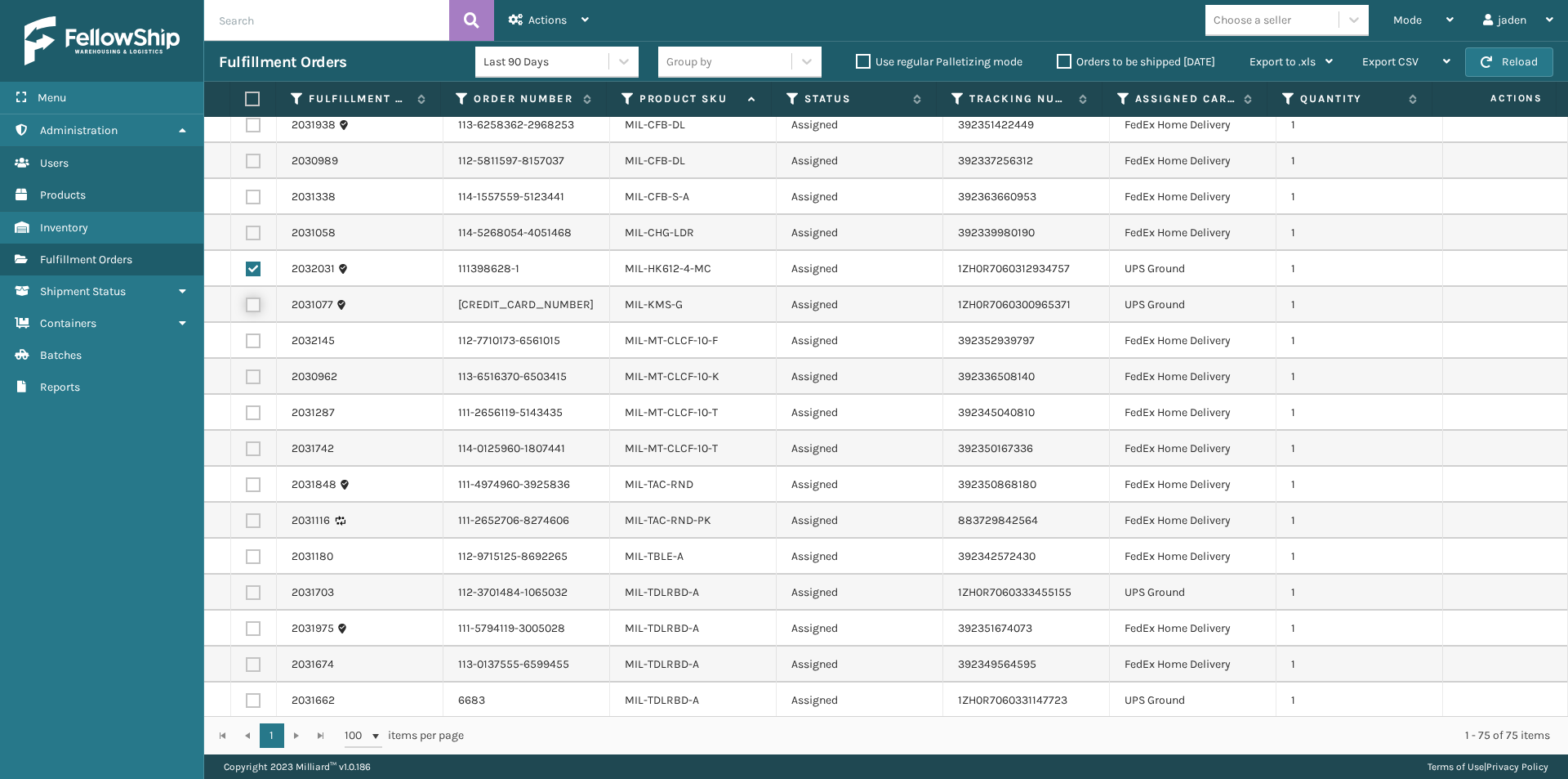
click at [247, 308] on input "checkbox" at bounding box center [246, 303] width 1 height 11
checkbox input "true"
click at [250, 592] on label at bounding box center [253, 593] width 15 height 15
click at [247, 592] on input "checkbox" at bounding box center [246, 591] width 1 height 11
checkbox input "true"
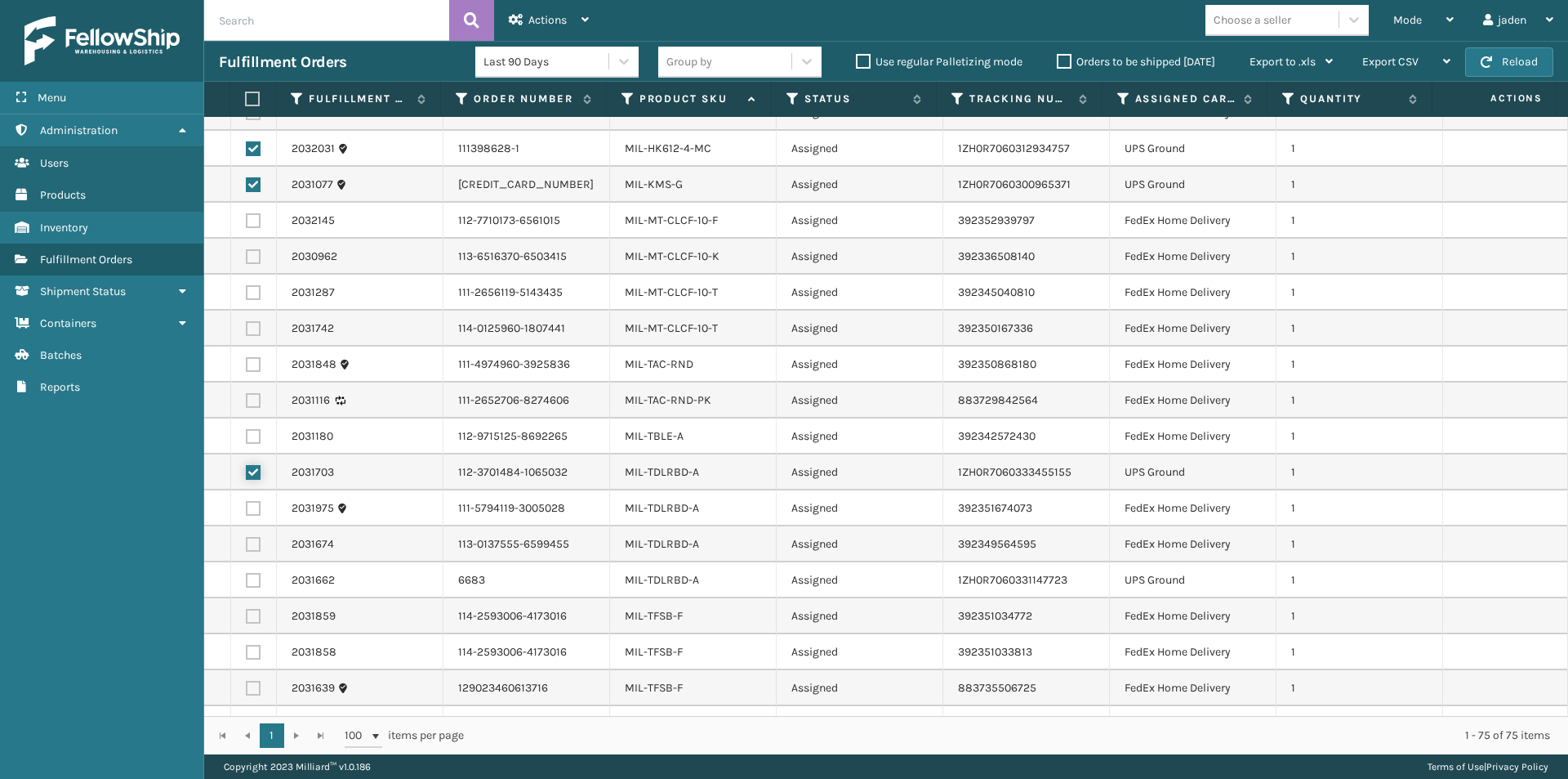
scroll to position [2043, 0]
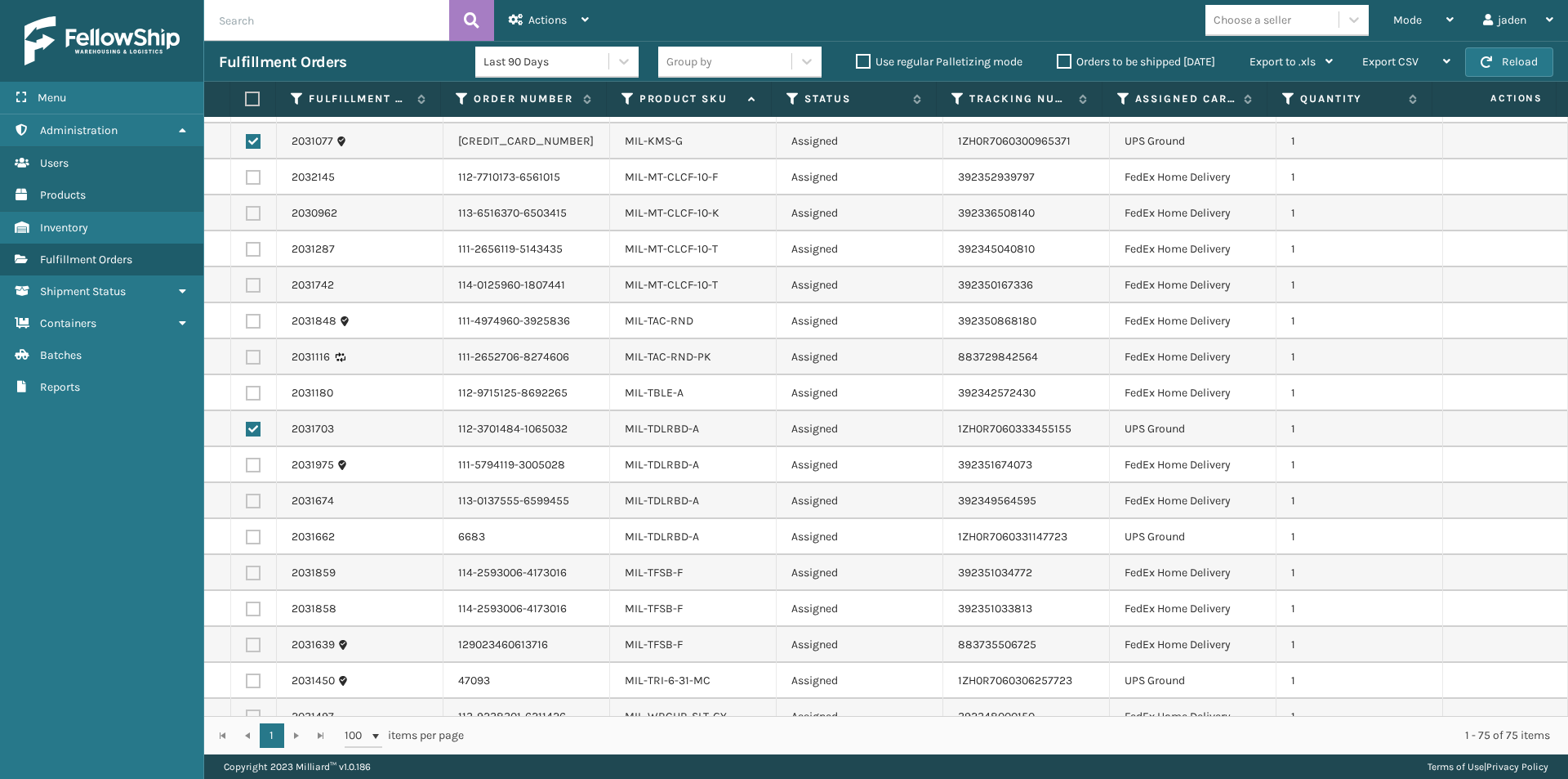
click at [258, 533] on label at bounding box center [253, 537] width 15 height 15
click at [247, 533] on input "checkbox" at bounding box center [246, 535] width 1 height 11
checkbox input "true"
click at [253, 679] on label at bounding box center [253, 681] width 15 height 15
click at [247, 679] on input "checkbox" at bounding box center [246, 679] width 1 height 11
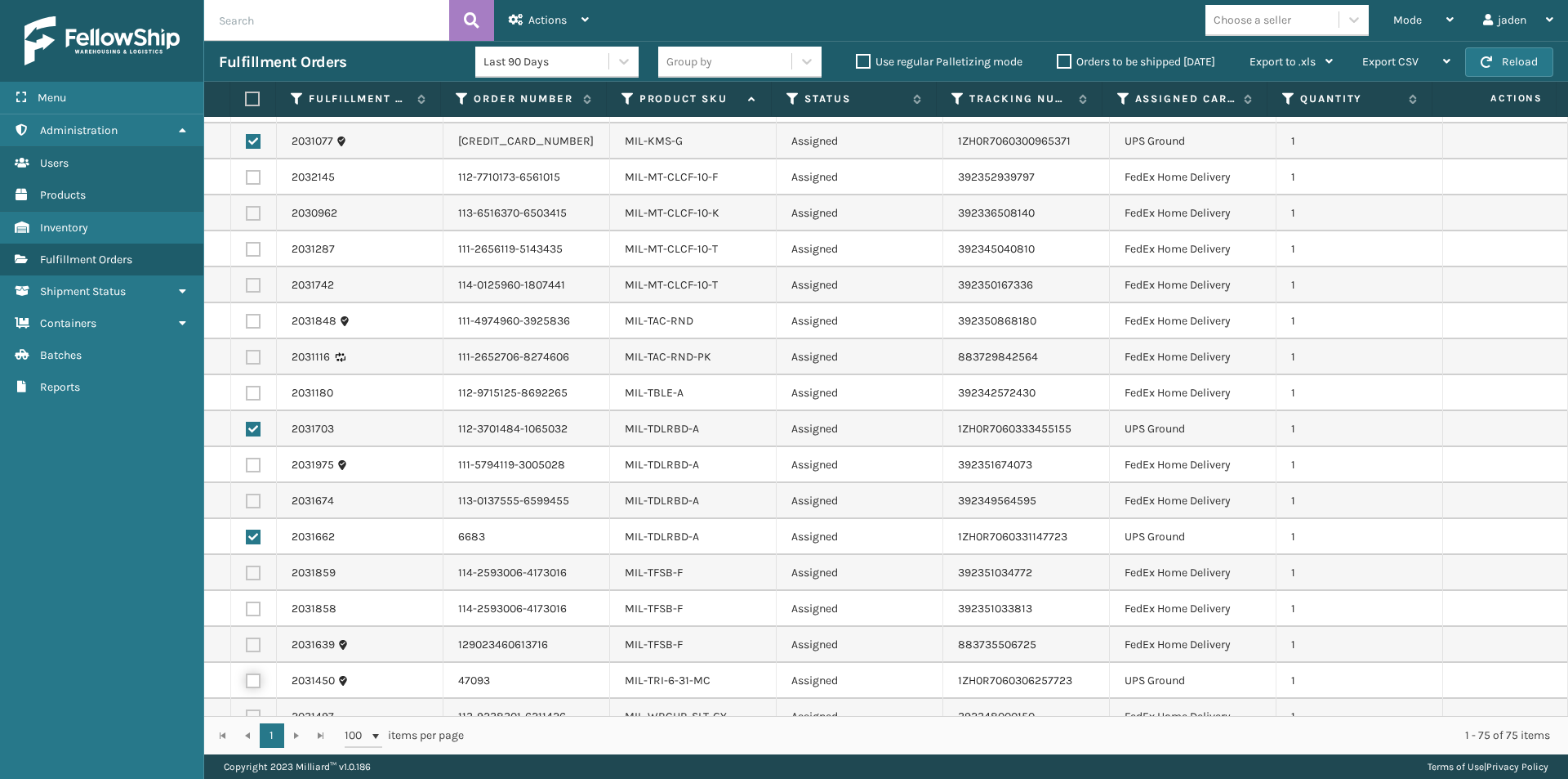
checkbox input "true"
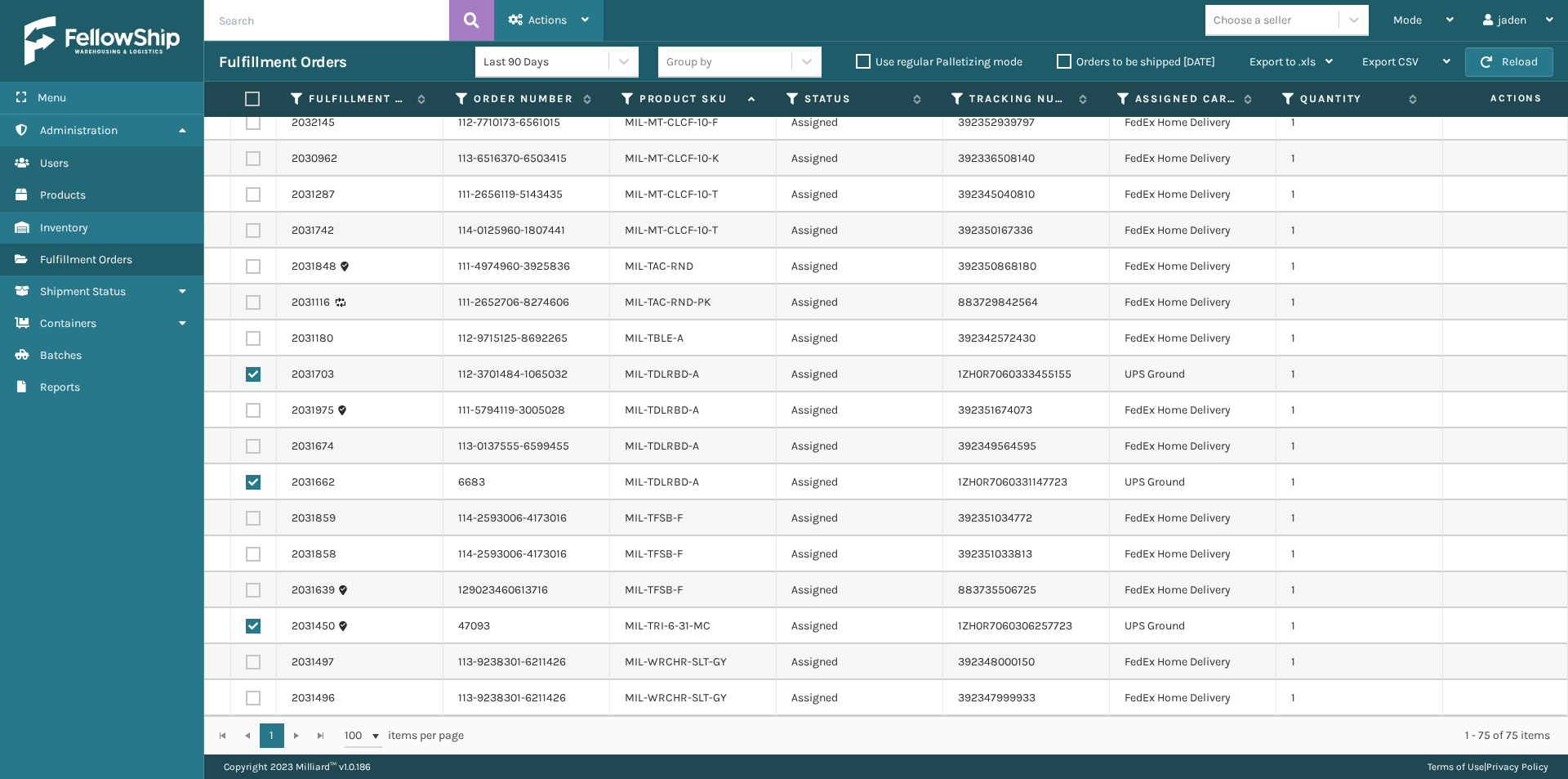
click at [524, 29] on div "Actions" at bounding box center [549, 20] width 80 height 41
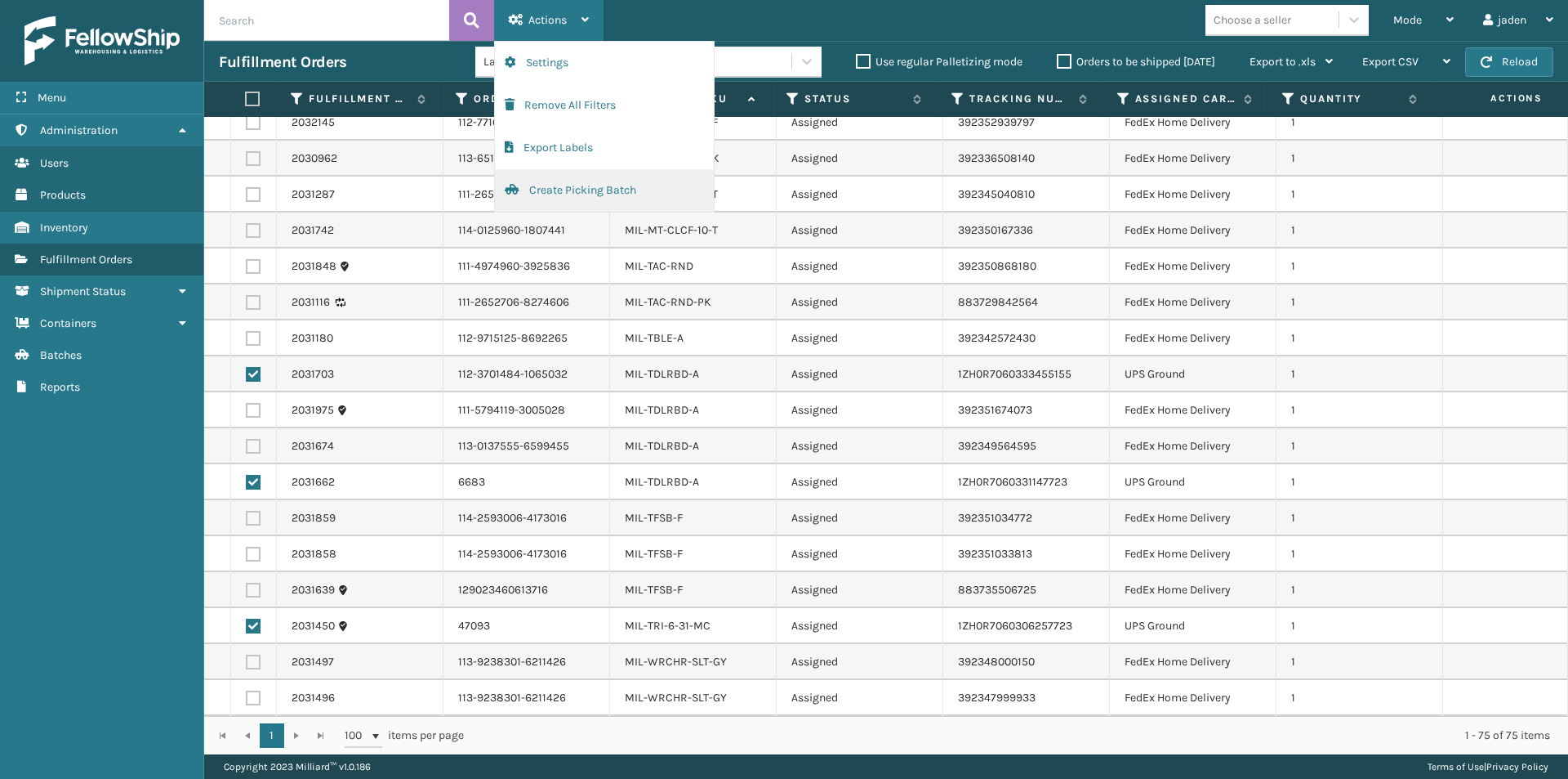
click at [611, 188] on button "Create Picking Batch" at bounding box center [605, 191] width 219 height 43
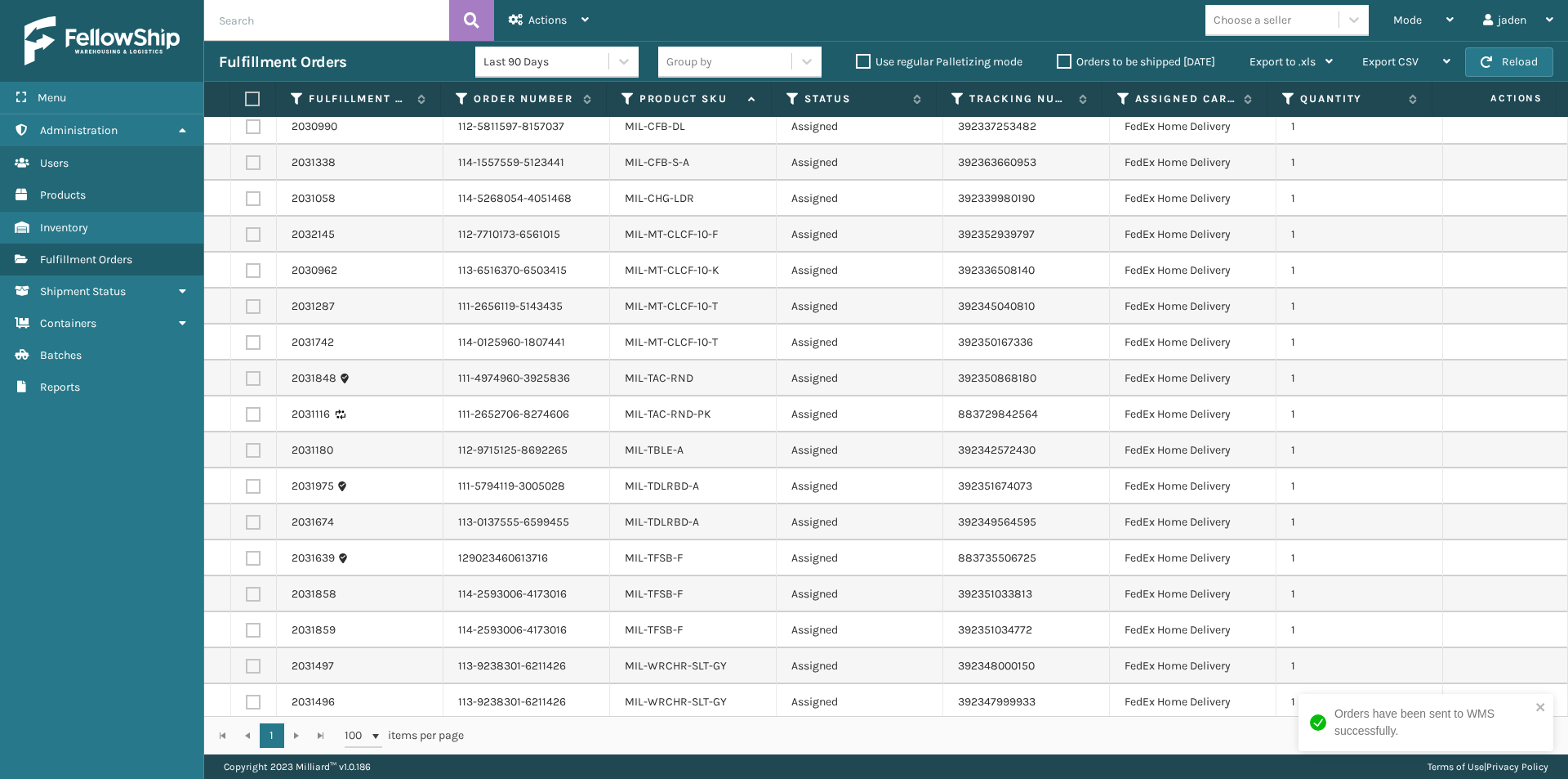
scroll to position [1379, 0]
click at [256, 97] on label at bounding box center [250, 99] width 11 height 15
click at [246, 97] on input "checkbox" at bounding box center [245, 99] width 1 height 11
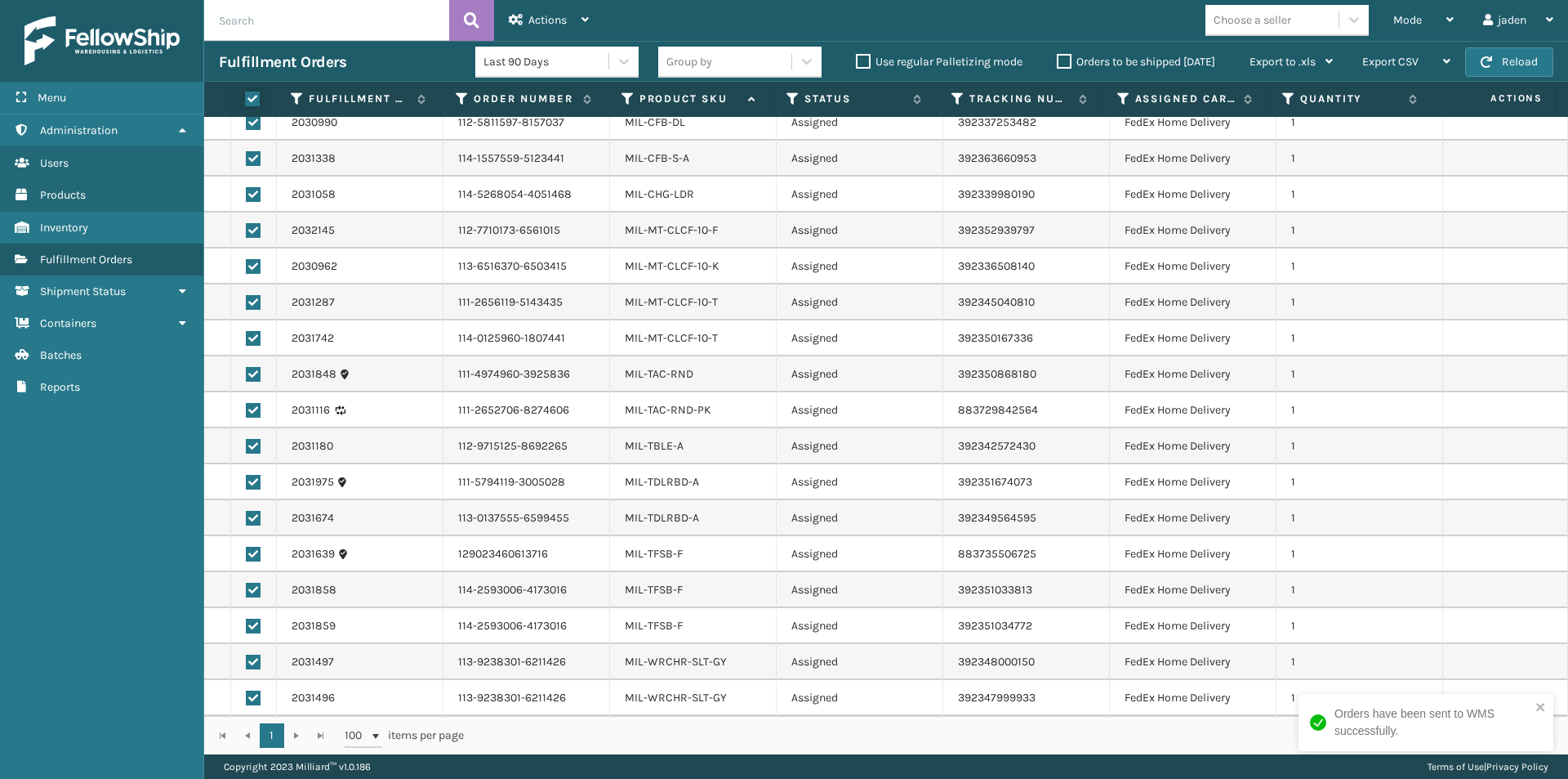
checkbox input "true"
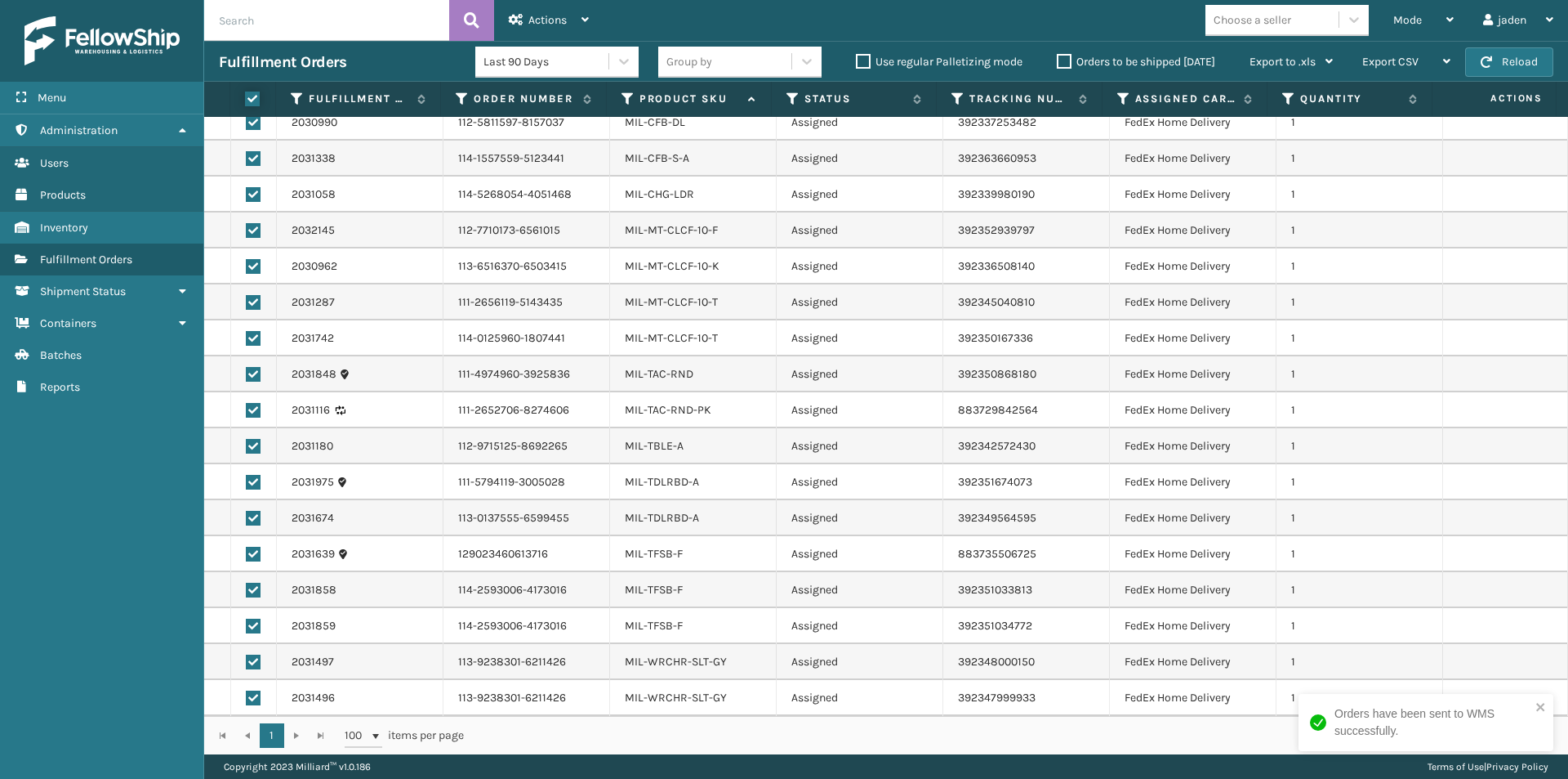
checkbox input "true"
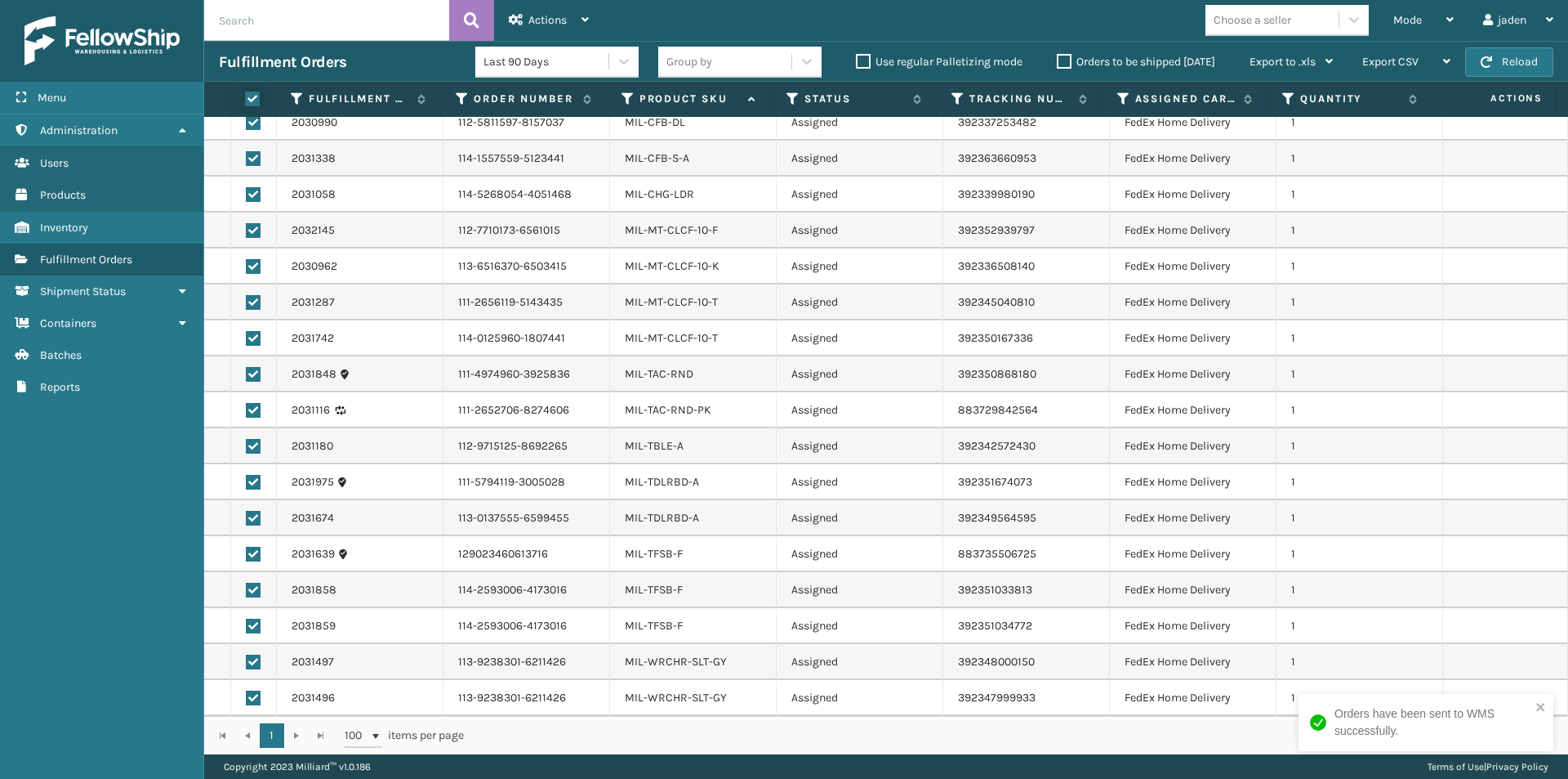
checkbox input "true"
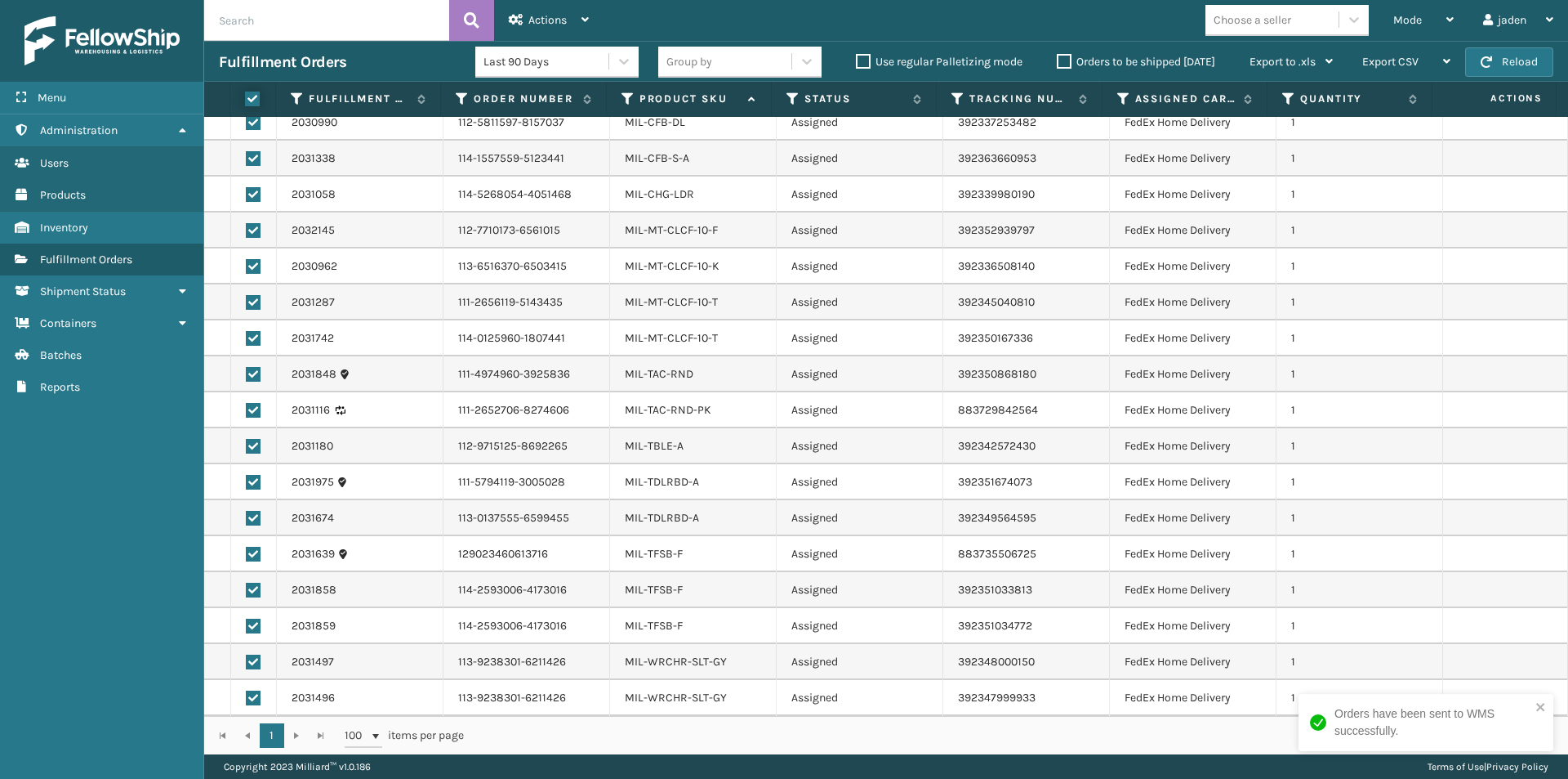
checkbox input "true"
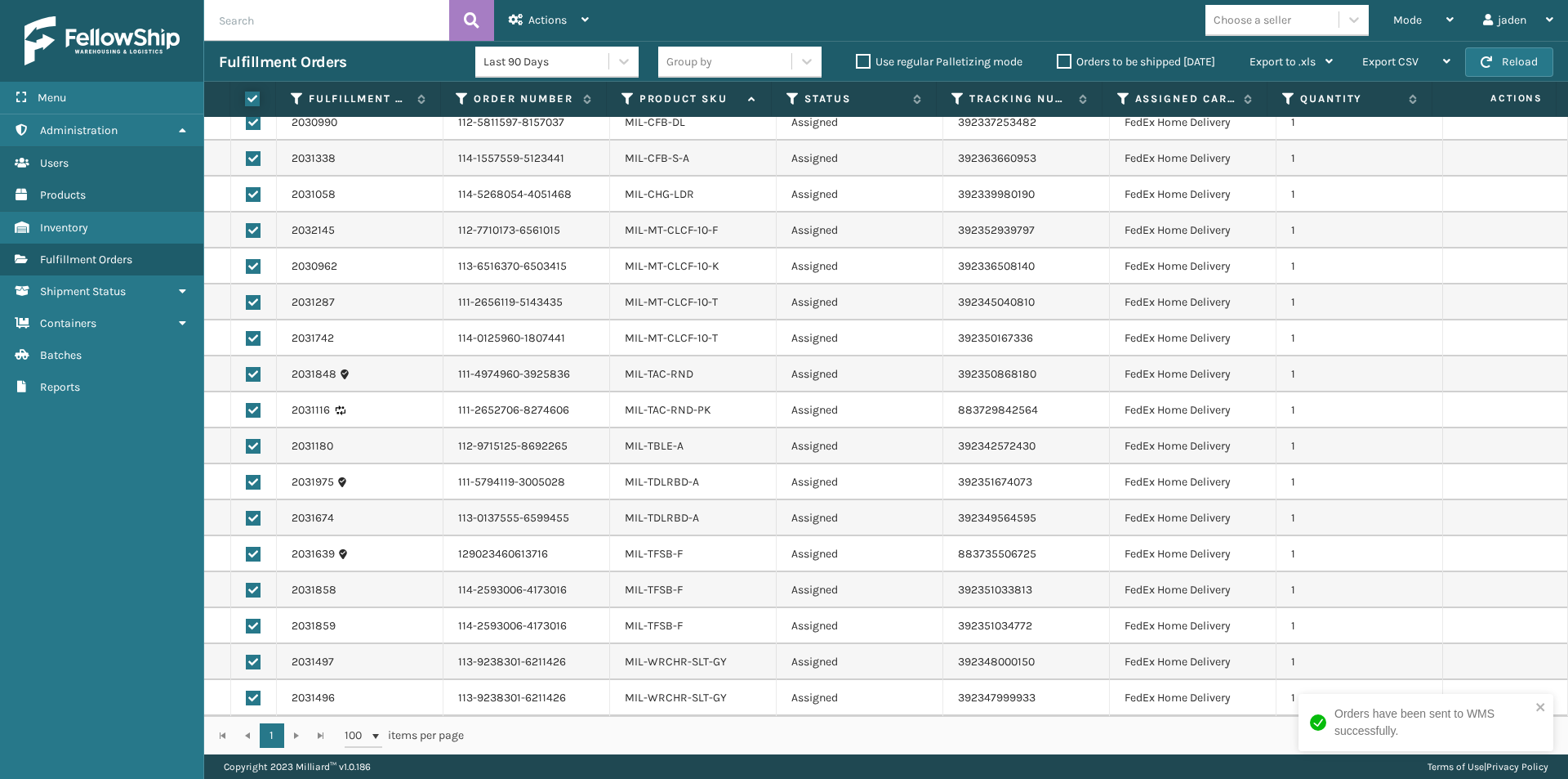
checkbox input "true"
click at [535, 8] on div "Actions" at bounding box center [549, 20] width 80 height 41
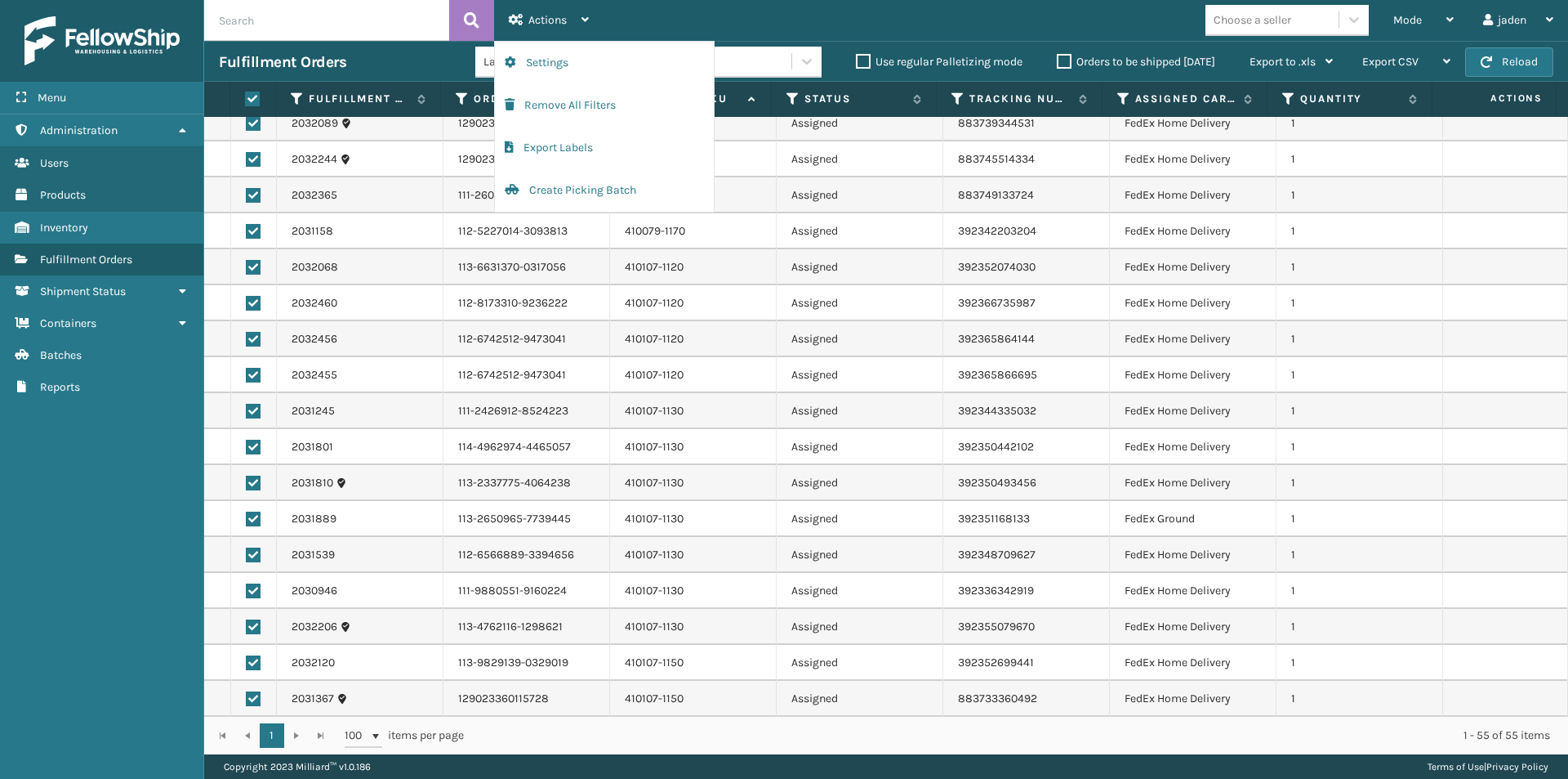
scroll to position [0, 0]
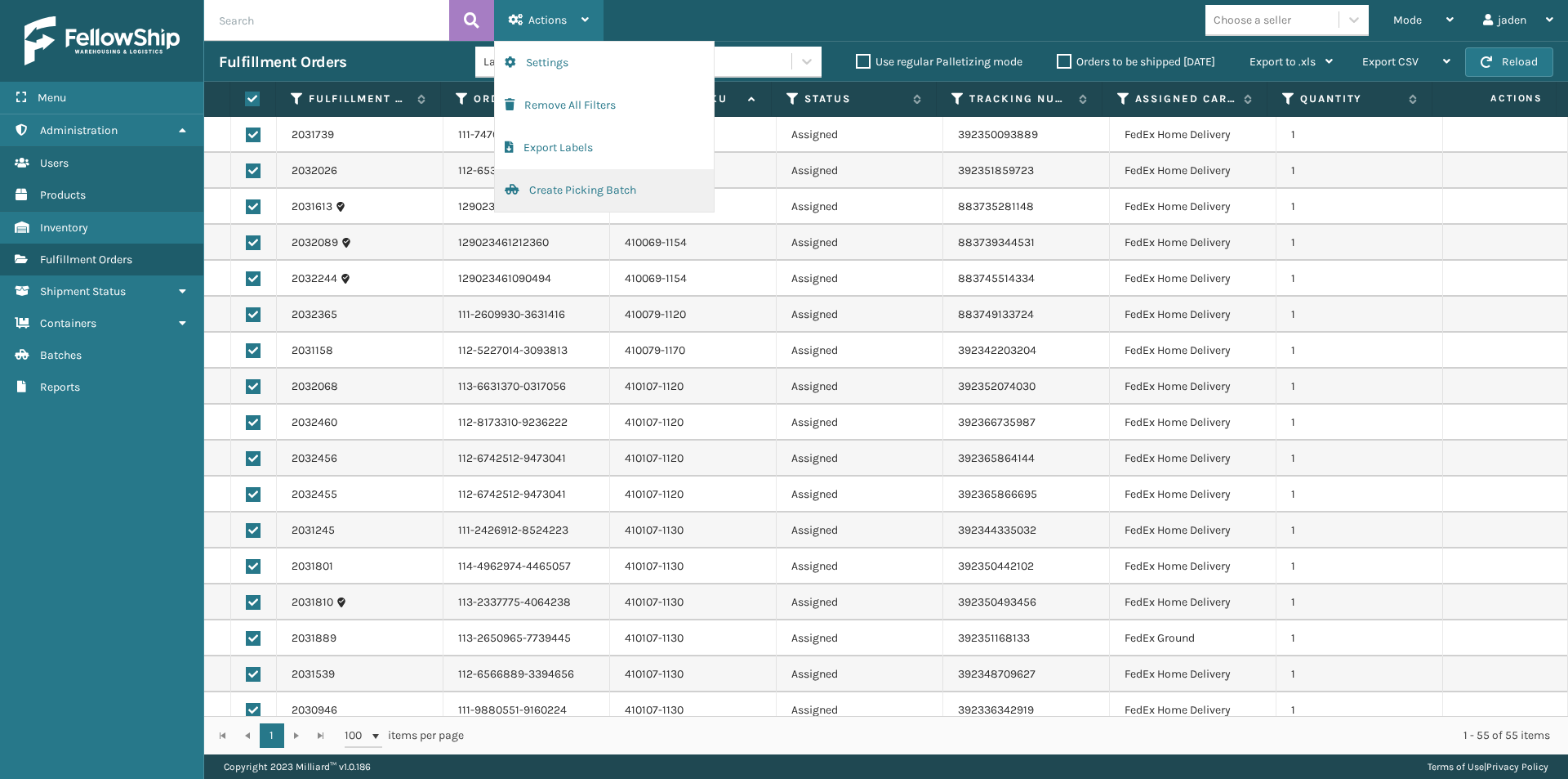
click at [596, 179] on button "Create Picking Batch" at bounding box center [605, 191] width 219 height 43
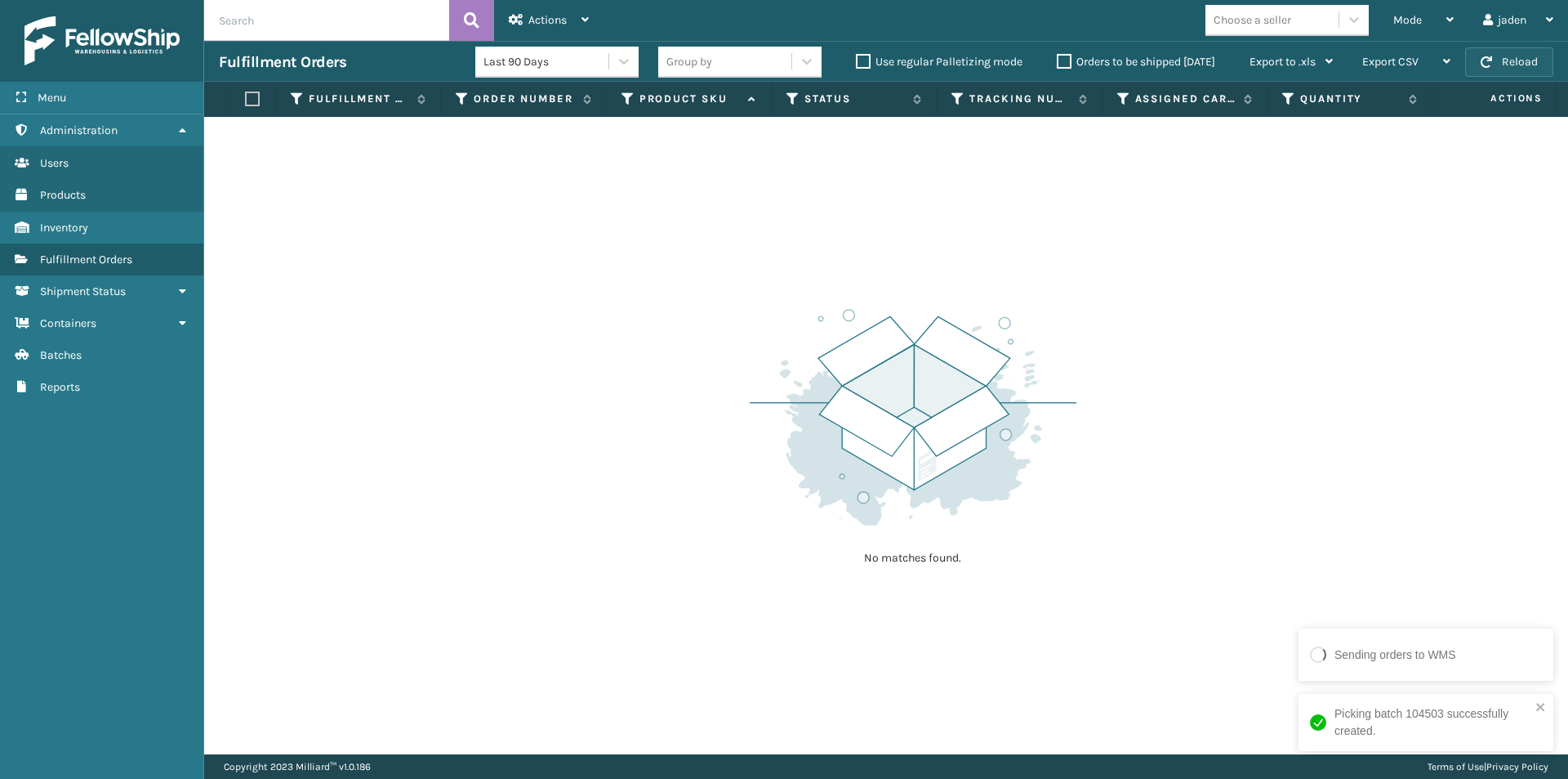
click at [1508, 55] on button "Reload" at bounding box center [1509, 62] width 88 height 29
click at [1456, 35] on div "Mode Regular Mode Picking Mode Labeling Mode Exit Scan Mode" at bounding box center [1424, 20] width 90 height 41
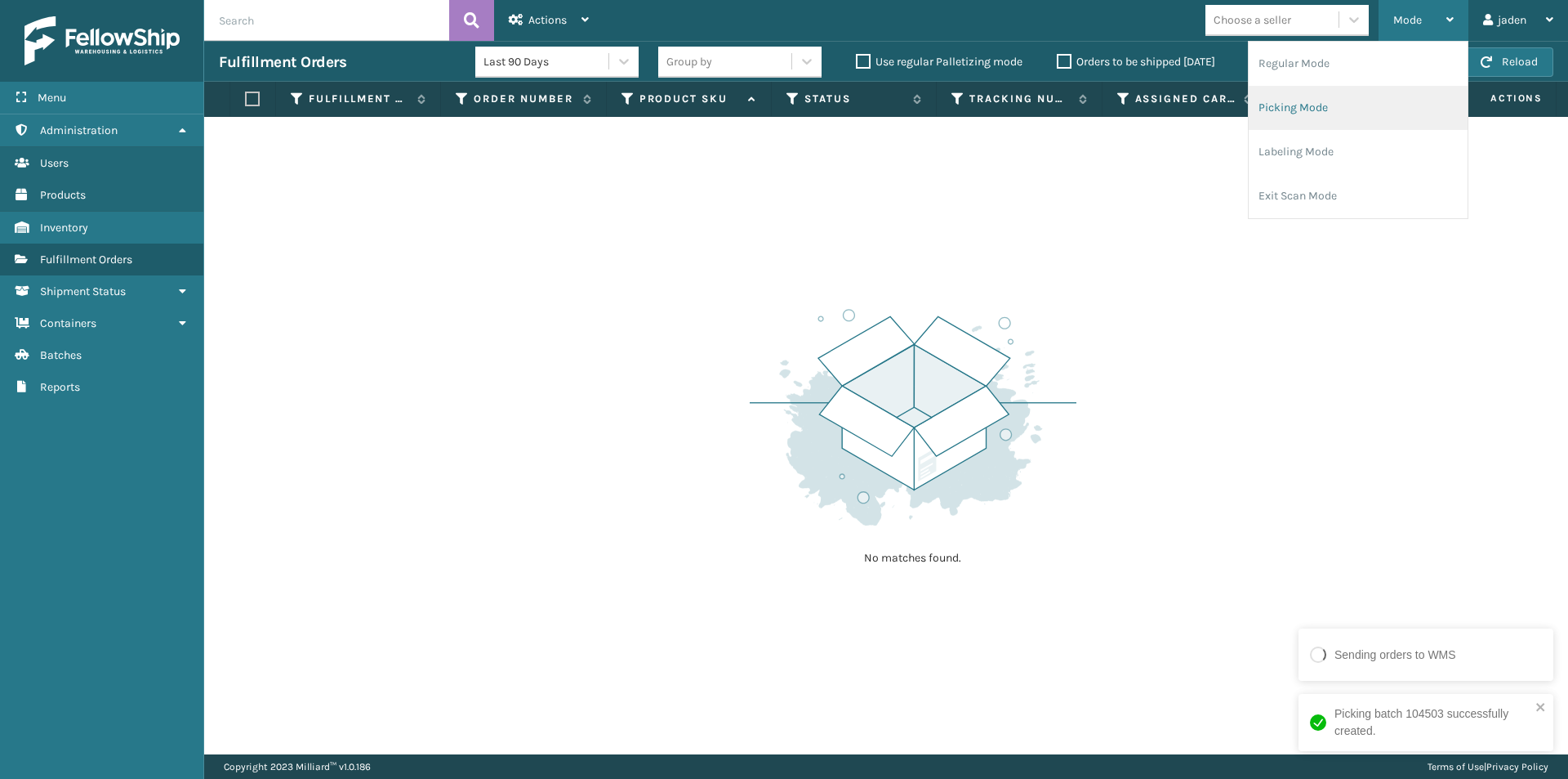
click at [1354, 123] on li "Picking Mode" at bounding box center [1359, 108] width 219 height 45
